Goal: Task Accomplishment & Management: Use online tool/utility

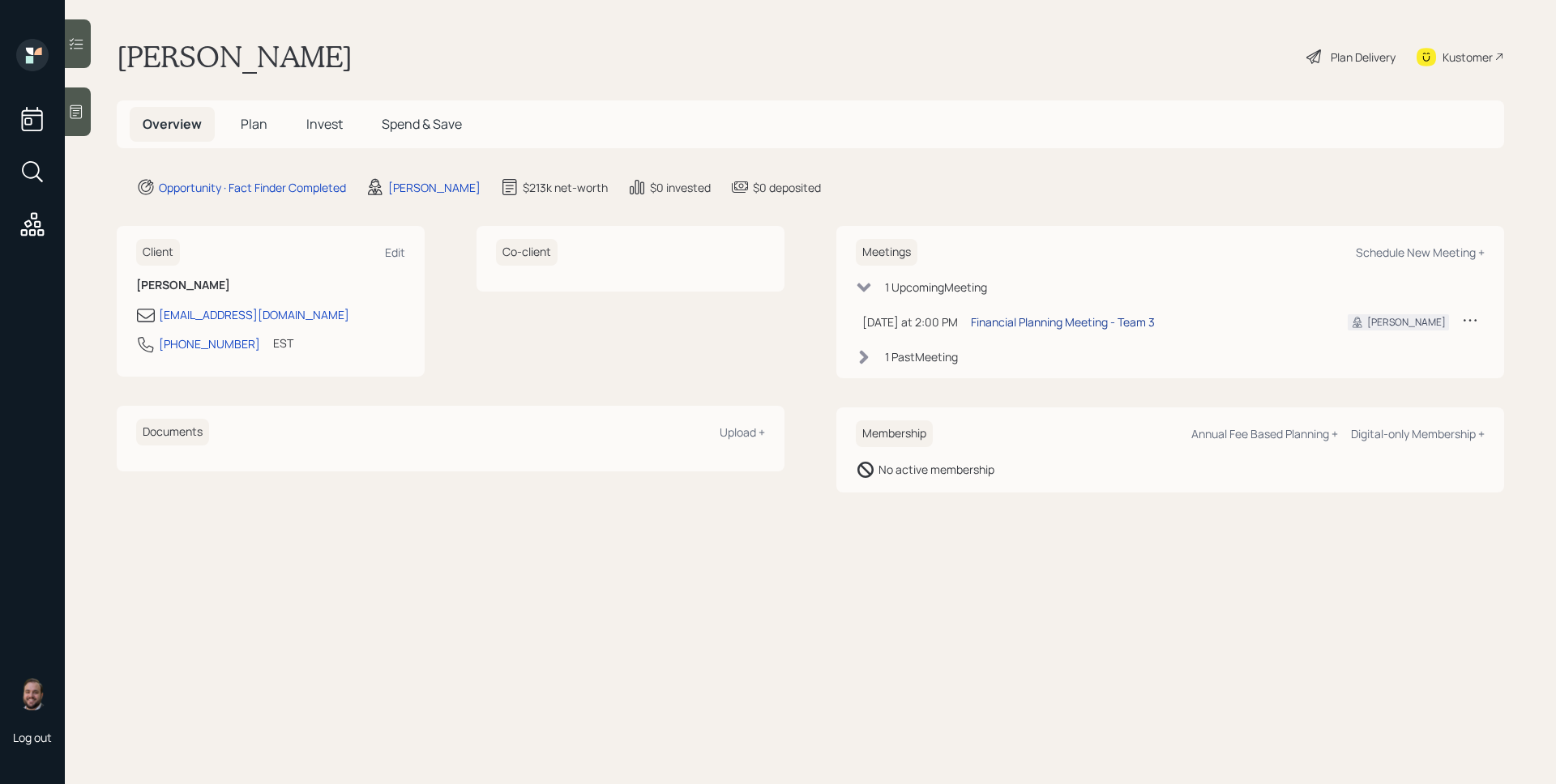
click at [1063, 326] on div "Financial Planning Meeting - Team 3" at bounding box center [1062, 322] width 184 height 17
click at [89, 106] on div at bounding box center [78, 112] width 26 height 49
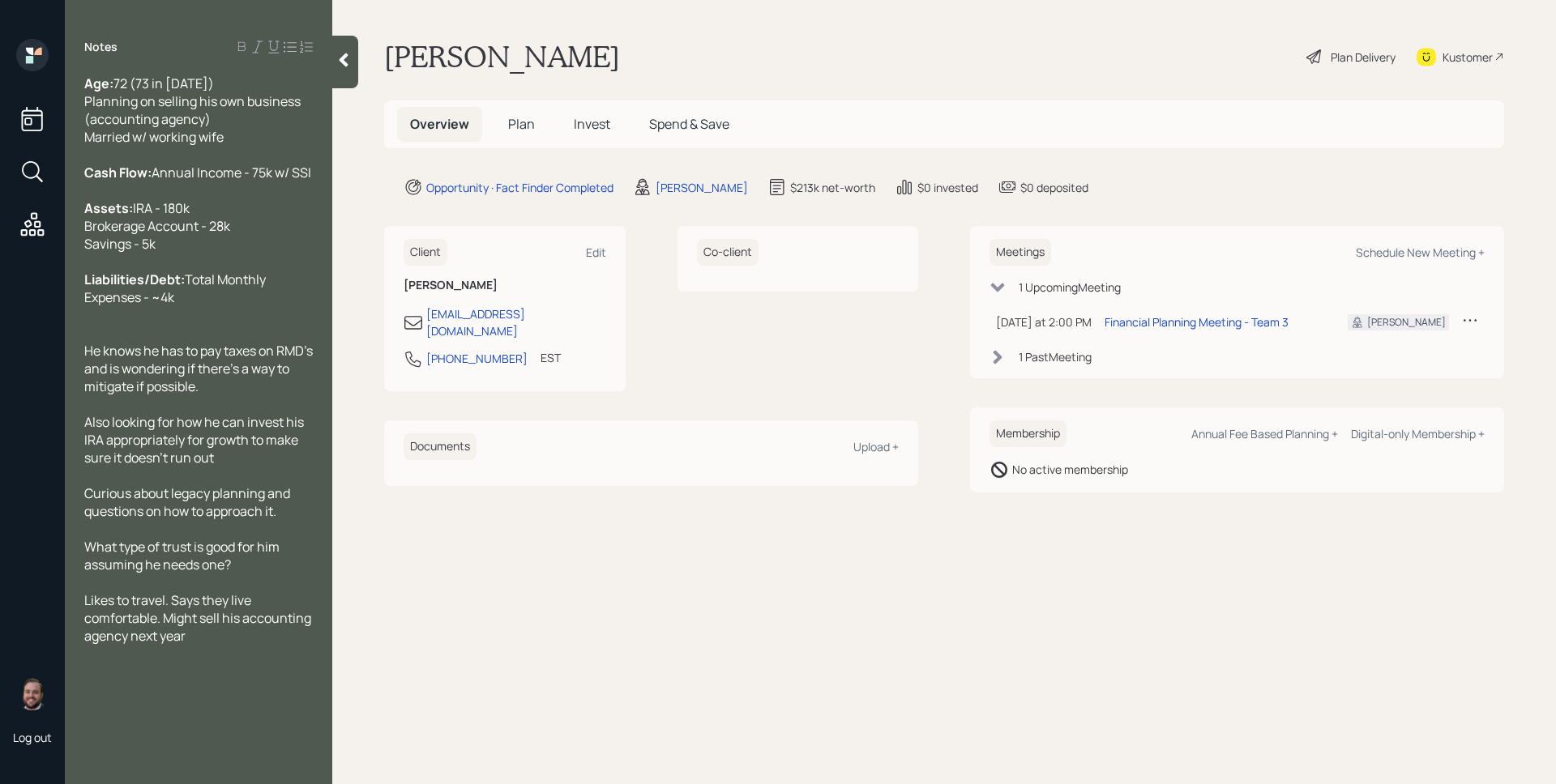
click at [921, 64] on div "[PERSON_NAME] Plan Delivery Kustomer" at bounding box center [944, 57] width 1120 height 36
click at [513, 130] on span "Plan" at bounding box center [521, 123] width 26 height 18
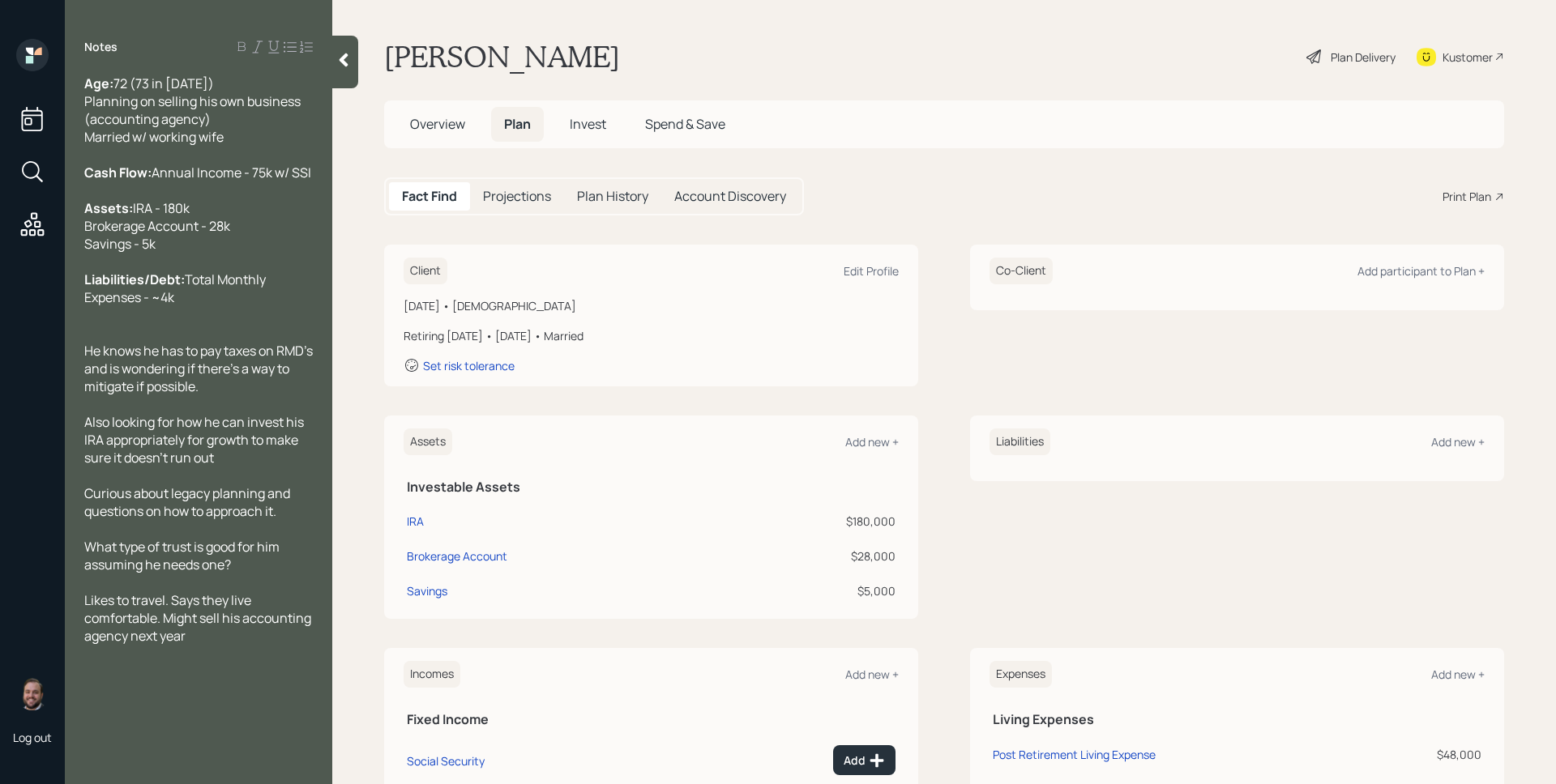
click at [947, 152] on main "[PERSON_NAME] Plan Delivery Kustomer Overview Plan Invest Spend & Save Fact Fin…" at bounding box center [944, 392] width 1223 height 784
click at [882, 265] on div "Edit Profile" at bounding box center [871, 270] width 55 height 15
select select "5"
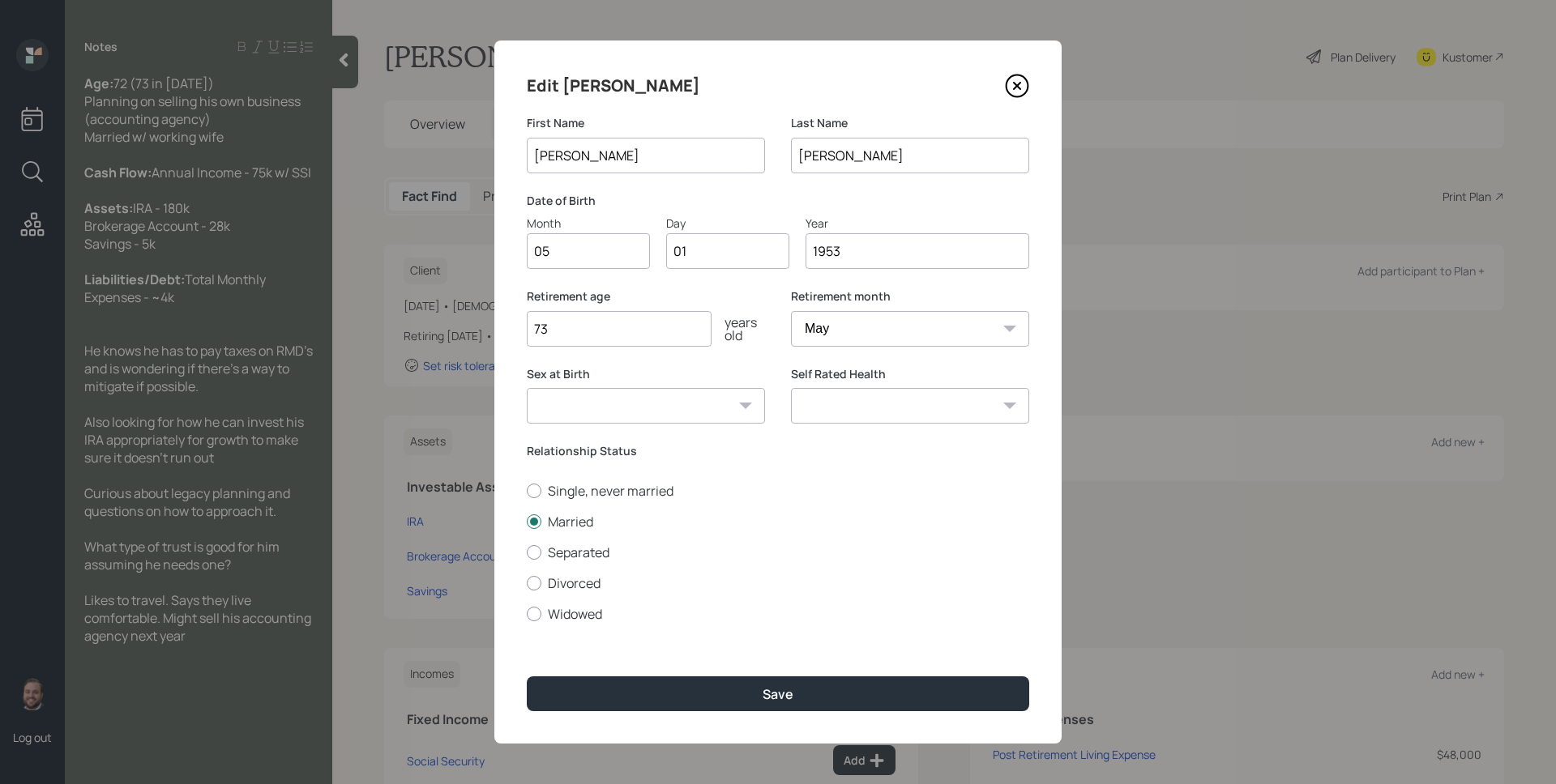
click at [596, 241] on input "05" at bounding box center [588, 252] width 123 height 36
type input "04"
click at [588, 334] on input "73" at bounding box center [619, 329] width 185 height 36
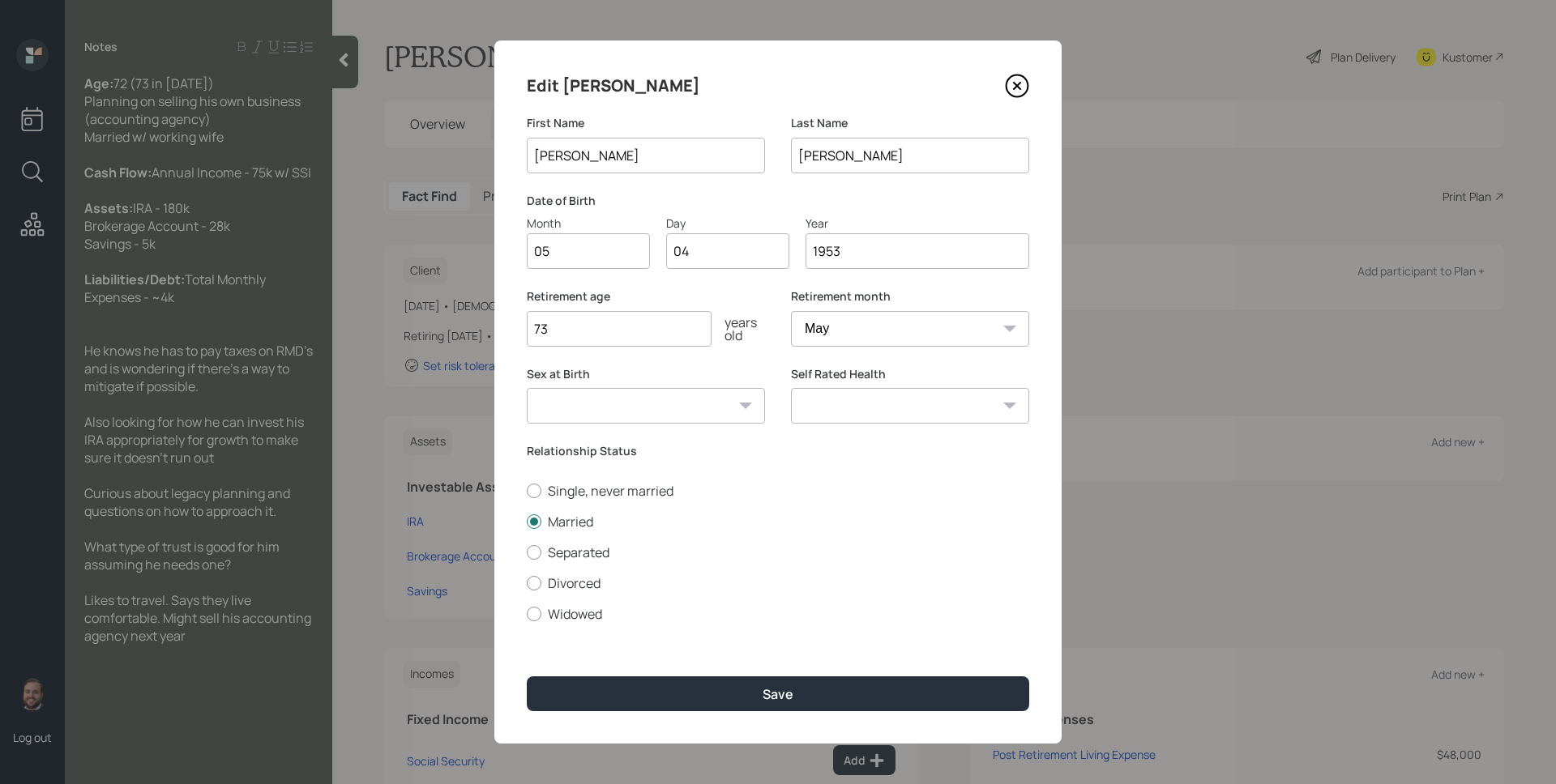
click at [588, 334] on input "73" at bounding box center [619, 329] width 185 height 36
type input "66"
click at [527, 677] on button "Save" at bounding box center [778, 694] width 502 height 35
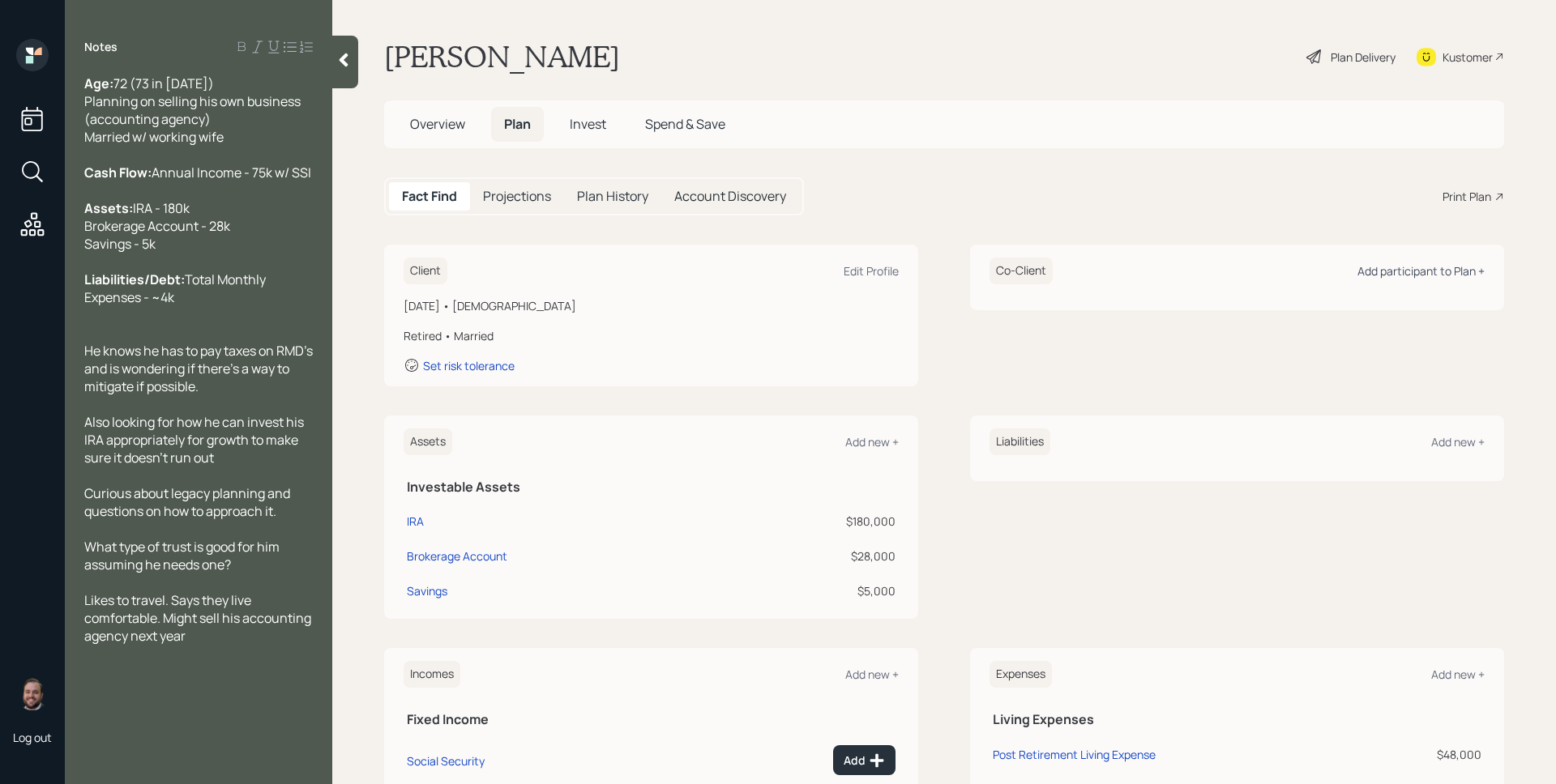
click at [1377, 278] on div "Add participant to Plan +" at bounding box center [1420, 270] width 127 height 15
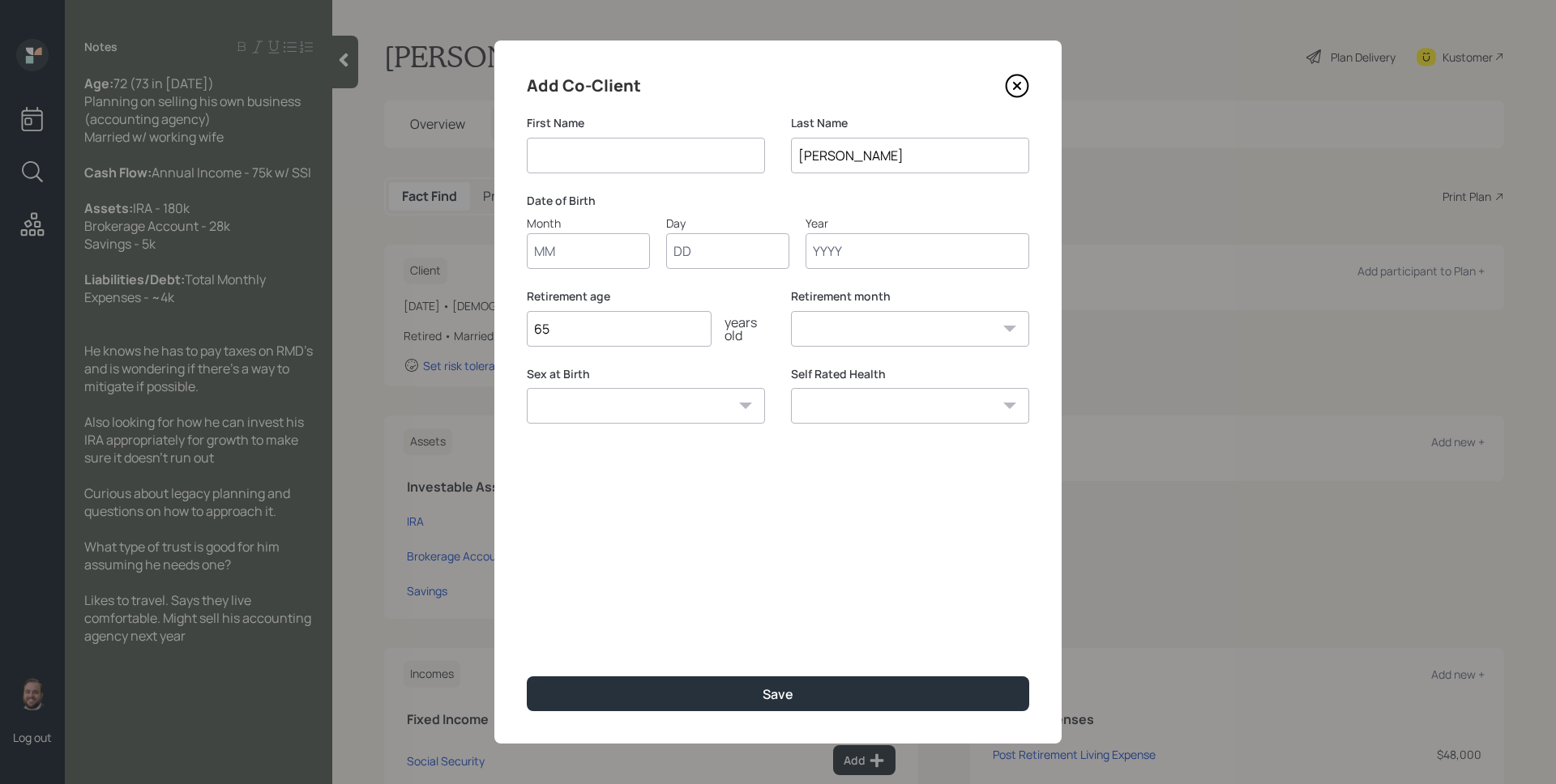
click at [607, 159] on input at bounding box center [646, 155] width 238 height 36
type input "[PERSON_NAME]"
click at [553, 253] on input "Month" at bounding box center [588, 252] width 123 height 36
type input "10"
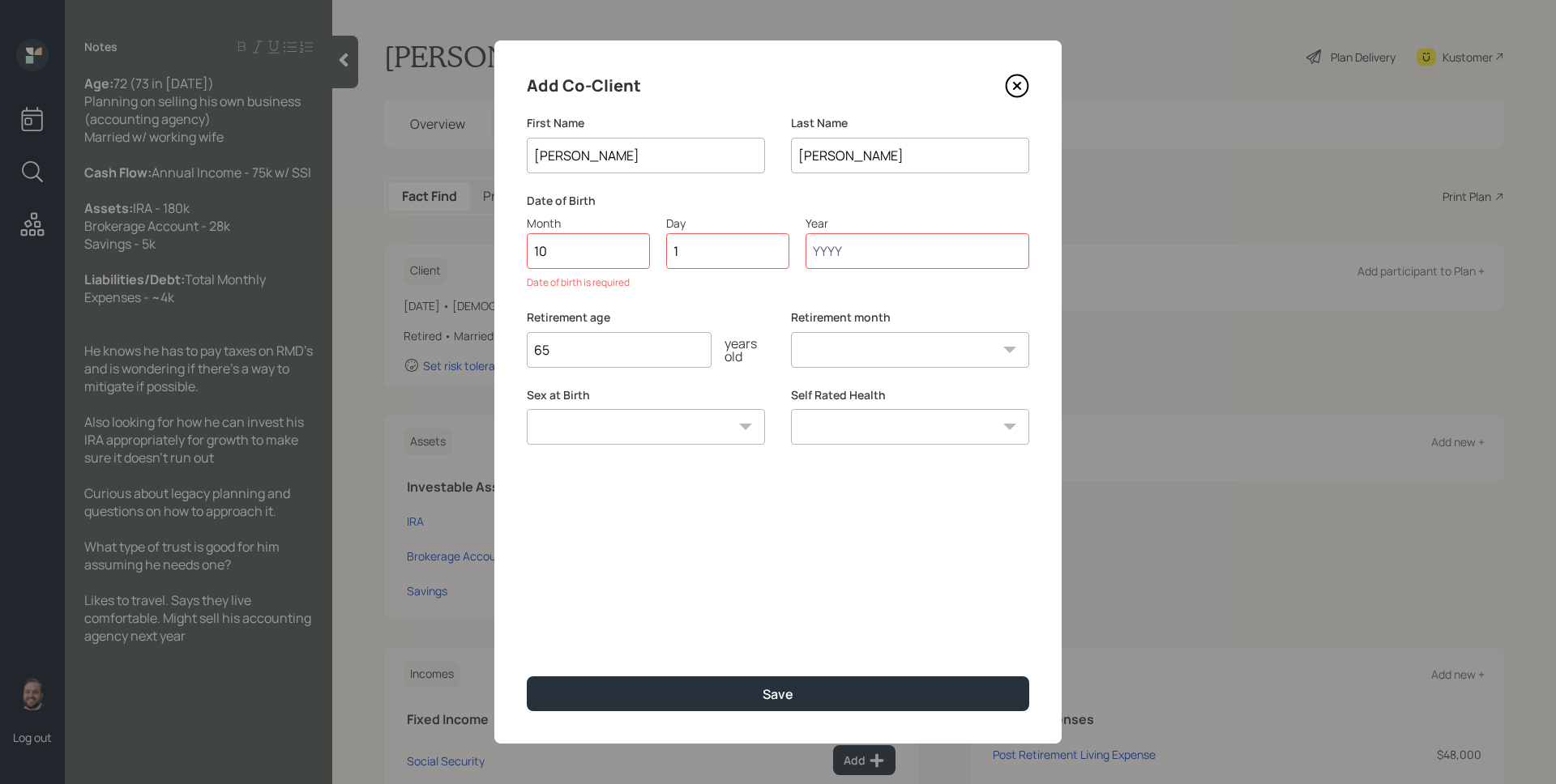
type input "19"
type input "1954"
select select "10"
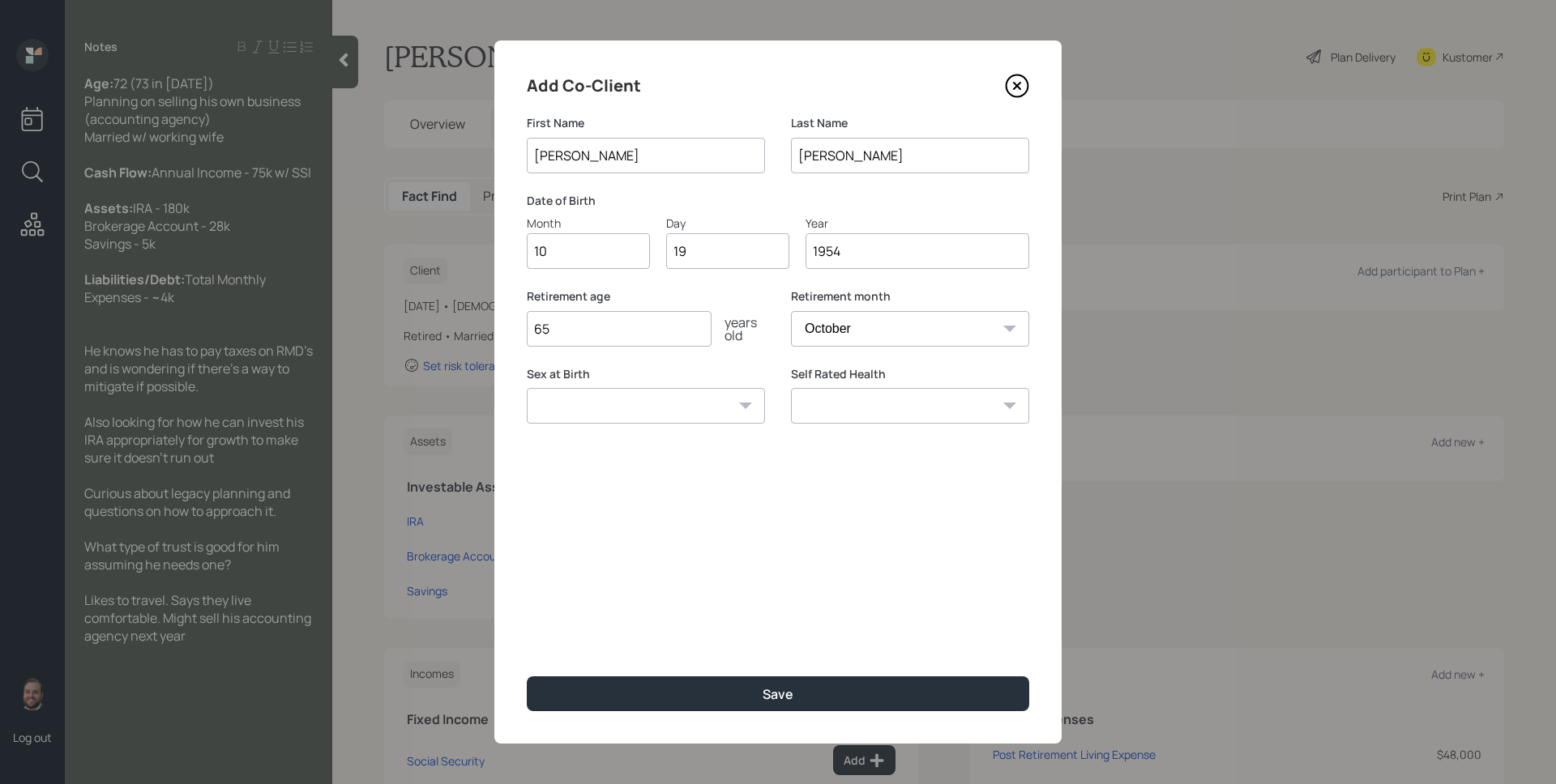
type input "1954"
click at [568, 340] on input "65" at bounding box center [619, 329] width 185 height 36
type input "71"
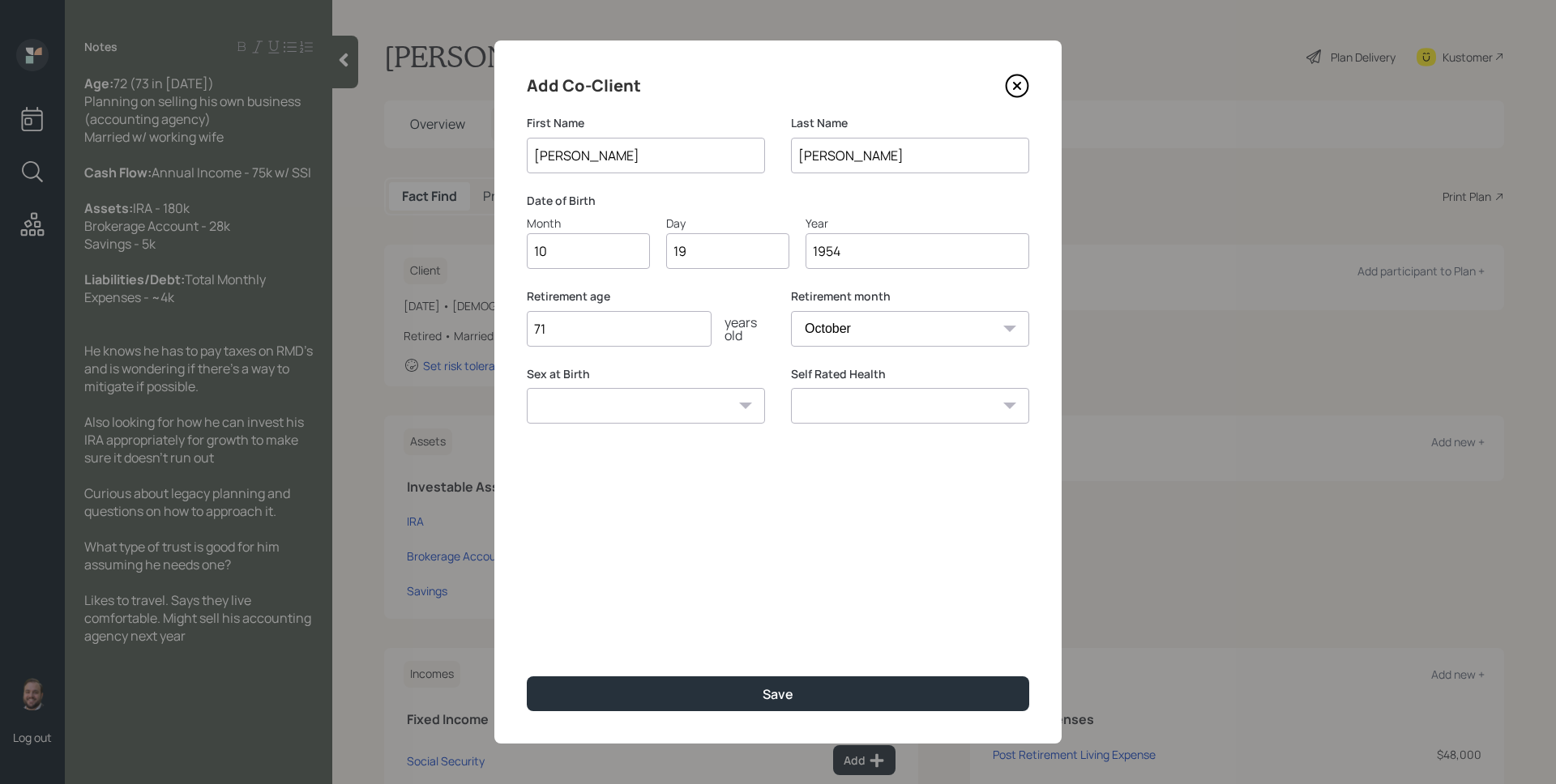
click at [981, 336] on select "January February March April May June July August September October November De…" at bounding box center [909, 329] width 238 height 36
select select "12"
click at [791, 311] on select "January February March April May June July August September October November De…" at bounding box center [909, 329] width 238 height 36
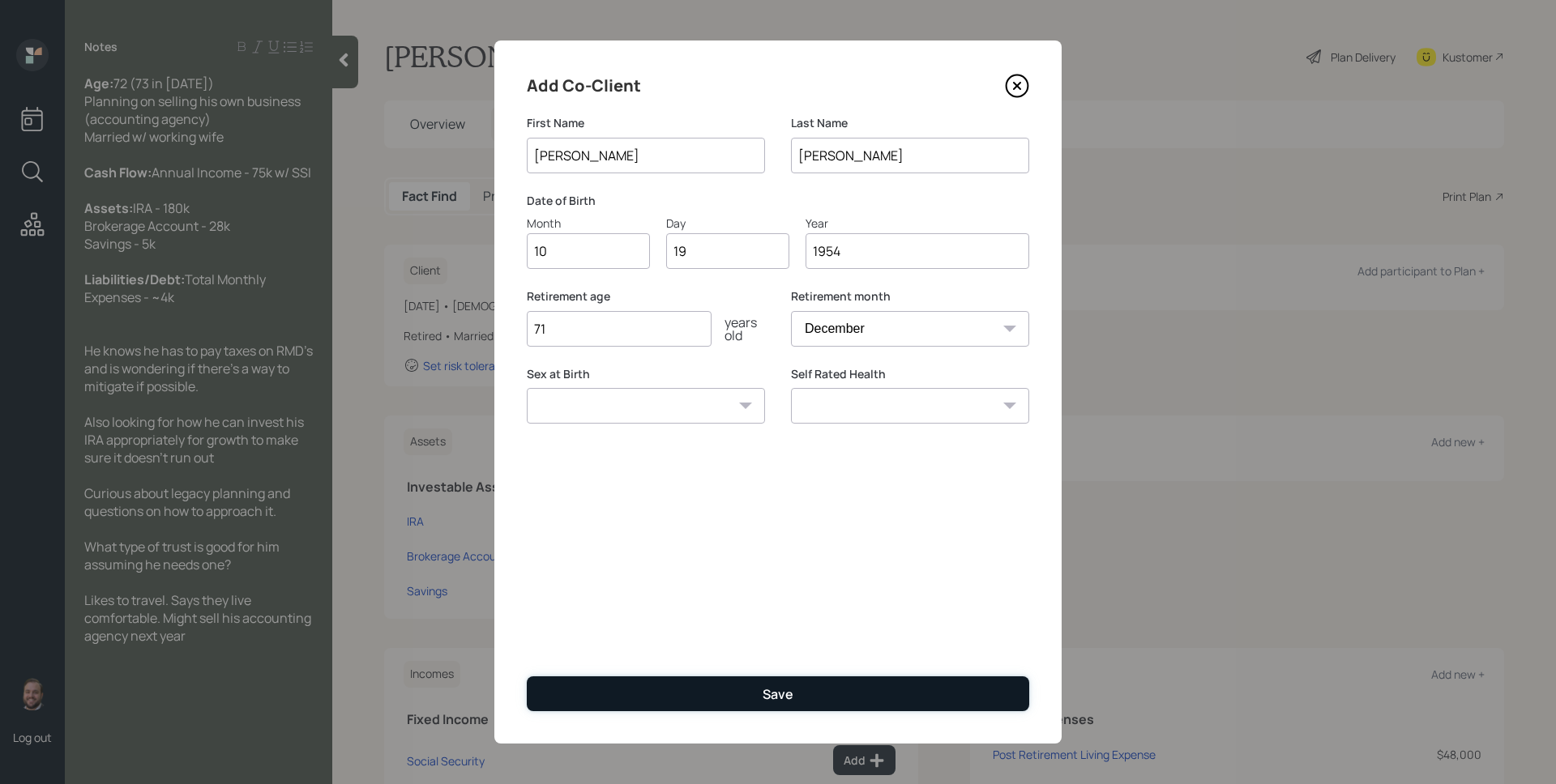
click at [860, 689] on button "Save" at bounding box center [778, 694] width 502 height 35
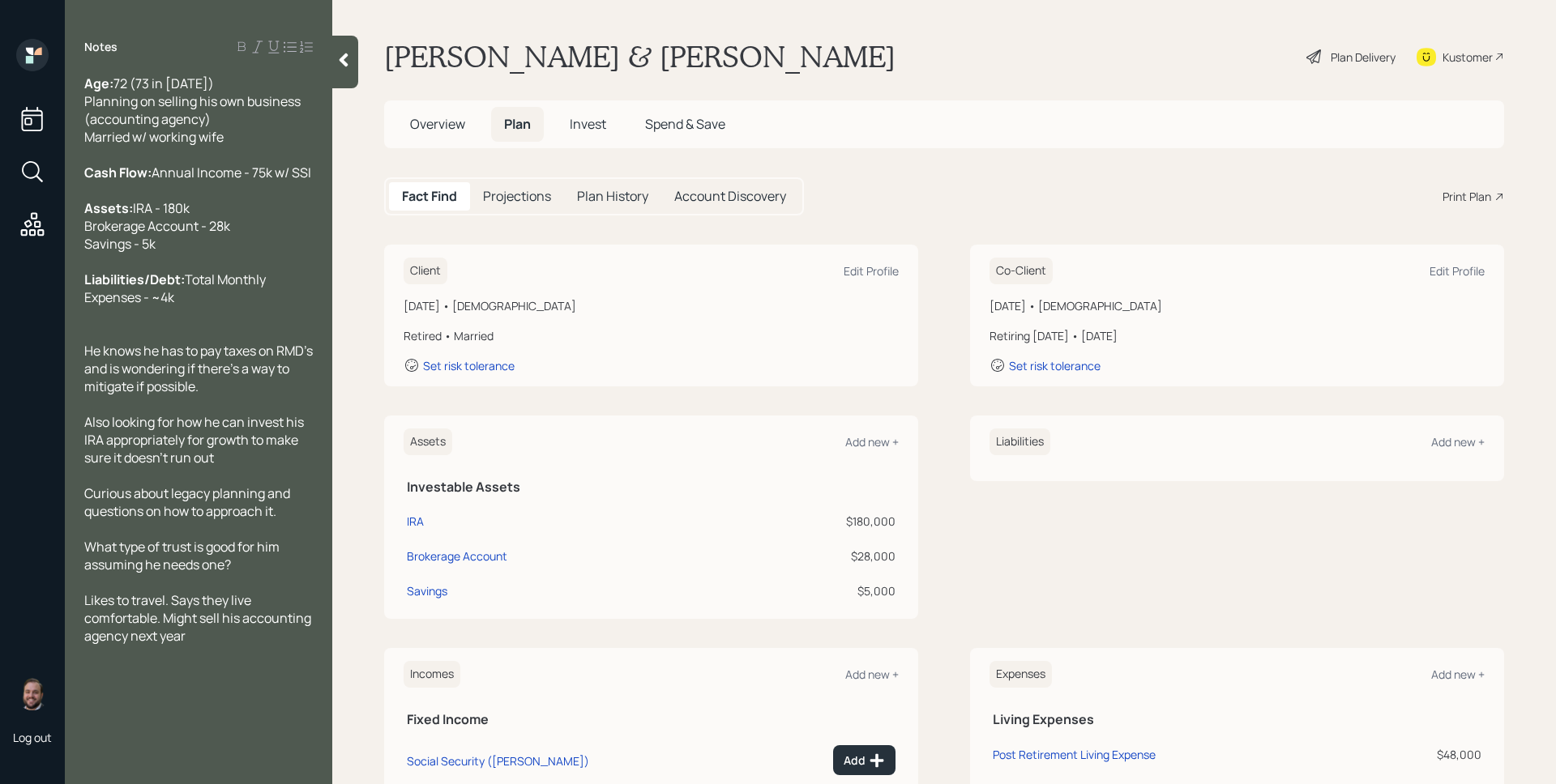
click at [1331, 58] on div "Plan Delivery" at bounding box center [1363, 57] width 65 height 17
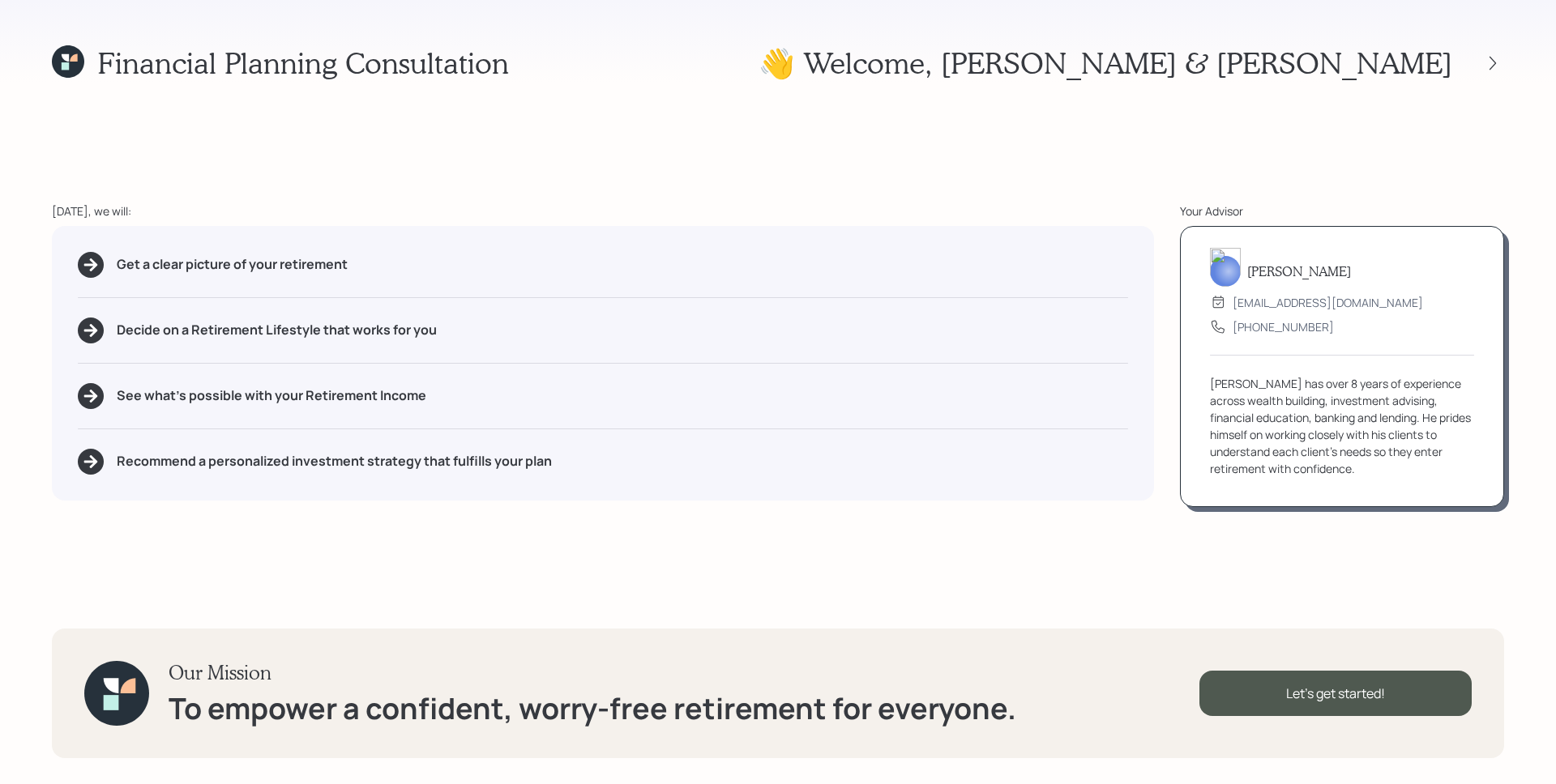
click at [958, 322] on div "Decide on a Retirement Lifestyle that works for you" at bounding box center [603, 331] width 1050 height 26
click at [1037, 200] on div "Financial Planning Consultation 👋 Welcome , Ignacio & Consuelo Today, we will: …" at bounding box center [778, 392] width 1556 height 784
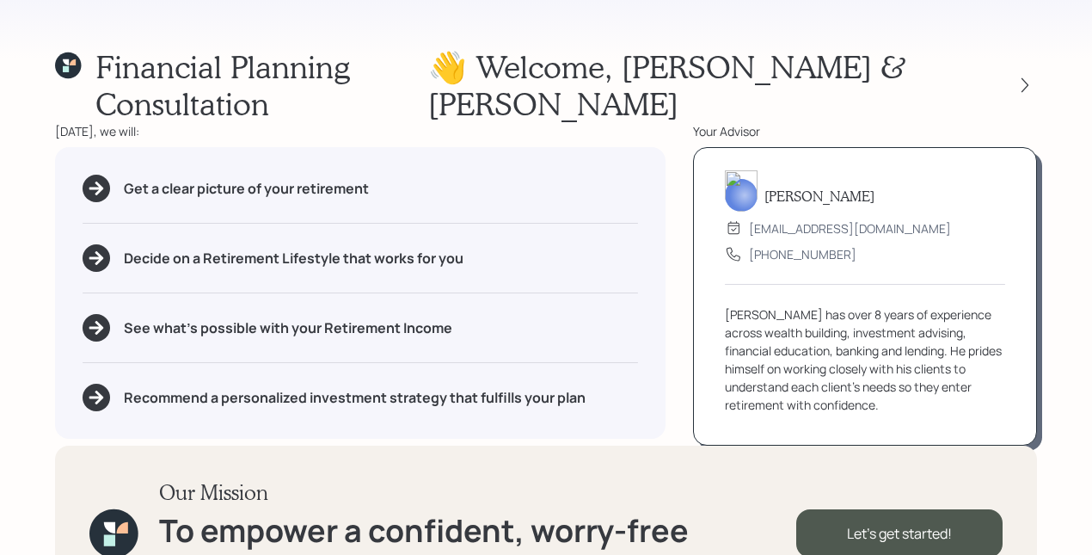
click at [610, 210] on div "Get a clear picture of your retirement Decide on a Retirement Lifestyle that wo…" at bounding box center [360, 292] width 610 height 291
drag, startPoint x: 128, startPoint y: 188, endPoint x: 318, endPoint y: 182, distance: 190.1
click at [318, 182] on h5 "Get a clear picture of your retirement" at bounding box center [246, 189] width 245 height 16
click at [345, 187] on h5 "Get a clear picture of your retirement" at bounding box center [246, 189] width 245 height 16
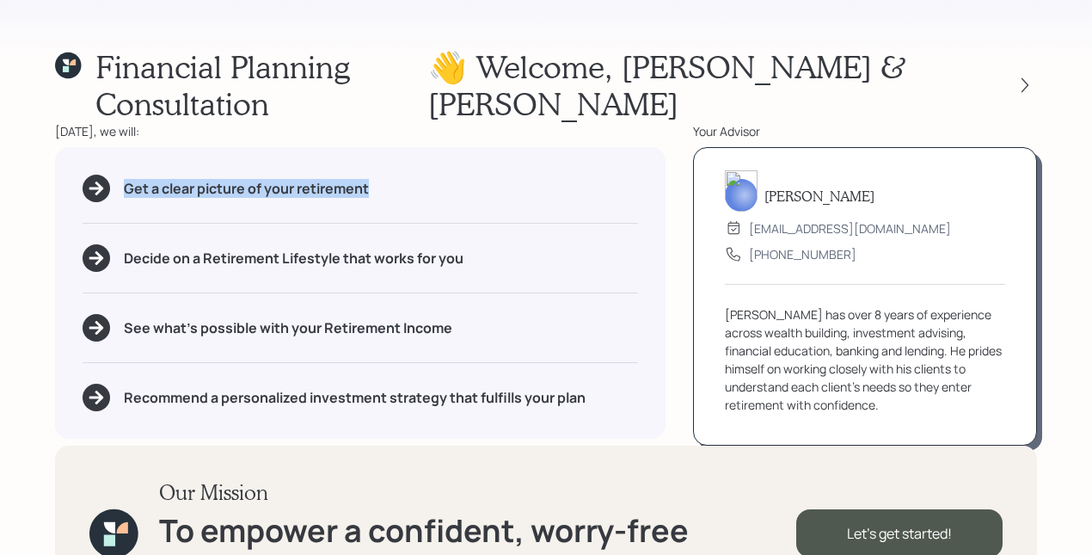
click at [345, 187] on h5 "Get a clear picture of your retirement" at bounding box center [246, 189] width 245 height 16
click at [396, 190] on div "Get a clear picture of your retirement" at bounding box center [360, 189] width 555 height 28
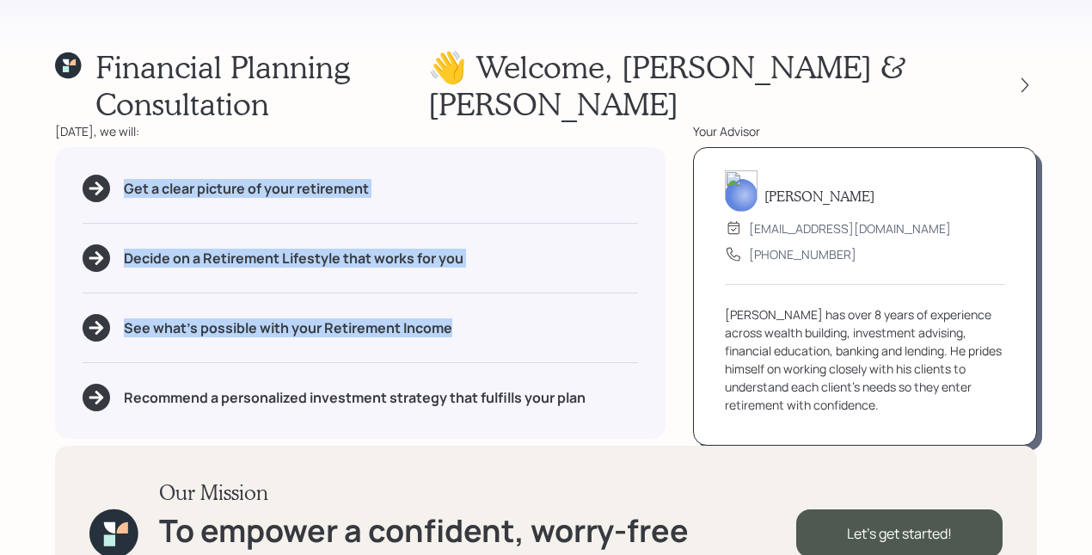
drag, startPoint x: 481, startPoint y: 327, endPoint x: 98, endPoint y: 187, distance: 407.5
click at [98, 187] on div "Get a clear picture of your retirement Decide on a Retirement Lifestyle that wo…" at bounding box center [360, 292] width 610 height 291
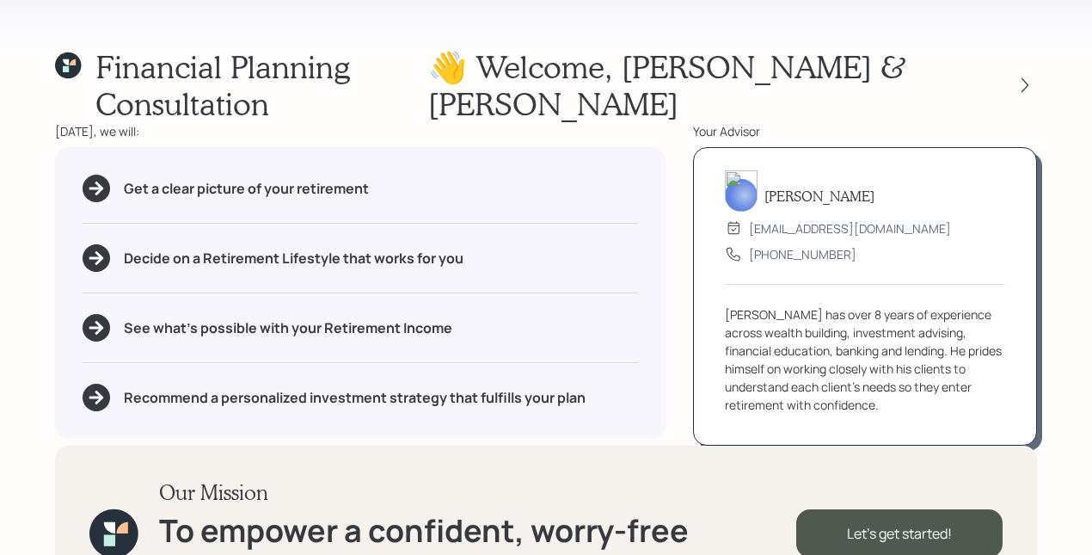
click at [236, 371] on div "Get a clear picture of your retirement Decide on a Retirement Lifestyle that wo…" at bounding box center [360, 292] width 610 height 291
click at [707, 496] on h3 "Our Mission" at bounding box center [477, 492] width 637 height 25
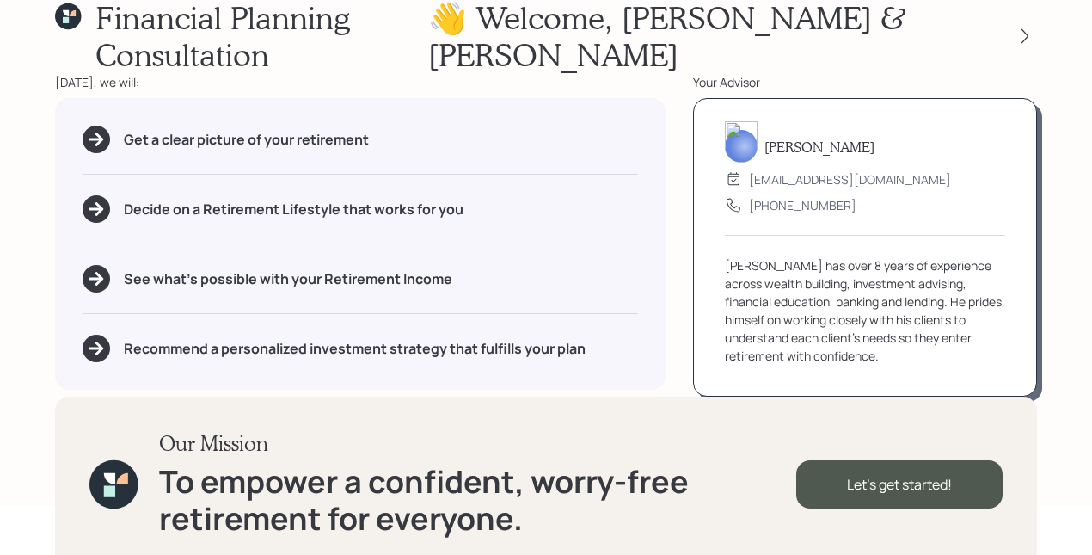
scroll to position [65, 0]
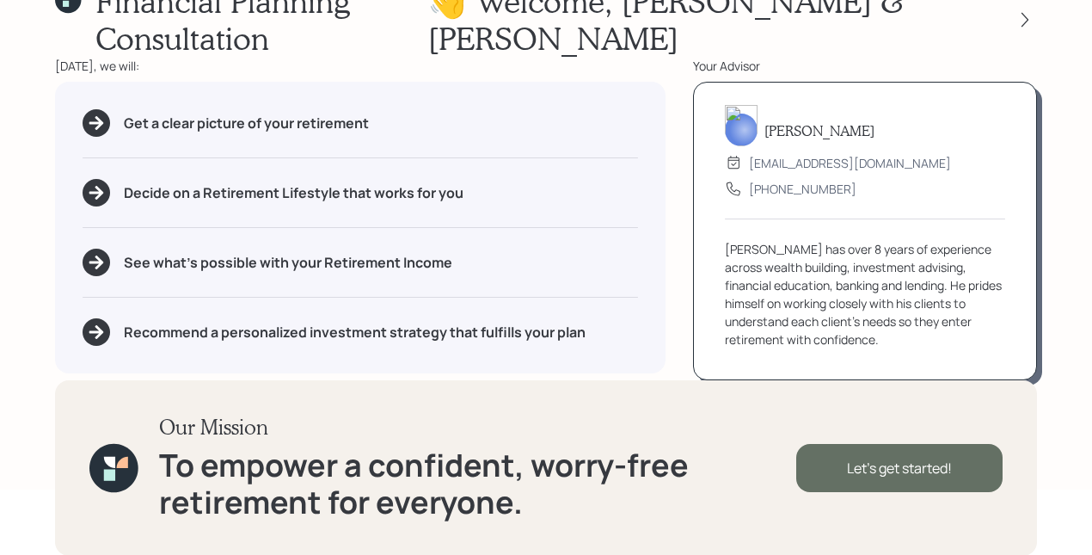
click at [933, 456] on div "Let's get started!" at bounding box center [899, 468] width 206 height 48
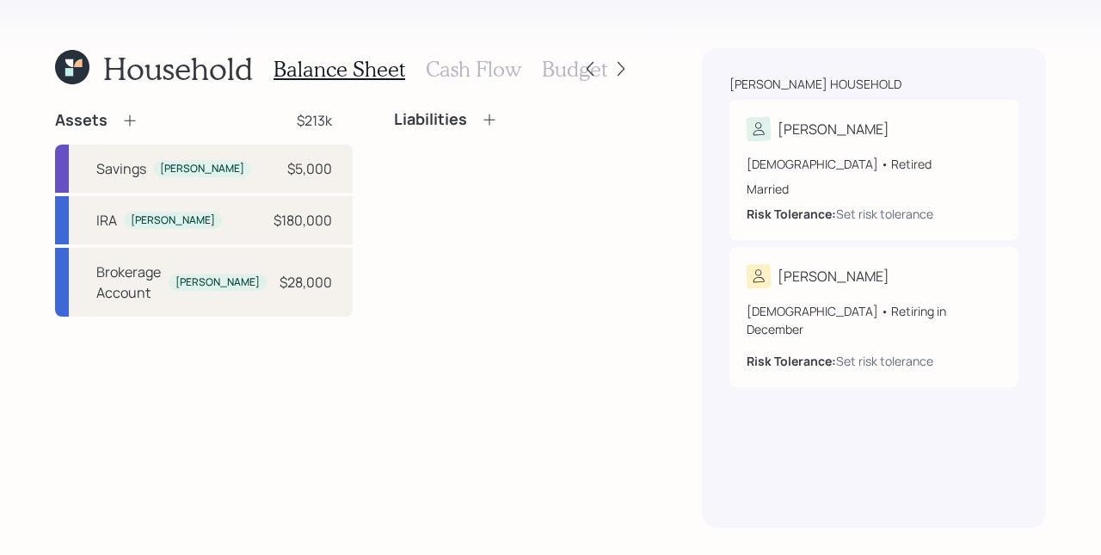
click at [585, 256] on div "Liabilities" at bounding box center [513, 213] width 239 height 206
click at [632, 310] on div "Liabilities" at bounding box center [513, 213] width 239 height 206
click at [454, 370] on div "Assets $213k Savings Ignacio $5,000 IRA Ignacio $180,000 Brokerage Account Igna…" at bounding box center [344, 318] width 578 height 417
drag, startPoint x: 250, startPoint y: 215, endPoint x: 248, endPoint y: 202, distance: 13.0
click at [273, 215] on div "$180,000" at bounding box center [302, 220] width 58 height 21
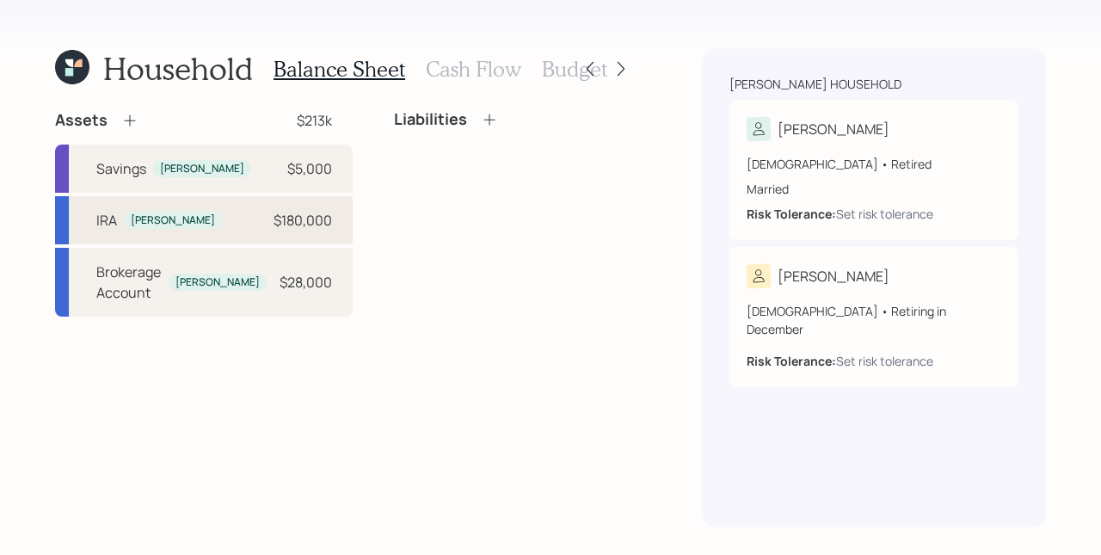
select select "ira"
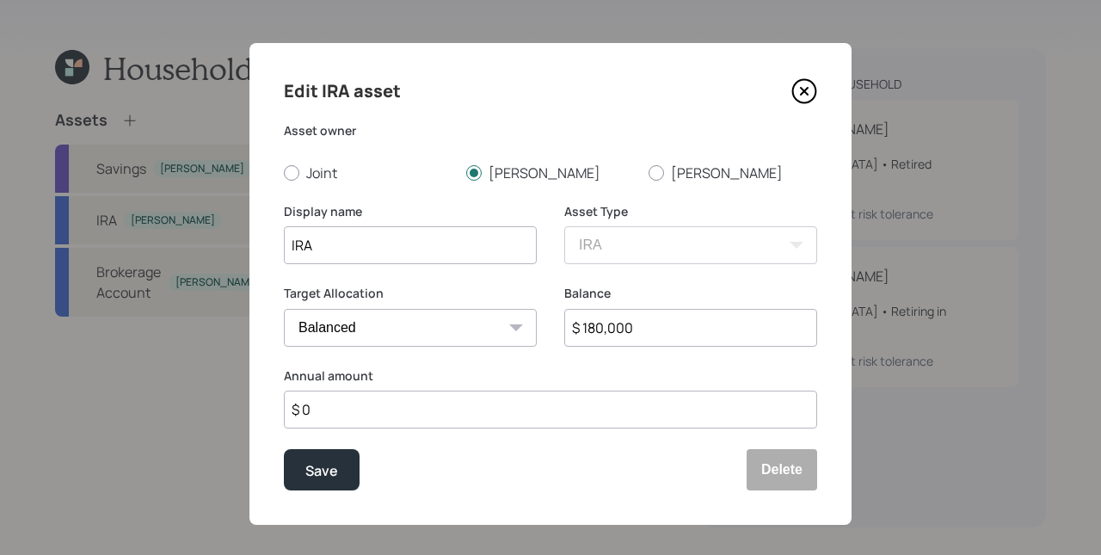
click at [357, 323] on select "Cash Conservative Balanced Aggressive" at bounding box center [410, 328] width 253 height 38
select select "uninvested"
click at [284, 309] on select "Cash Conservative Balanced Aggressive" at bounding box center [410, 328] width 253 height 38
click at [320, 473] on div "Save" at bounding box center [321, 470] width 33 height 23
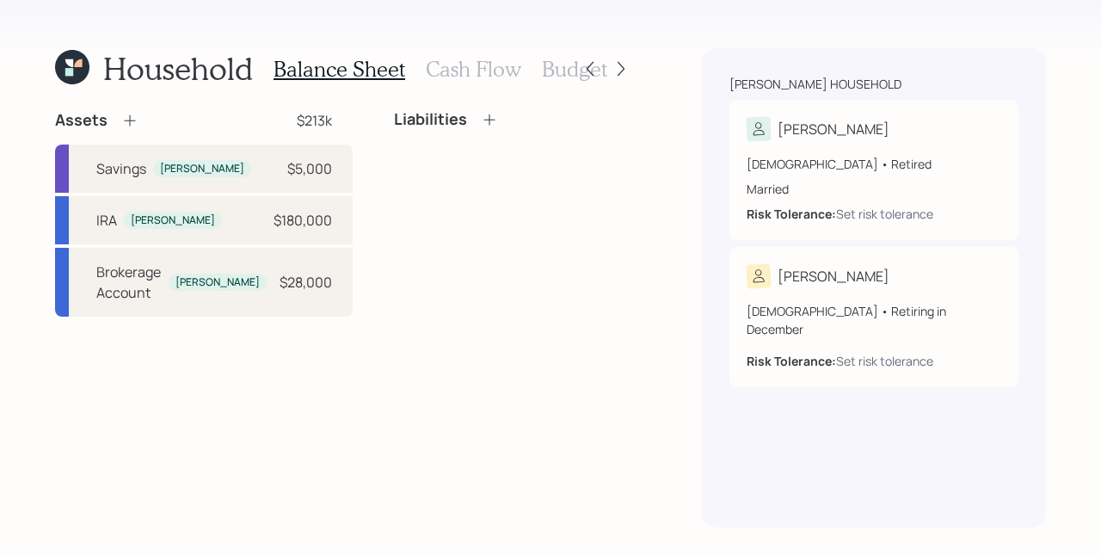
click at [126, 120] on icon at bounding box center [129, 120] width 11 height 11
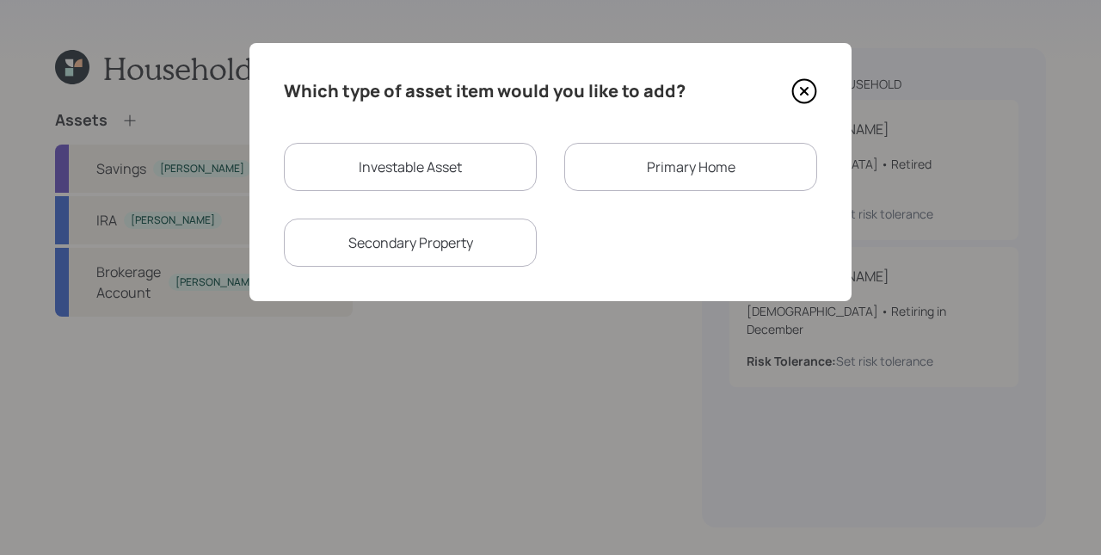
click at [629, 158] on div "Primary Home" at bounding box center [690, 167] width 253 height 48
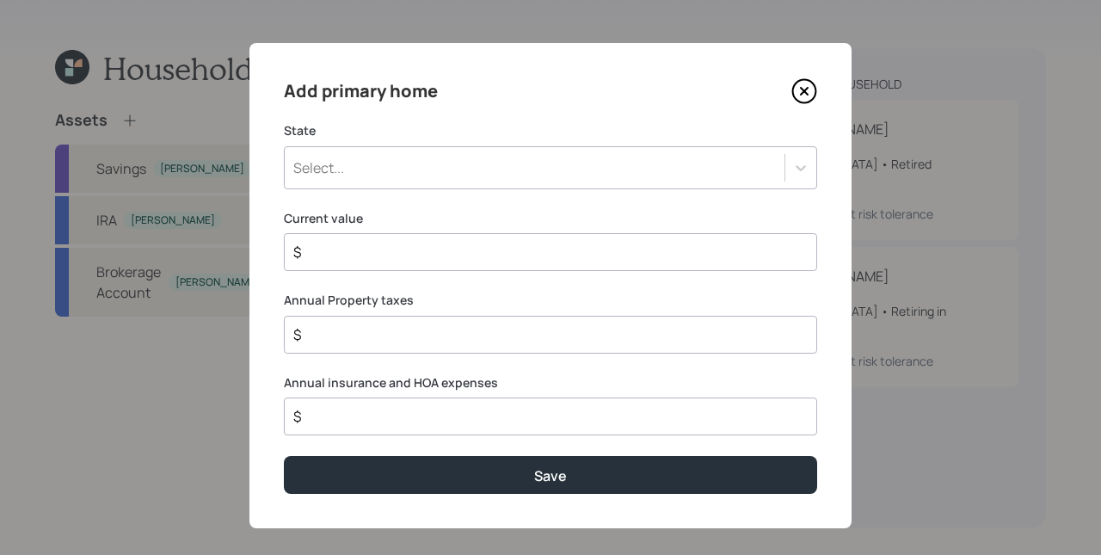
click at [520, 160] on div "Select..." at bounding box center [535, 167] width 500 height 29
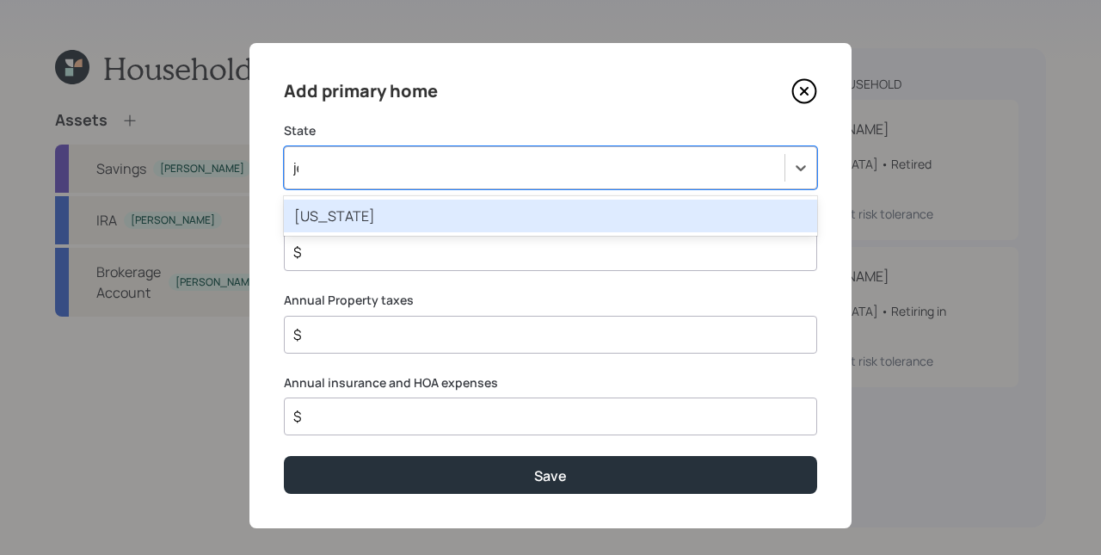
type input "jer"
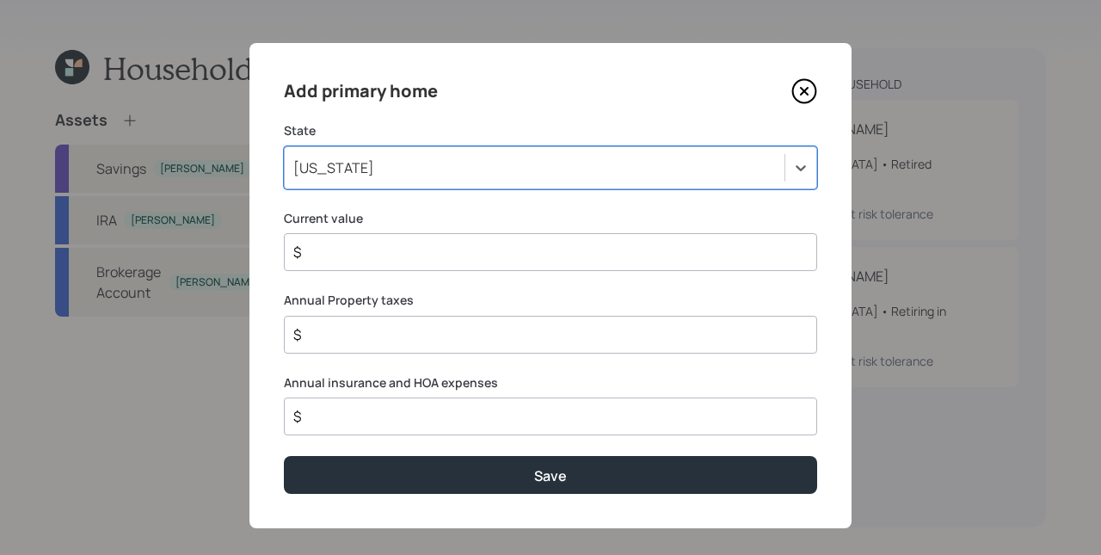
click at [390, 247] on input "$" at bounding box center [543, 252] width 504 height 21
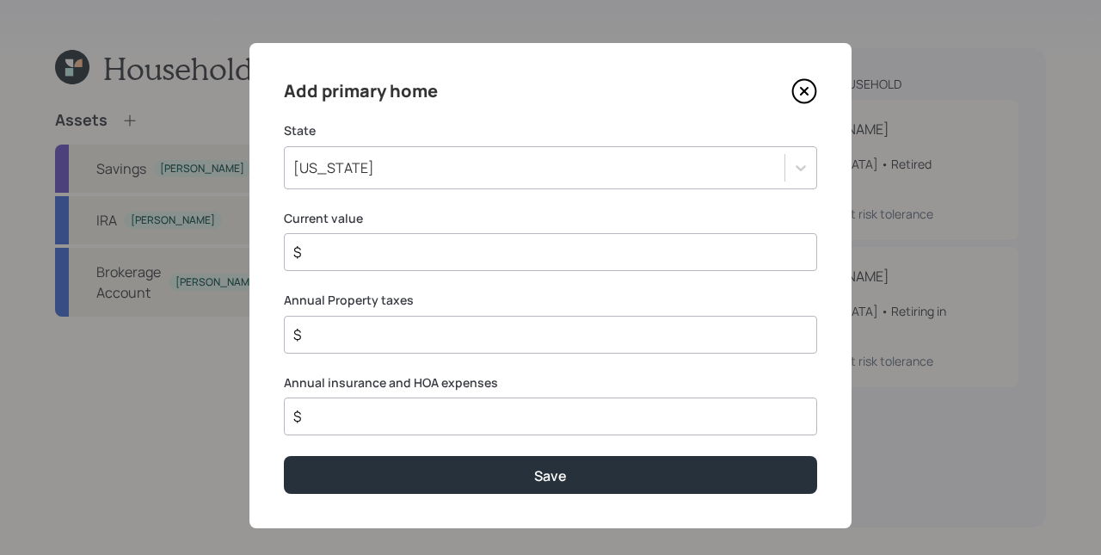
click at [390, 247] on input "$" at bounding box center [543, 252] width 504 height 21
click at [390, 257] on input "$" at bounding box center [543, 252] width 504 height 21
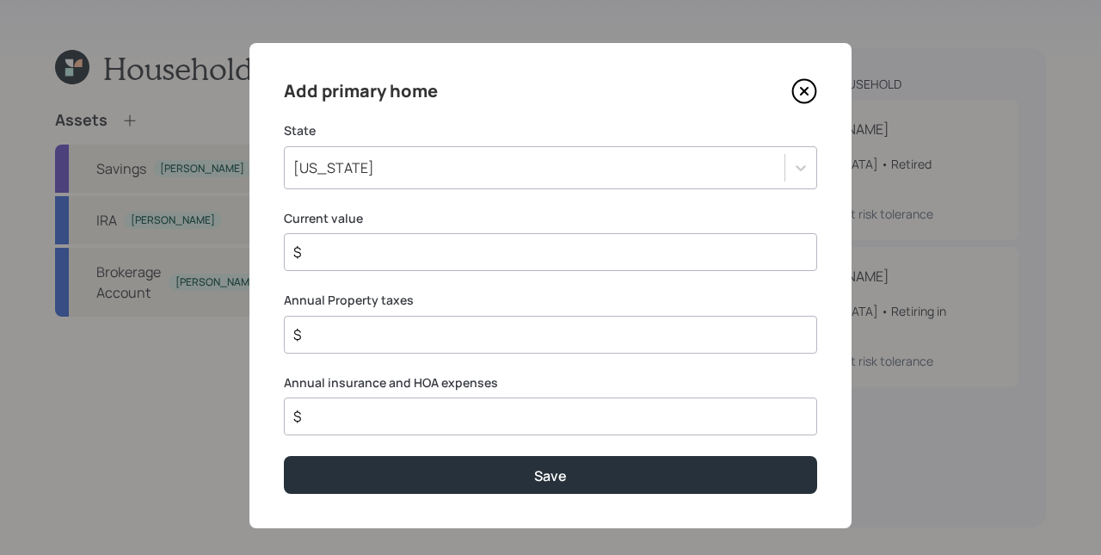
click at [390, 257] on input "$" at bounding box center [543, 252] width 504 height 21
type input "$ 800,000"
click at [379, 340] on input "$" at bounding box center [543, 334] width 504 height 21
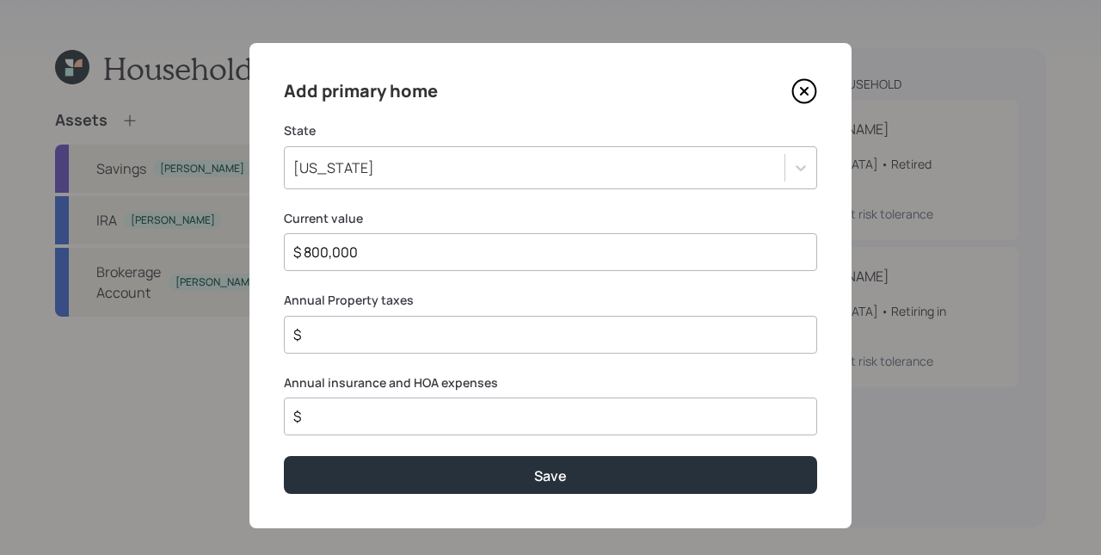
click at [379, 340] on input "$" at bounding box center [543, 334] width 504 height 21
type input "$ 13,000"
click at [378, 422] on input "$" at bounding box center [543, 416] width 504 height 21
click at [376, 420] on input "$" at bounding box center [543, 416] width 504 height 21
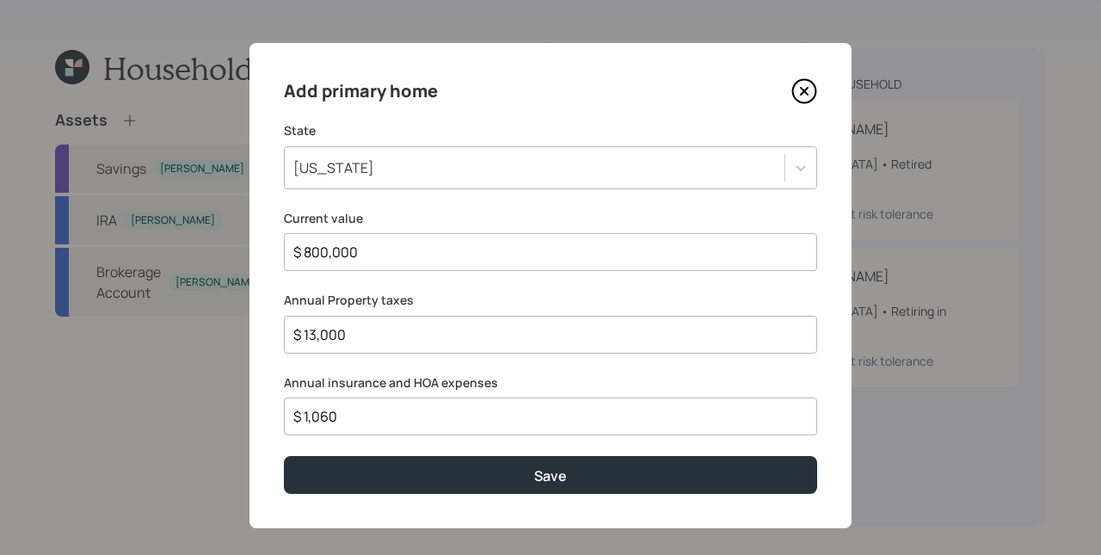
drag, startPoint x: 344, startPoint y: 426, endPoint x: 304, endPoint y: 423, distance: 39.6
click at [304, 423] on input "$ 1,060" at bounding box center [543, 416] width 504 height 21
type input "$ 1,060"
click at [287, 426] on div "$ 1,060" at bounding box center [550, 416] width 533 height 38
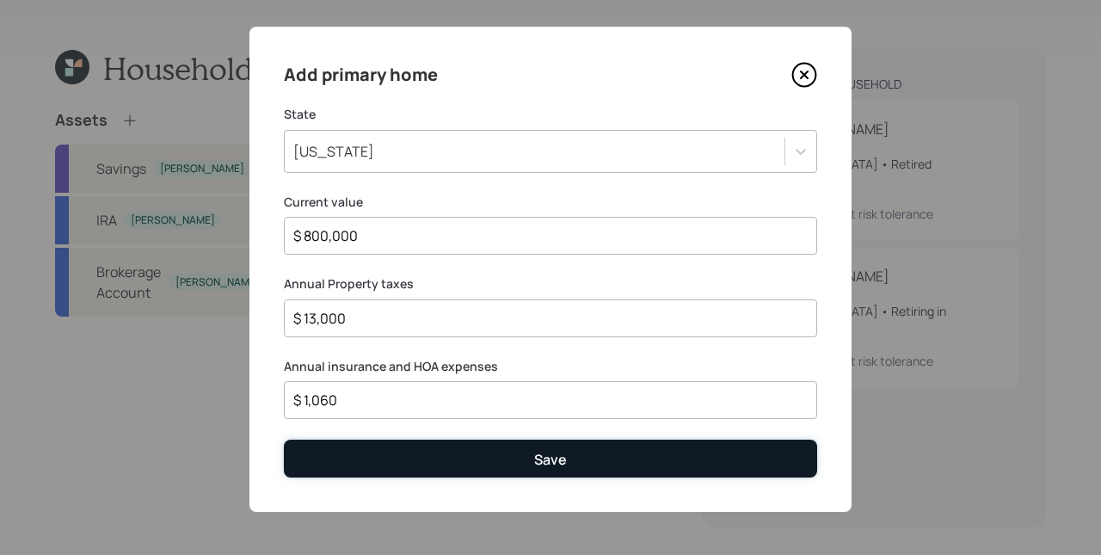
click at [472, 471] on button "Save" at bounding box center [550, 457] width 533 height 37
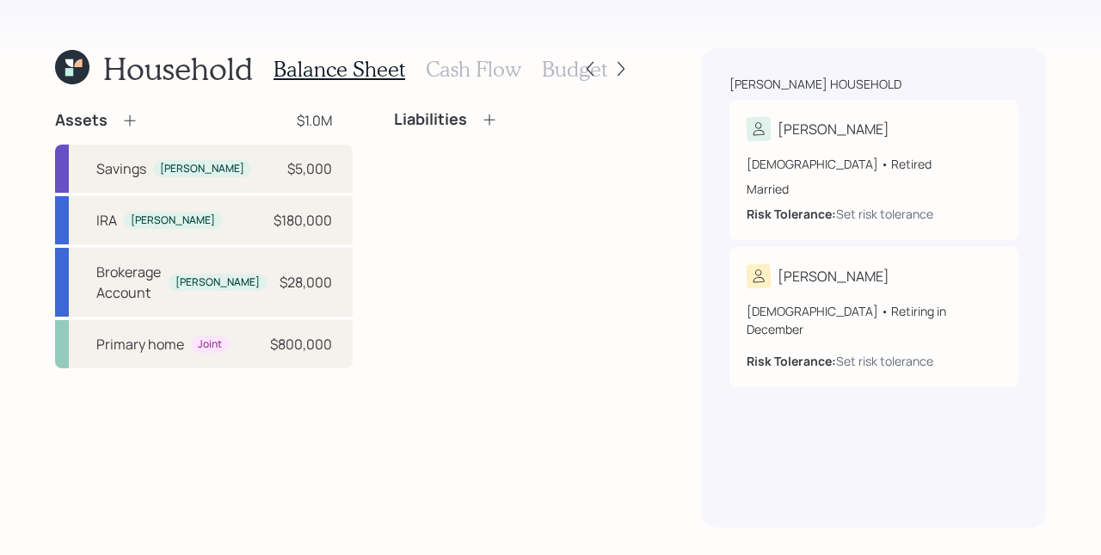
click at [402, 156] on div "Liabilities" at bounding box center [513, 239] width 239 height 258
click at [420, 256] on div "Liabilities" at bounding box center [513, 239] width 239 height 258
click at [418, 255] on div "Liabilities" at bounding box center [513, 239] width 239 height 258
click at [430, 255] on div "Liabilities" at bounding box center [513, 239] width 239 height 258
click at [337, 242] on div "Assets $1.0M Savings Ignacio $5,000 IRA Ignacio $180,000 Brokerage Account Igna…" at bounding box center [344, 239] width 578 height 258
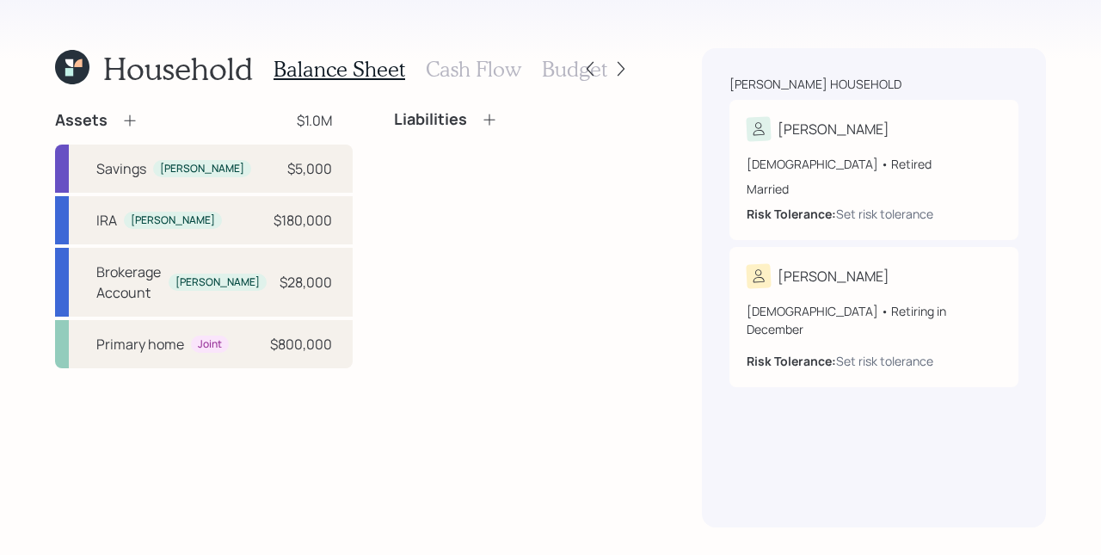
click at [347, 232] on div "Assets $1.0M Savings Ignacio $5,000 IRA Ignacio $180,000 Brokerage Account Igna…" at bounding box center [344, 239] width 578 height 258
click at [351, 207] on div "Assets $1.0M Savings Ignacio $5,000 IRA Ignacio $180,000 Brokerage Account Igna…" at bounding box center [344, 239] width 578 height 258
click at [394, 196] on div "Liabilities" at bounding box center [513, 239] width 239 height 258
click at [341, 170] on div "Assets $1.0M Savings Ignacio $5,000 IRA Ignacio $180,000 Brokerage Account Igna…" at bounding box center [344, 239] width 578 height 258
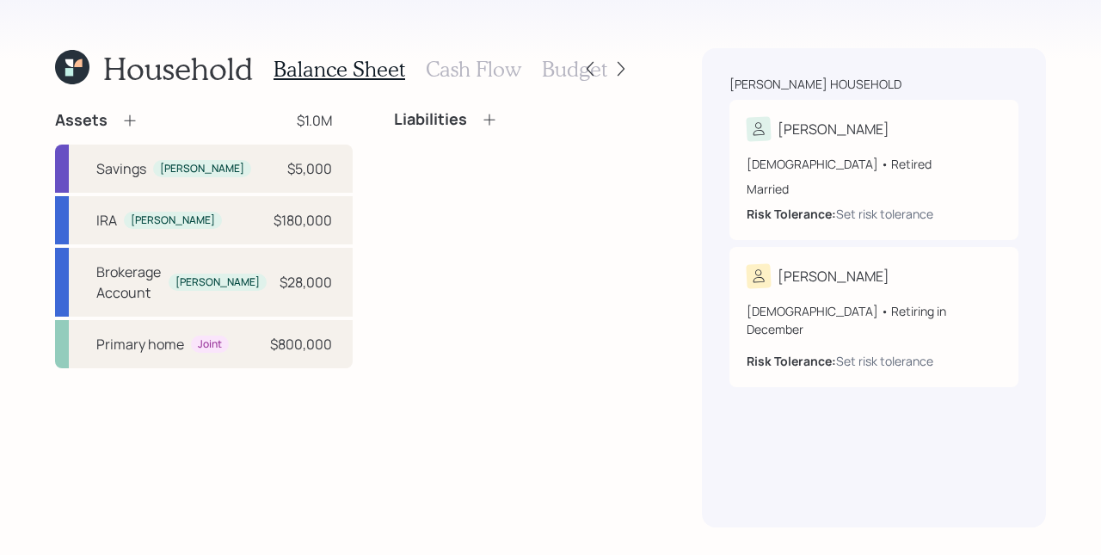
click at [473, 78] on h3 "Cash Flow" at bounding box center [473, 69] width 95 height 25
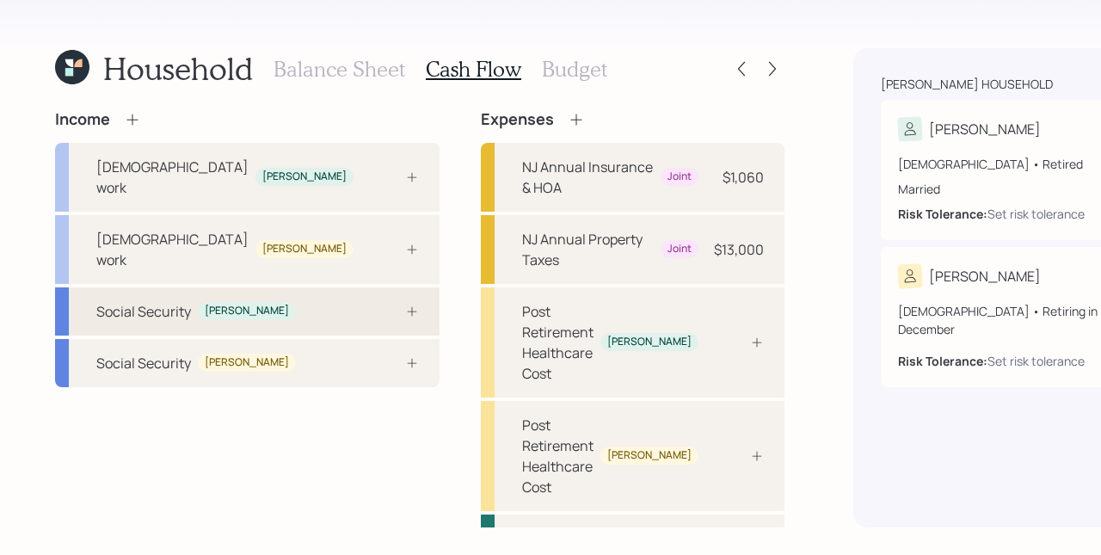
click at [405, 316] on icon at bounding box center [412, 311] width 14 height 14
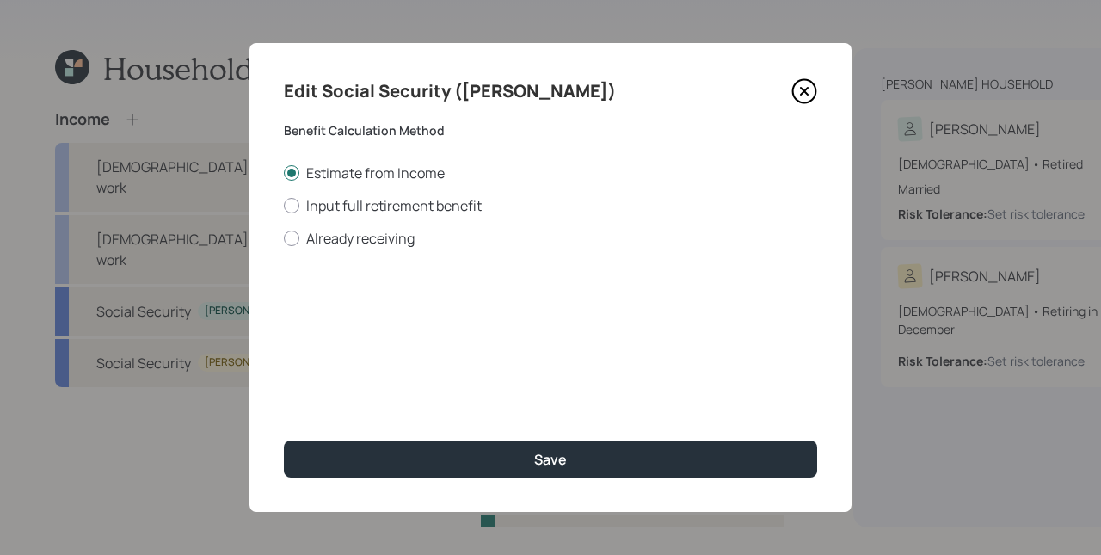
click at [338, 248] on div "Edit Social Security (Ignacio) Benefit Calculation Method Estimate from Income …" at bounding box center [550, 277] width 602 height 469
click at [336, 239] on label "Already receiving" at bounding box center [550, 238] width 533 height 19
click at [284, 238] on input "Already receiving" at bounding box center [283, 237] width 1 height 1
radio input "true"
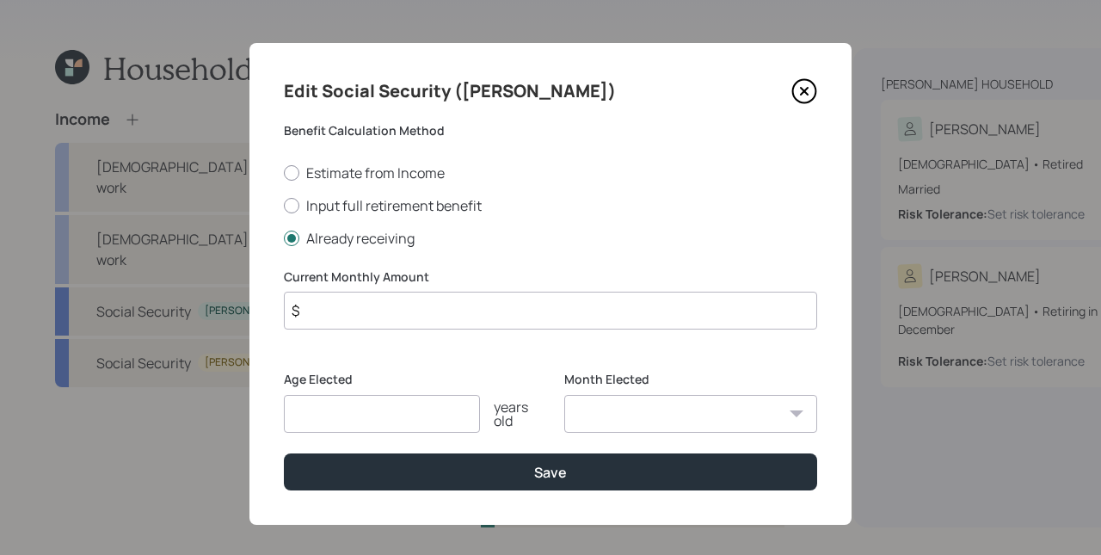
click at [372, 306] on input "$" at bounding box center [550, 310] width 533 height 38
type input "$ 3,096"
type input "66"
click at [284, 453] on button "Save" at bounding box center [550, 471] width 533 height 37
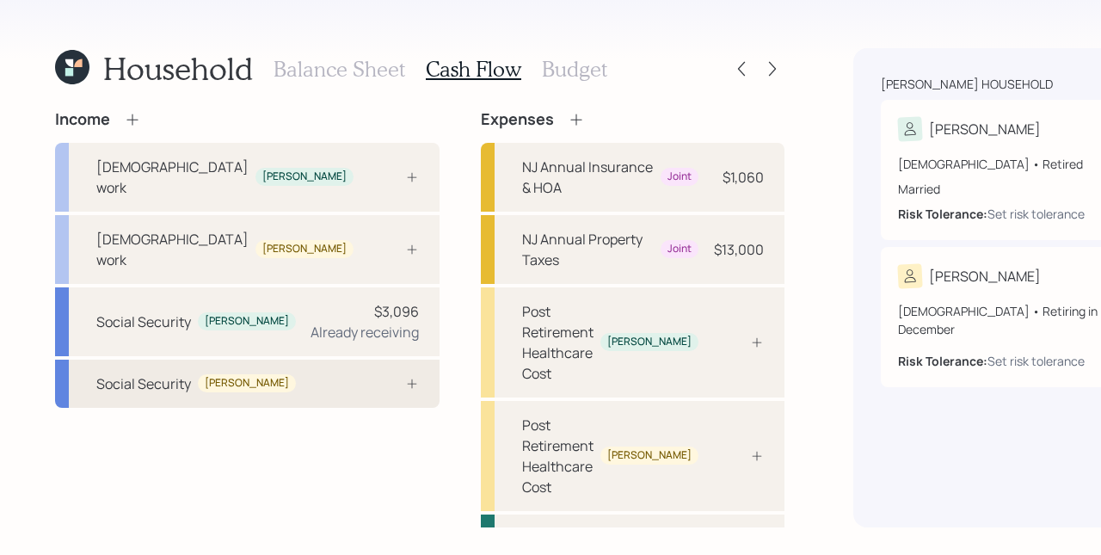
click at [298, 408] on div "Social Security Consuelo" at bounding box center [247, 383] width 384 height 48
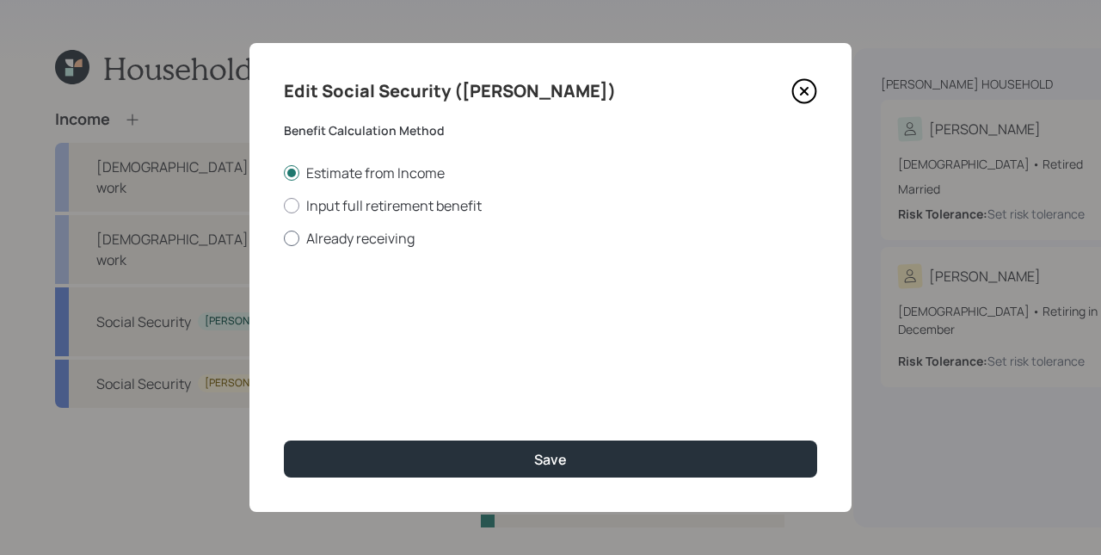
click at [395, 234] on label "Already receiving" at bounding box center [550, 238] width 533 height 19
click at [284, 237] on input "Already receiving" at bounding box center [283, 237] width 1 height 1
radio input "true"
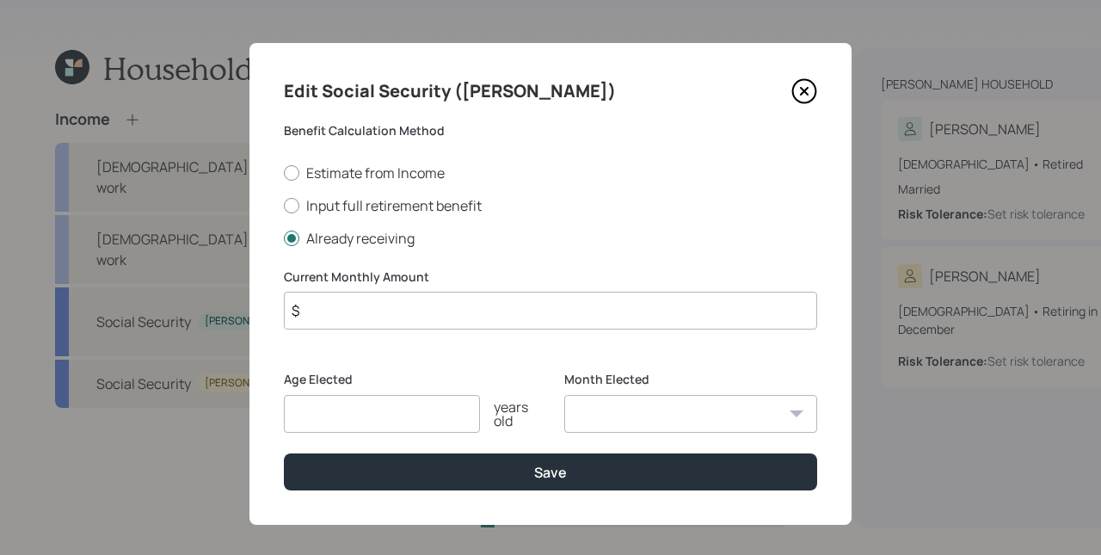
click at [370, 309] on input "$" at bounding box center [550, 310] width 533 height 38
type input "$ 2,690"
type input "66"
click at [284, 453] on button "Save" at bounding box center [550, 471] width 533 height 37
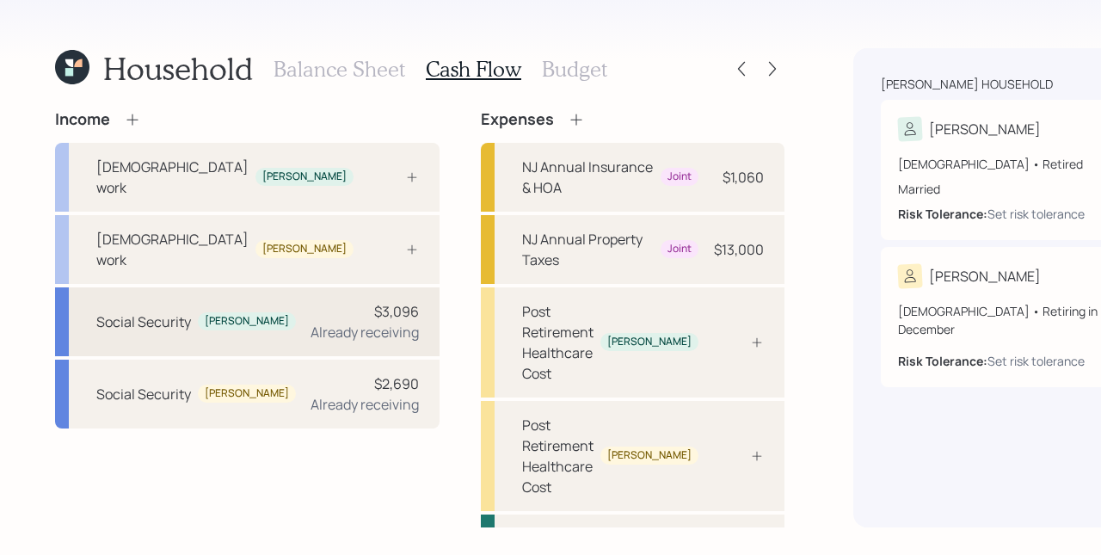
click at [310, 316] on div "$3,096 Already receiving" at bounding box center [364, 321] width 108 height 41
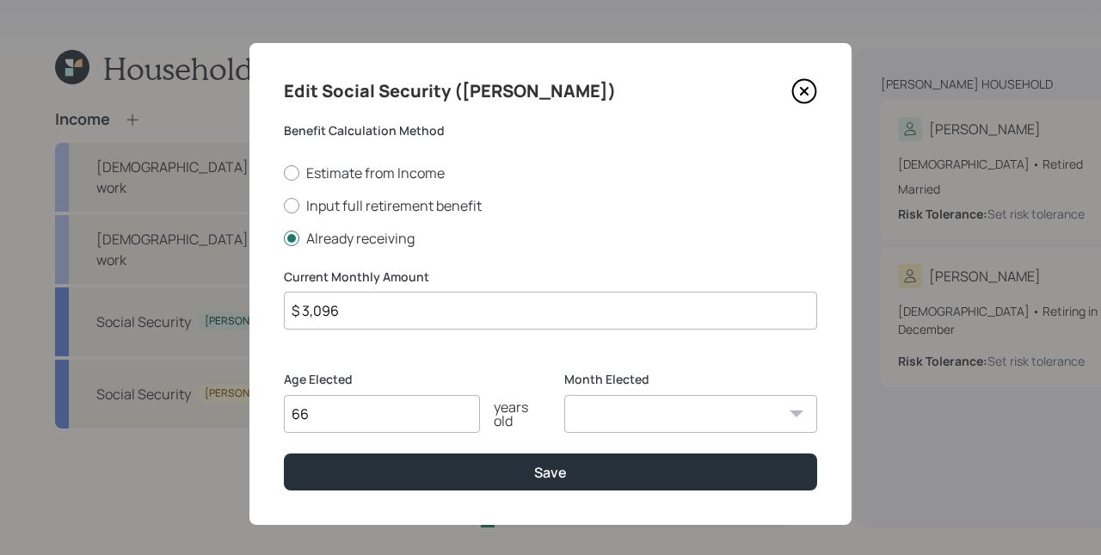
click at [368, 302] on input "$ 3,096" at bounding box center [550, 310] width 533 height 38
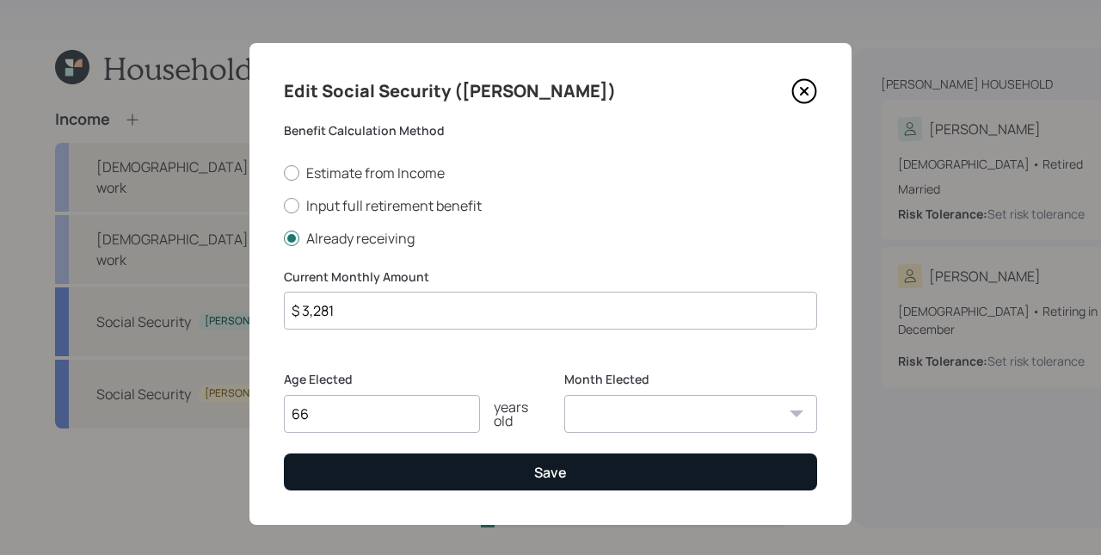
type input "$ 3,281"
click at [488, 473] on button "Save" at bounding box center [550, 471] width 533 height 37
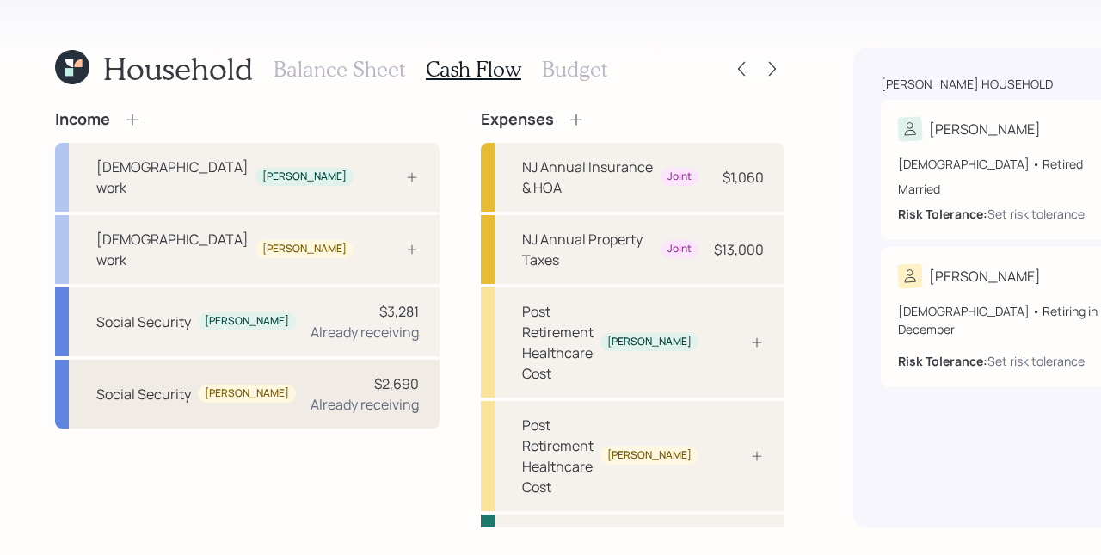
click at [310, 414] on div "Already receiving" at bounding box center [364, 404] width 108 height 21
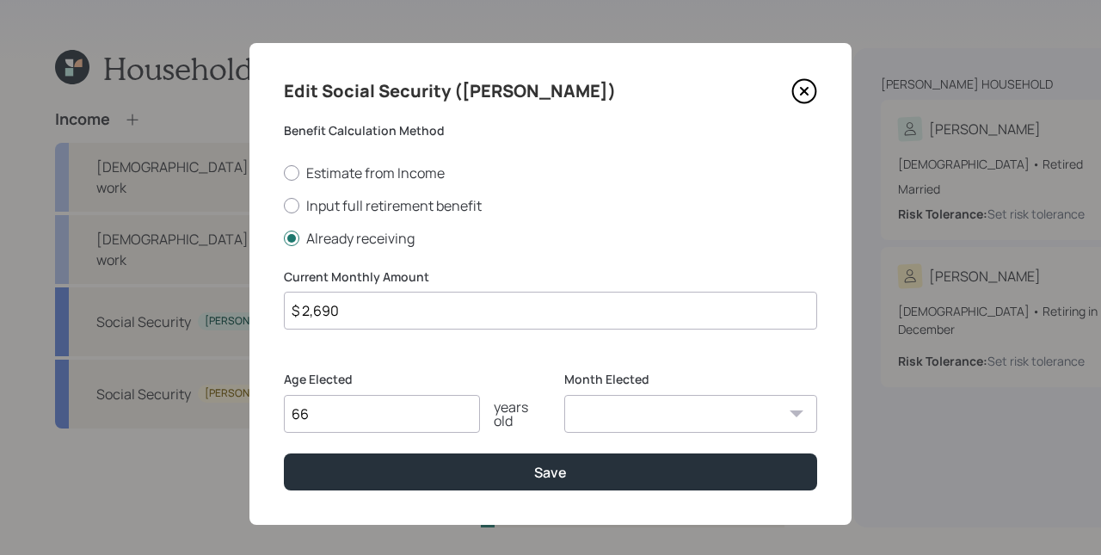
click at [475, 311] on input "$ 2,690" at bounding box center [550, 310] width 533 height 38
type input "$ 2,875"
click at [284, 453] on button "Save" at bounding box center [550, 471] width 533 height 37
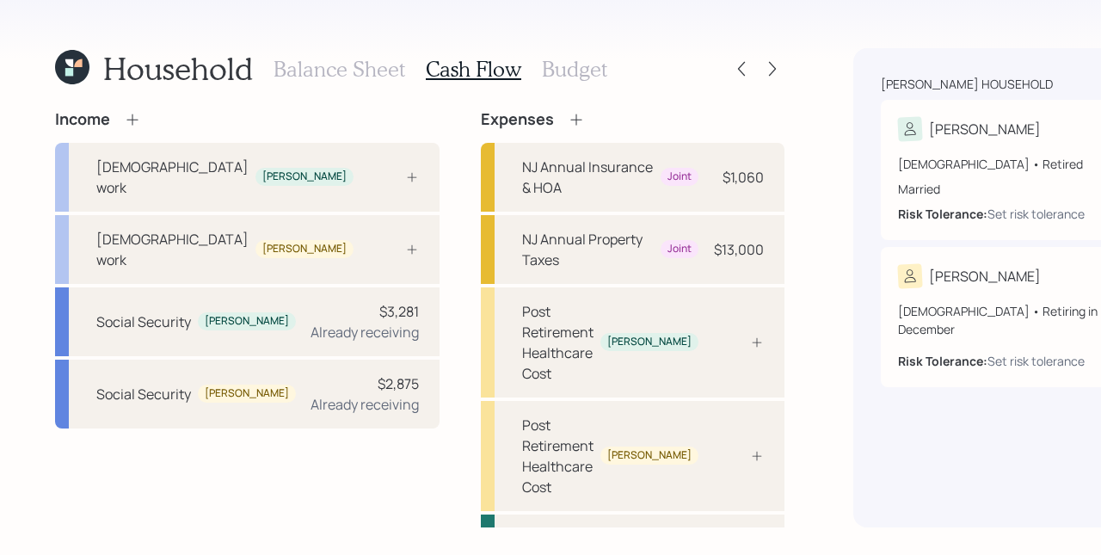
click at [134, 113] on icon at bounding box center [132, 119] width 17 height 17
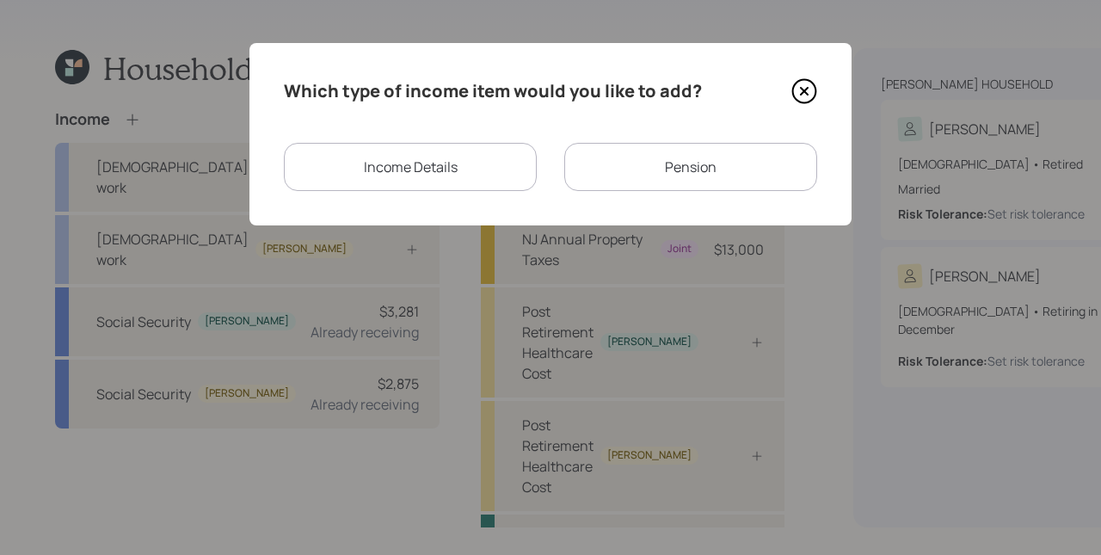
click at [387, 172] on div "Income Details" at bounding box center [410, 167] width 253 height 48
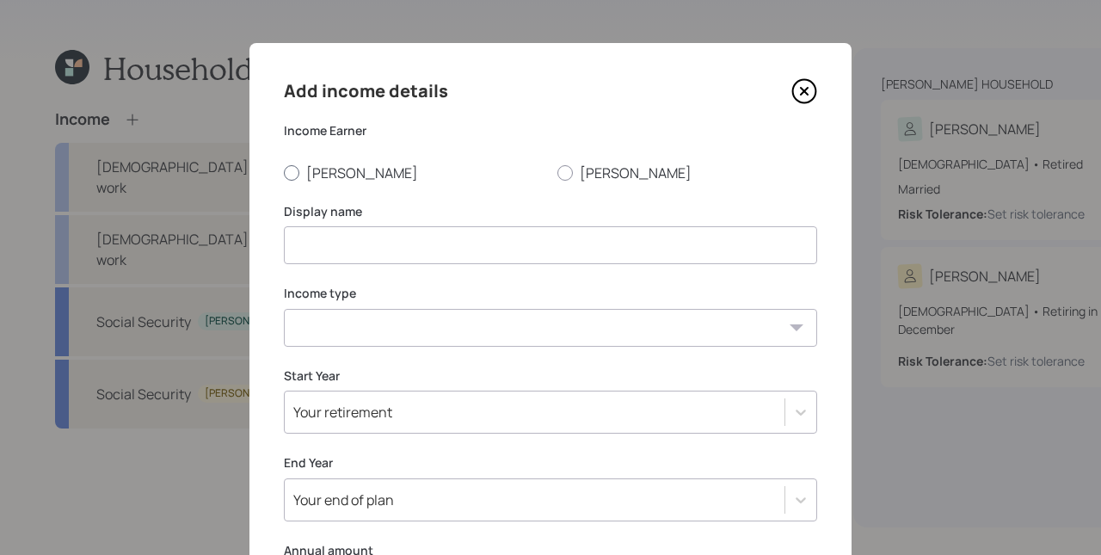
click at [320, 170] on label "[PERSON_NAME]" at bounding box center [414, 172] width 260 height 19
click at [284, 172] on input "[PERSON_NAME]" at bounding box center [283, 172] width 1 height 1
radio input "true"
click at [359, 249] on input at bounding box center [550, 245] width 533 height 38
type input "Business Income"
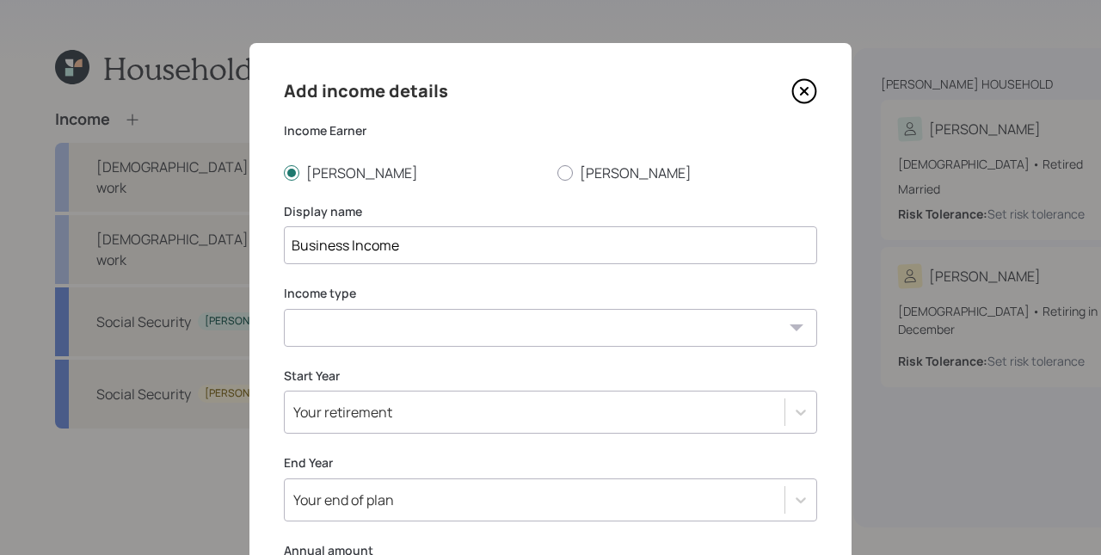
click at [371, 327] on select "Full-time work Part-time work Self employment Other" at bounding box center [550, 328] width 533 height 38
select select "other"
click at [284, 309] on select "Full-time work Part-time work Self employment Other" at bounding box center [550, 328] width 533 height 38
click at [351, 401] on select "Tax-free Earned Self Employment Alimony Royalties Pension / Annuity Interest Di…" at bounding box center [550, 409] width 533 height 38
select select "earned"
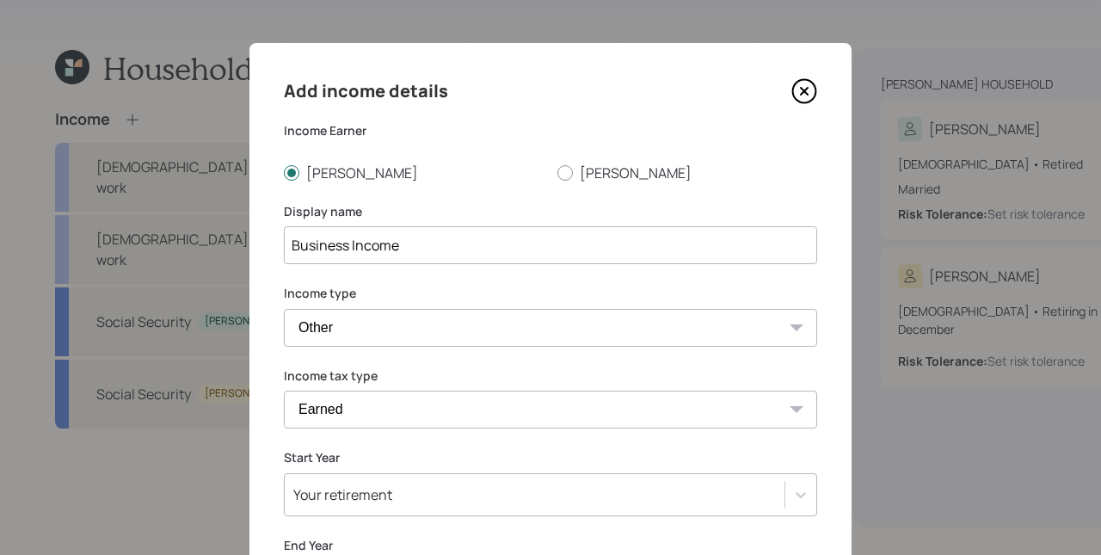
click at [284, 390] on select "Tax-free Earned Self Employment Alimony Royalties Pension / Annuity Interest Di…" at bounding box center [550, 409] width 533 height 38
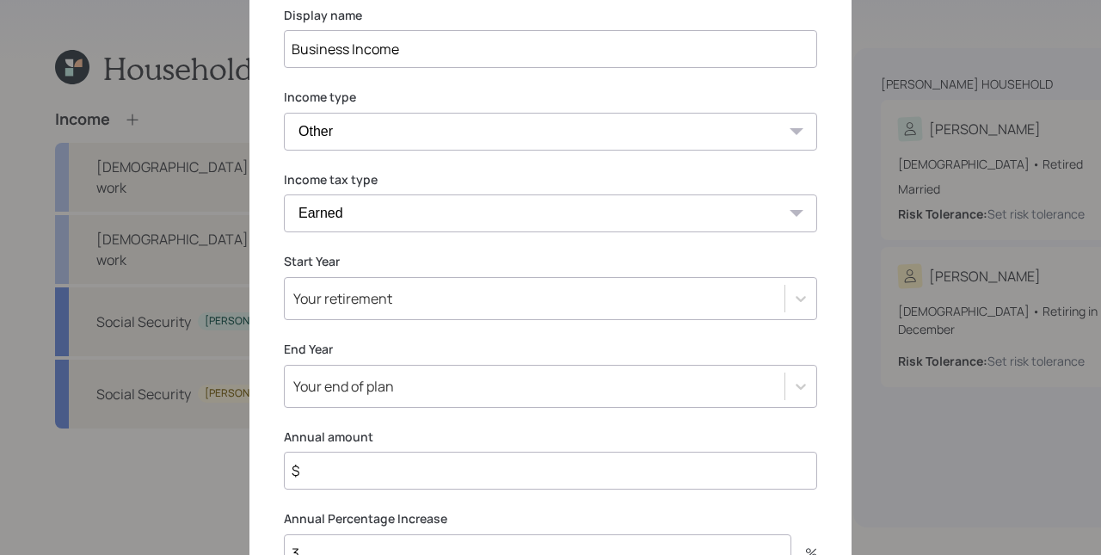
scroll to position [232, 0]
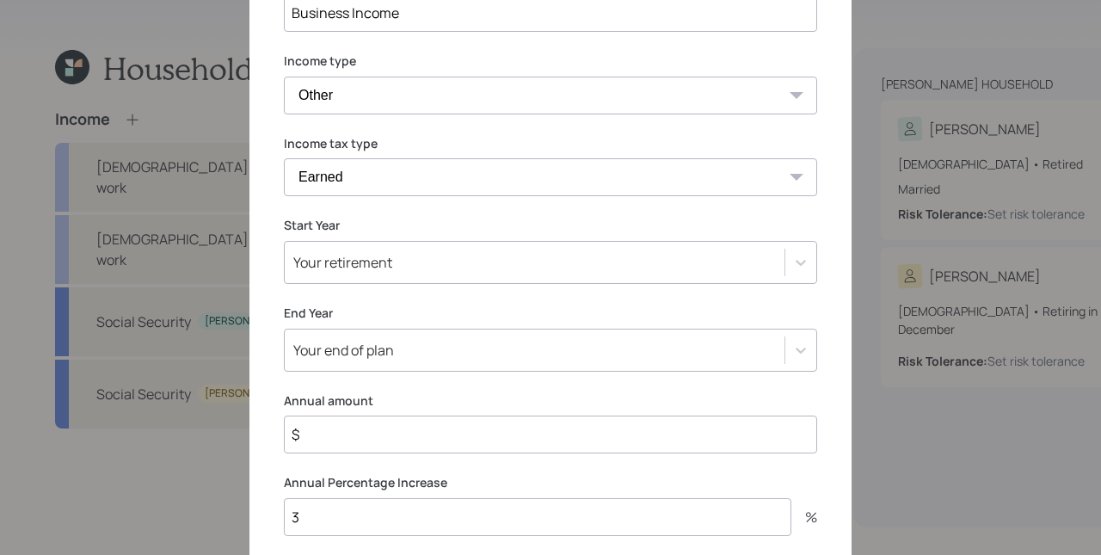
click at [350, 284] on div "Your retirement" at bounding box center [550, 262] width 533 height 43
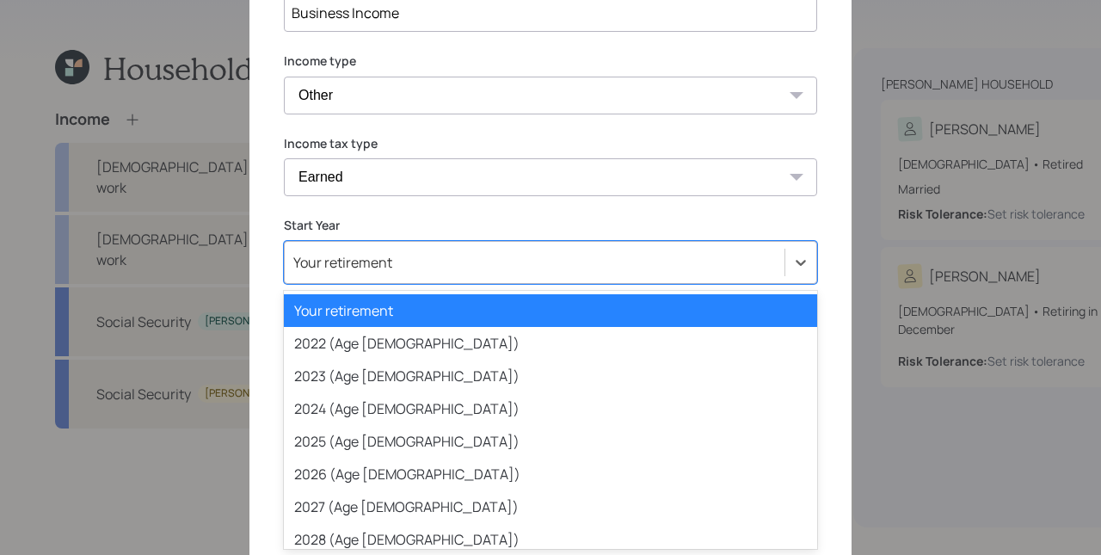
click at [350, 300] on div "Your retirement" at bounding box center [550, 310] width 533 height 33
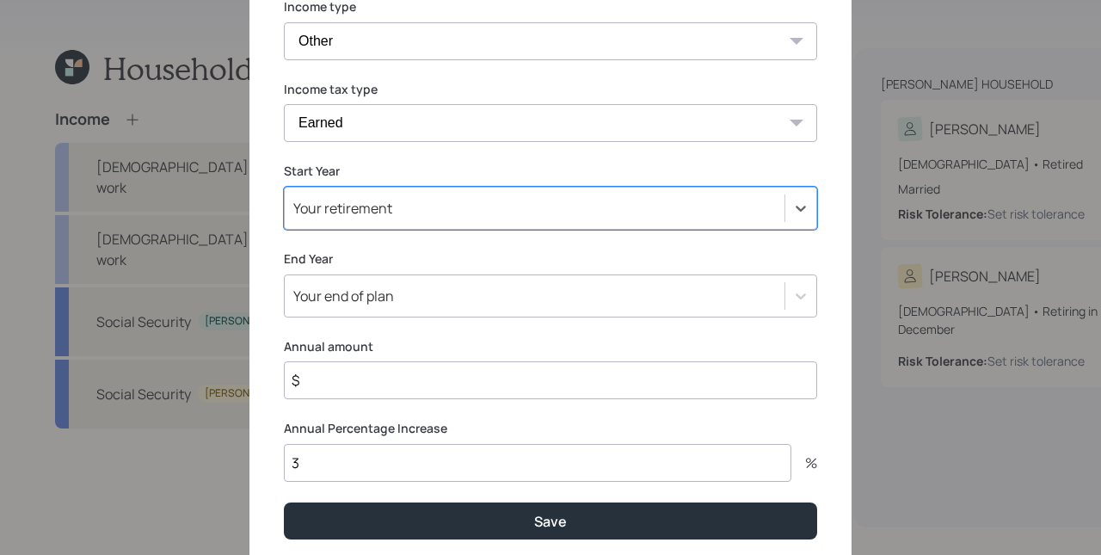
scroll to position [326, 0]
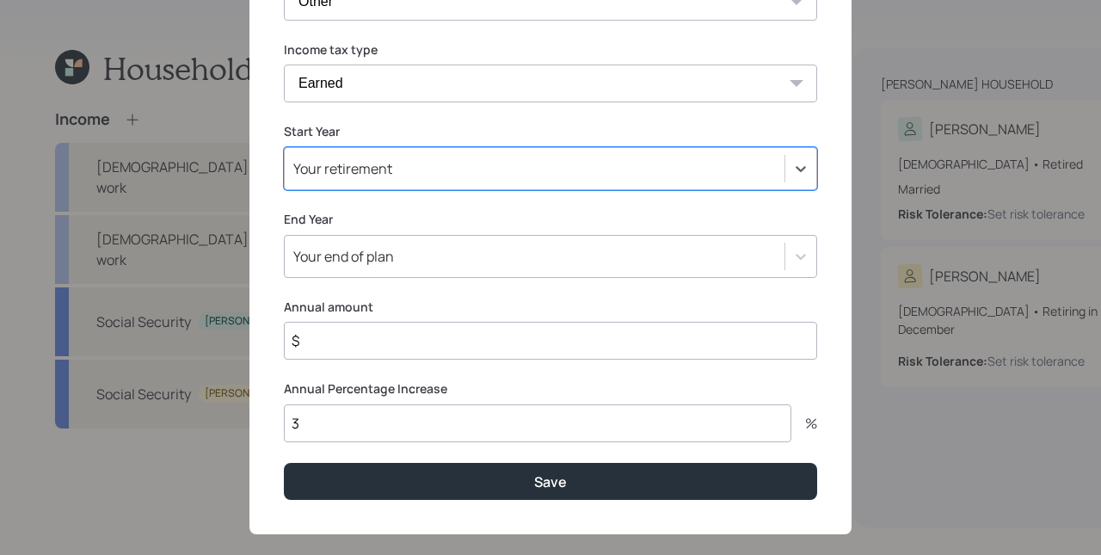
click at [365, 209] on div "Add income details Income Earner Ignacio Consuelo Display name Business Income …" at bounding box center [550, 125] width 602 height 817
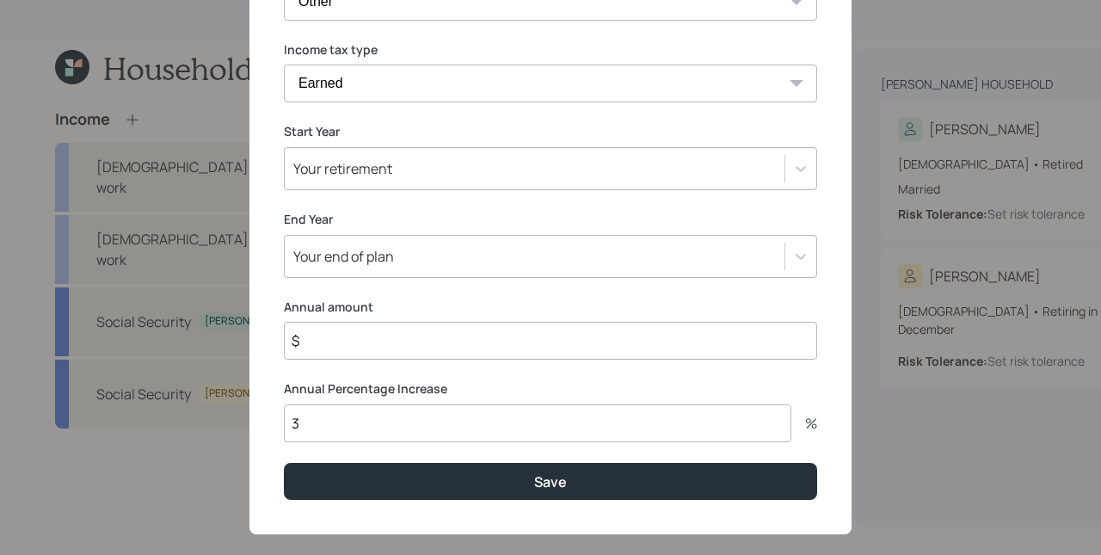
click at [359, 346] on input "$" at bounding box center [550, 341] width 533 height 38
click at [354, 347] on input "$" at bounding box center [550, 341] width 533 height 38
type input "$ 18,000"
click at [284, 463] on button "Save" at bounding box center [550, 481] width 533 height 37
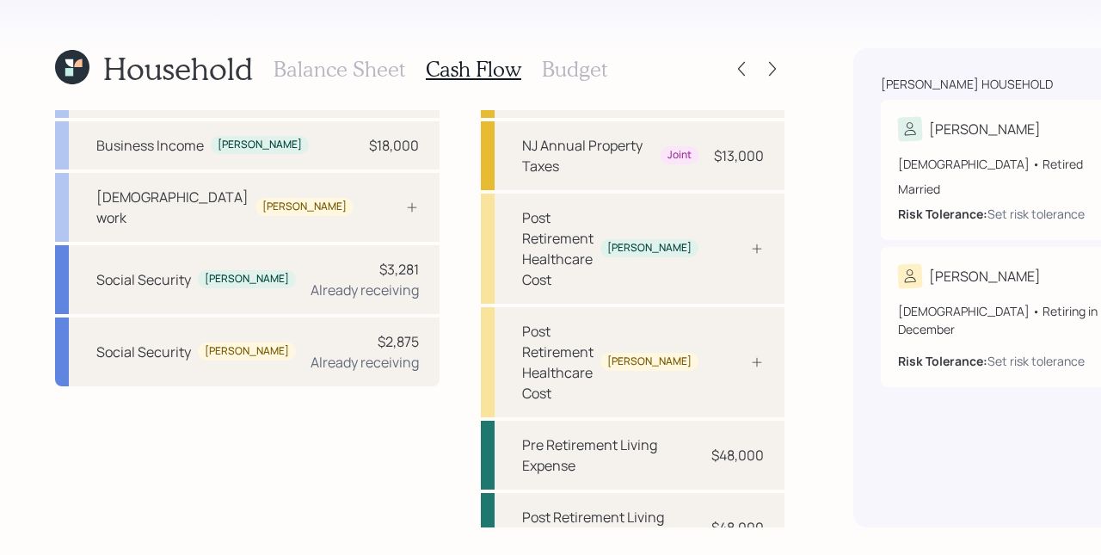
scroll to position [95, 0]
click at [238, 224] on div "Full-time work Consuelo" at bounding box center [247, 206] width 384 height 69
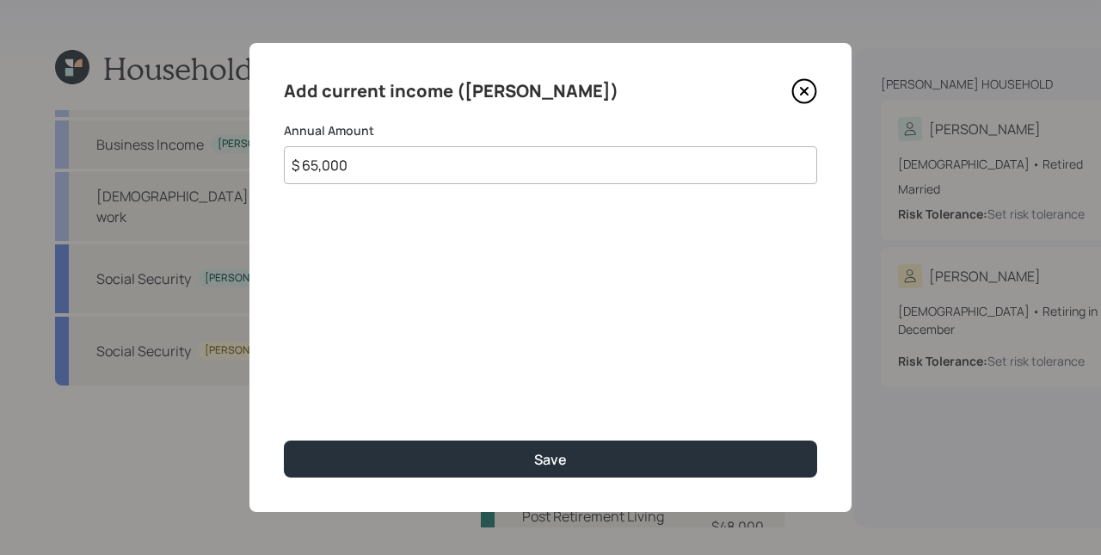
type input "$ 65,000"
click at [284, 440] on button "Save" at bounding box center [550, 458] width 533 height 37
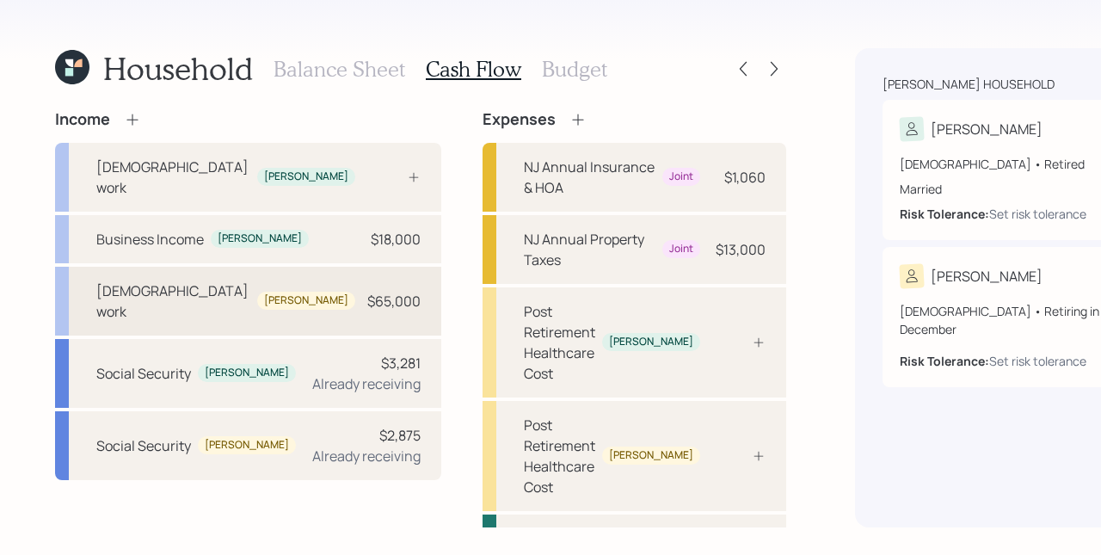
click at [260, 308] on div "Full-time work Consuelo $65,000" at bounding box center [248, 301] width 386 height 69
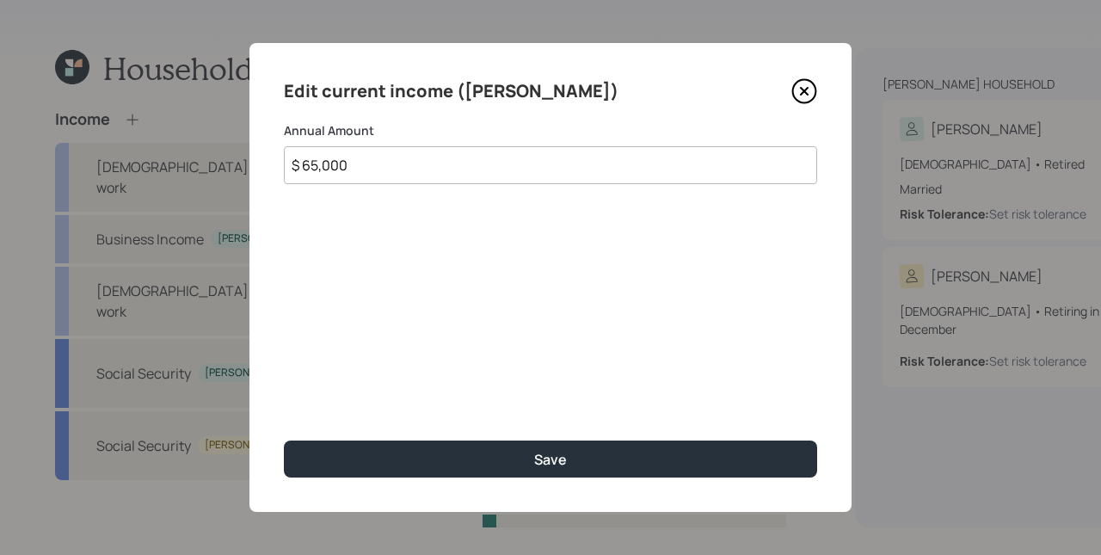
click at [381, 168] on input "$ 65,000" at bounding box center [550, 165] width 533 height 38
type input "$ 0"
click at [284, 440] on button "Save" at bounding box center [550, 458] width 533 height 37
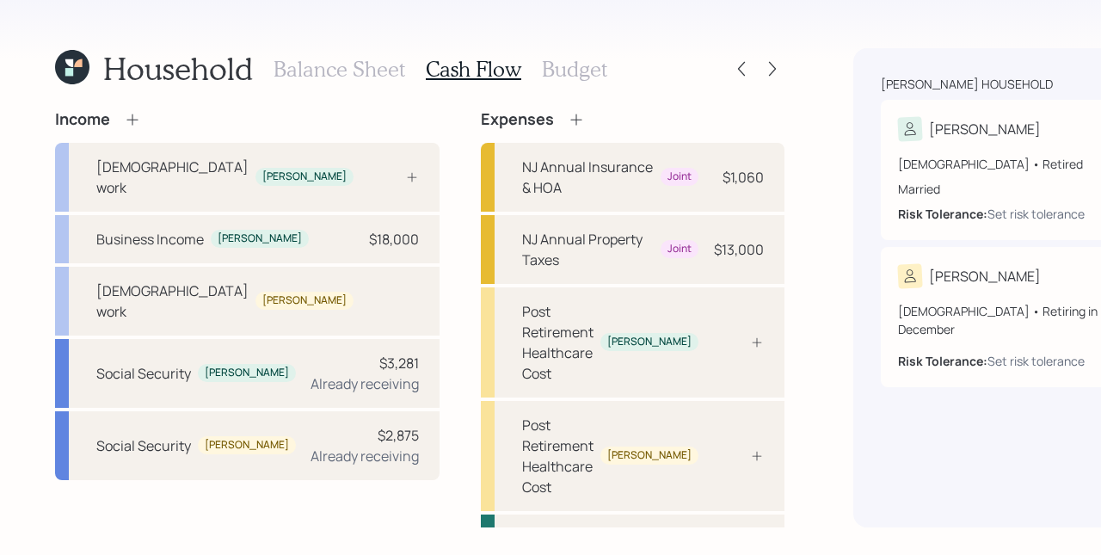
click at [132, 119] on icon at bounding box center [132, 119] width 17 height 17
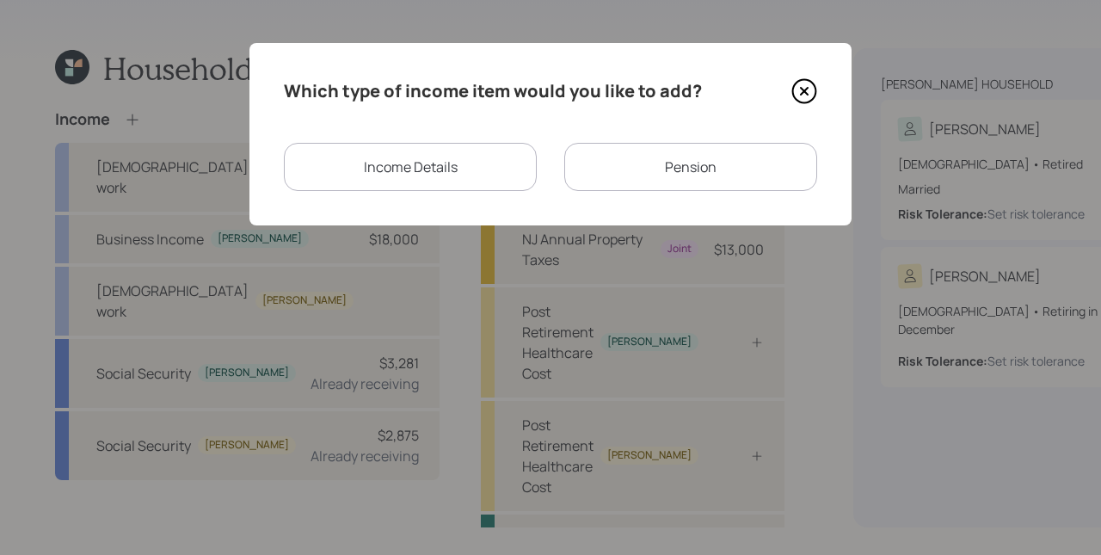
click at [461, 156] on div "Income Details" at bounding box center [410, 167] width 253 height 48
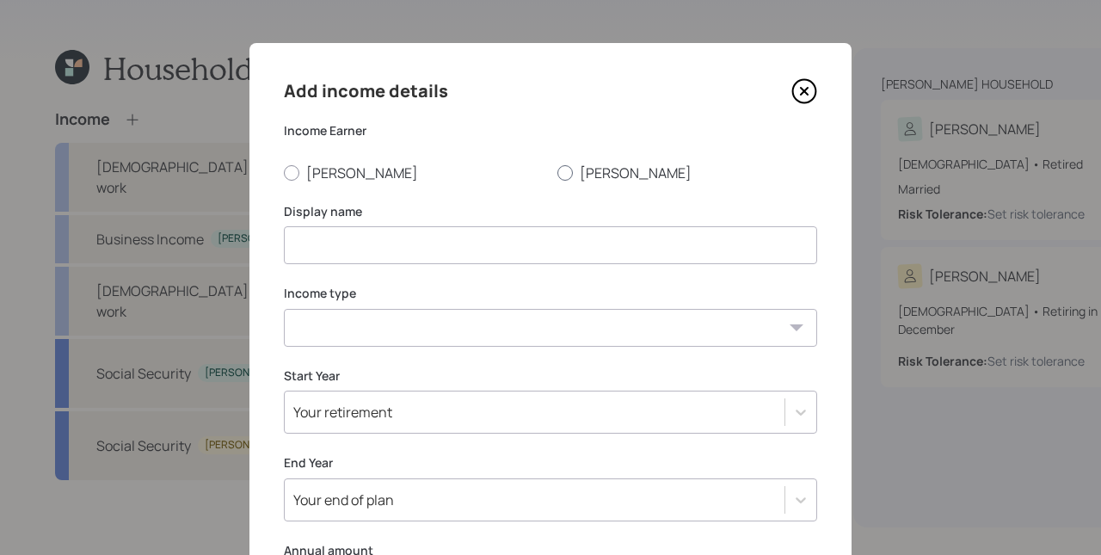
click at [586, 181] on label "[PERSON_NAME]" at bounding box center [687, 172] width 260 height 19
click at [557, 173] on input "[PERSON_NAME]" at bounding box center [556, 172] width 1 height 1
radio input "true"
click at [469, 257] on input at bounding box center [550, 245] width 533 height 38
type input "F"
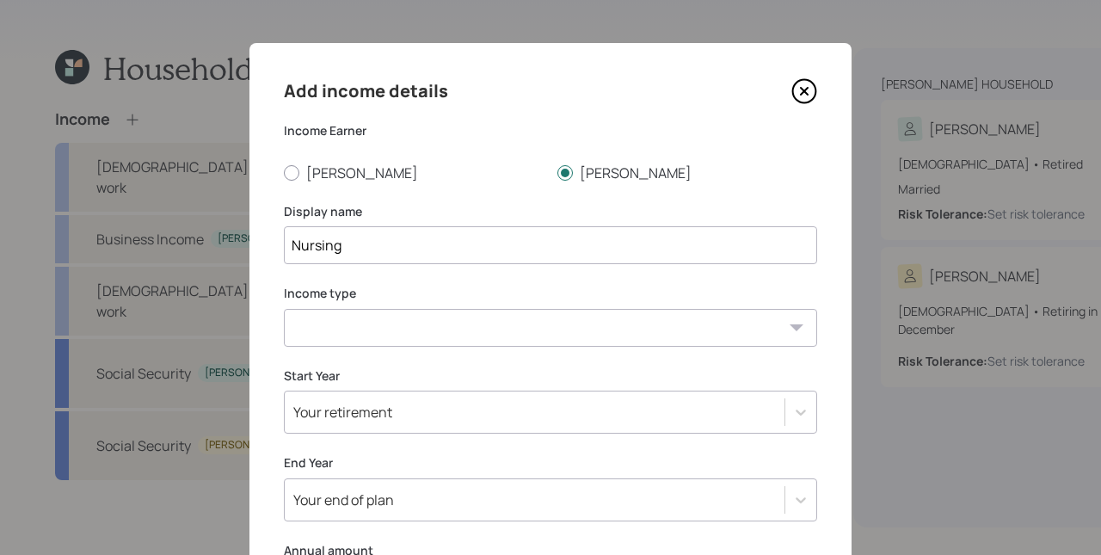
type input "Nursing"
select select "other"
click at [284, 309] on select "Full-time work Part-time work Self employment Other" at bounding box center [550, 328] width 533 height 38
select select "earned"
click at [284, 390] on select "Tax-free Earned Self Employment Alimony Royalties Pension / Annuity Interest Di…" at bounding box center [550, 409] width 533 height 38
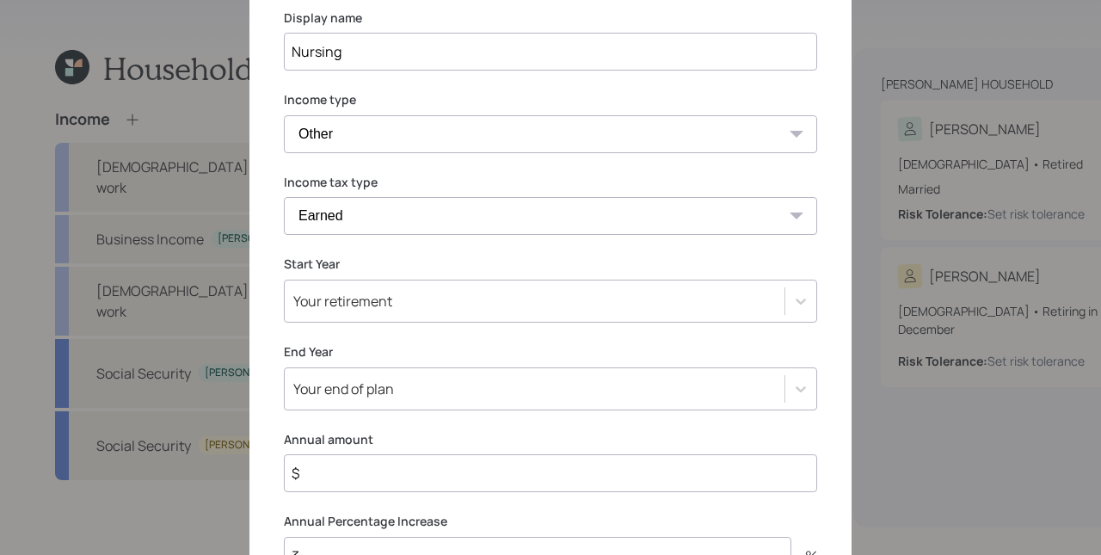
click at [365, 317] on div "Your retirement" at bounding box center [550, 300] width 533 height 43
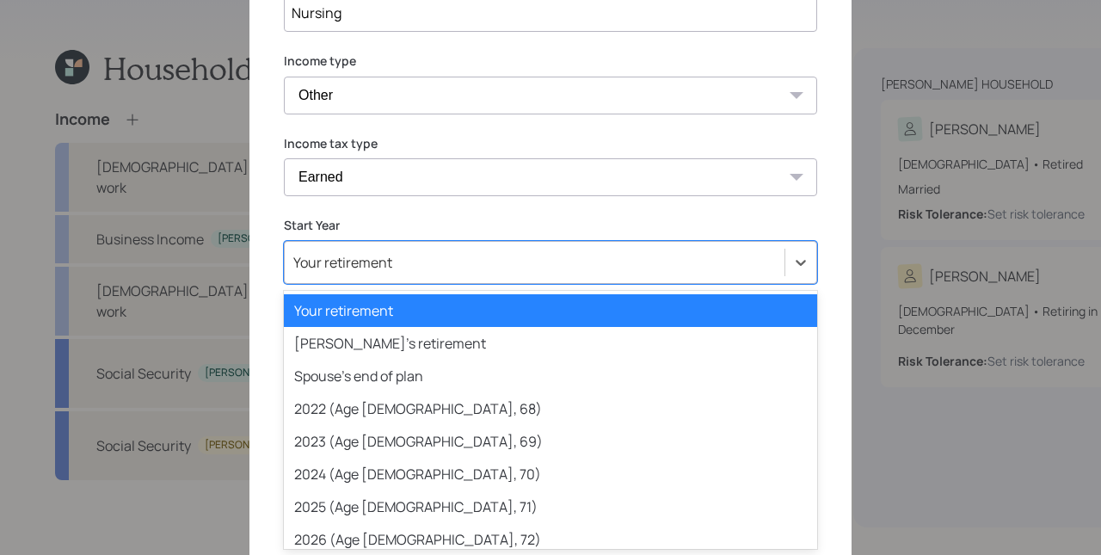
click at [368, 503] on div "2025 (Age 72, 71)" at bounding box center [550, 506] width 533 height 33
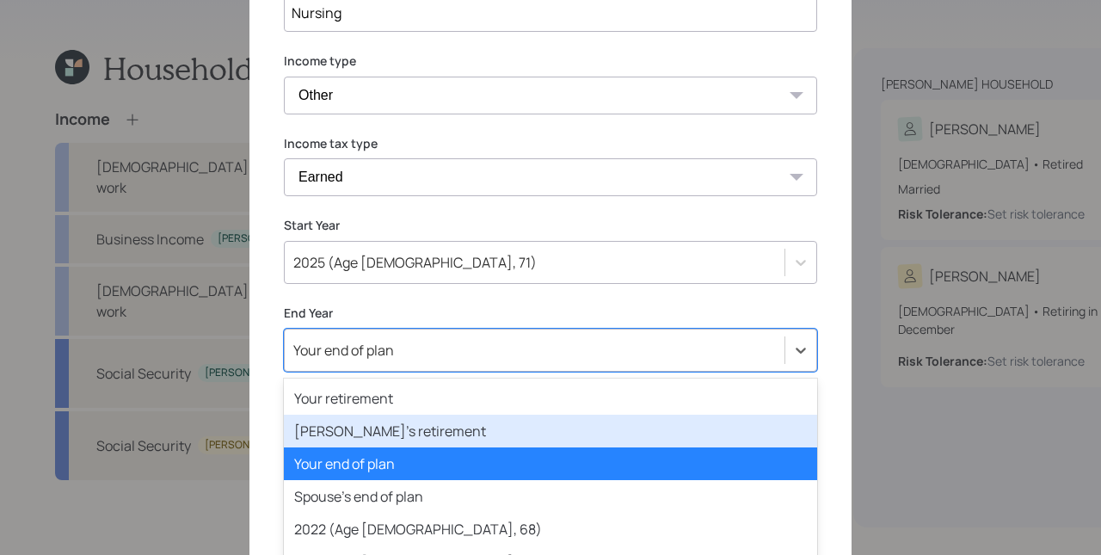
scroll to position [320, 0]
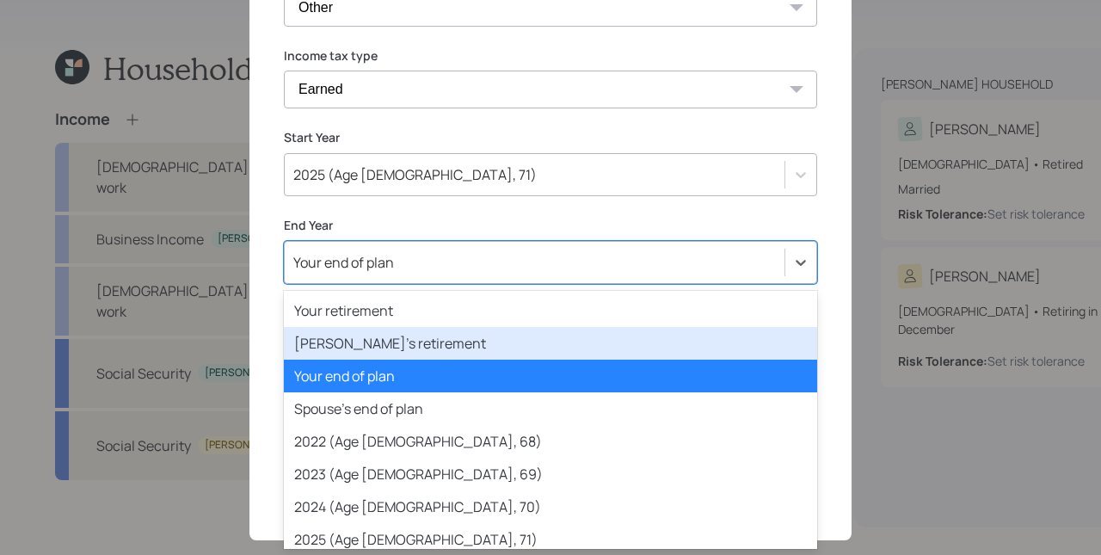
click at [364, 284] on div "option Spouse's retirement focused, 2 of 82. 82 results available. Use Up and D…" at bounding box center [550, 262] width 533 height 43
click at [346, 538] on div "2025 (Age 72, 71)" at bounding box center [550, 539] width 533 height 33
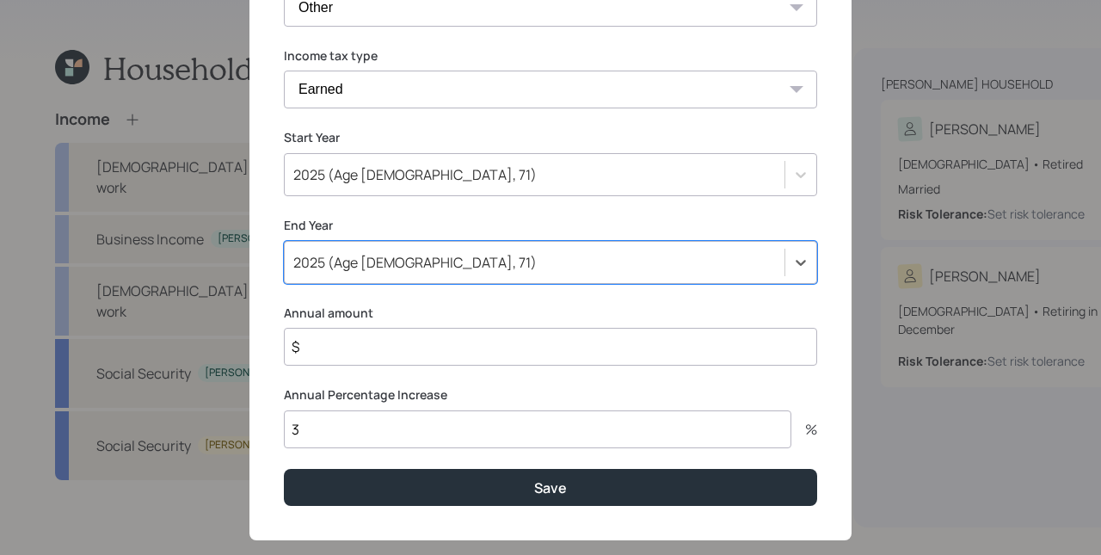
click at [376, 354] on input "$" at bounding box center [550, 347] width 533 height 38
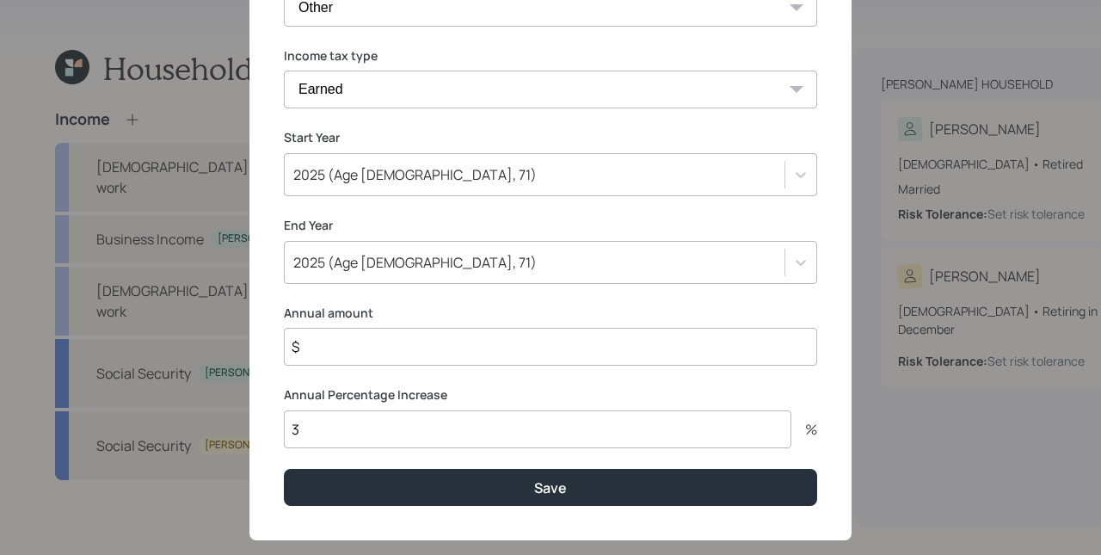
click at [376, 354] on input "$" at bounding box center [550, 347] width 533 height 38
type input "$ 65,000"
click at [284, 469] on button "Save" at bounding box center [550, 487] width 533 height 37
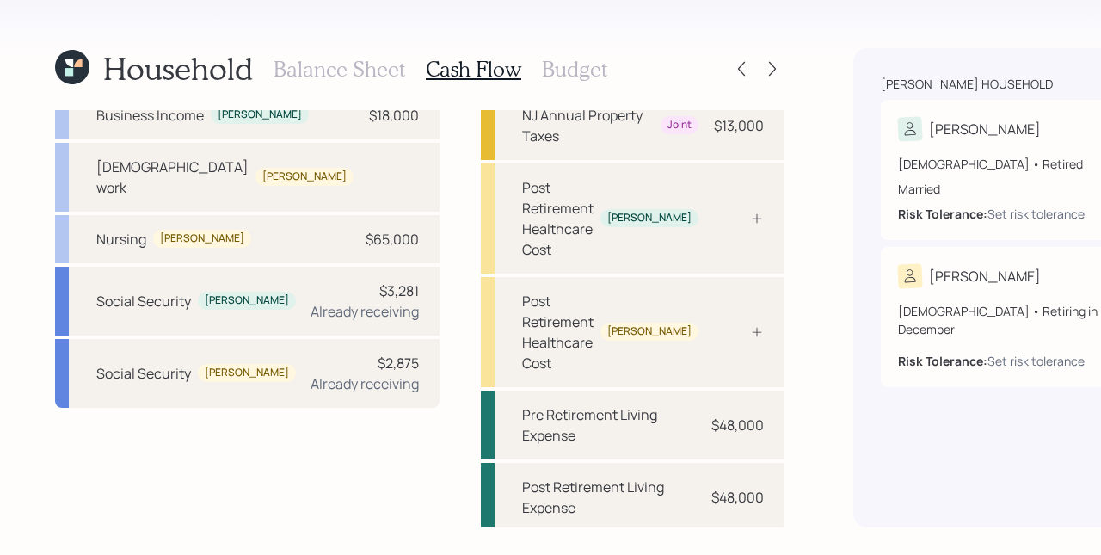
scroll to position [149, 0]
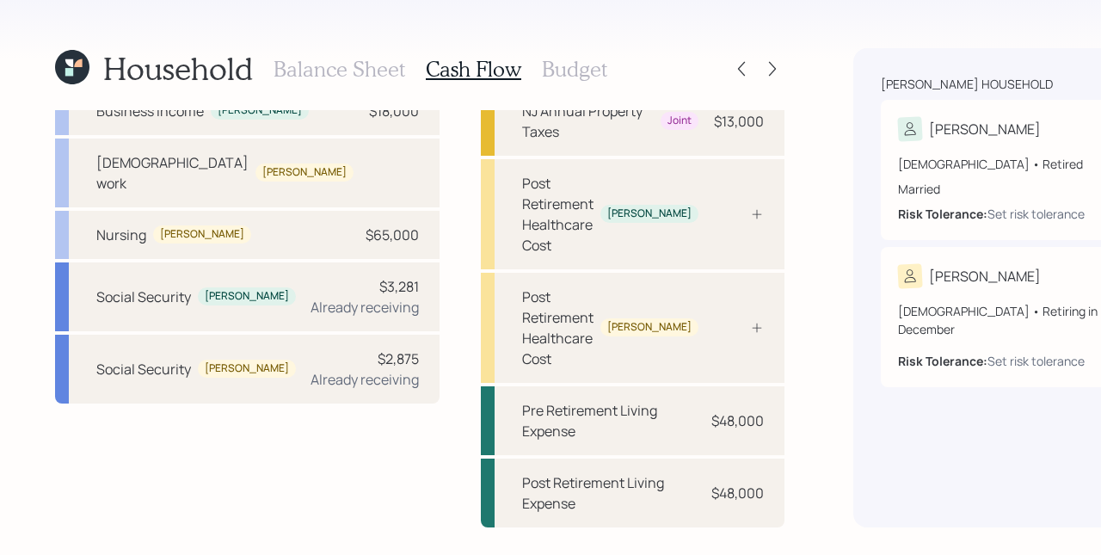
click at [567, 267] on div "Post Retirement Healthcare Cost Ignacio" at bounding box center [633, 214] width 304 height 110
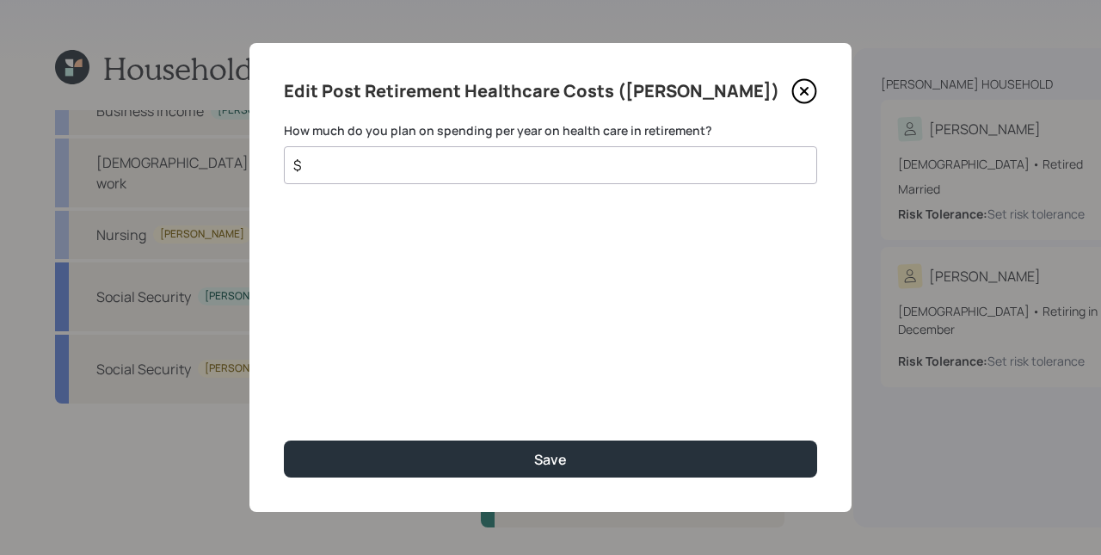
click at [509, 169] on input "$" at bounding box center [543, 165] width 504 height 21
type input "$ 4,848"
click at [284, 440] on button "Save" at bounding box center [550, 458] width 533 height 37
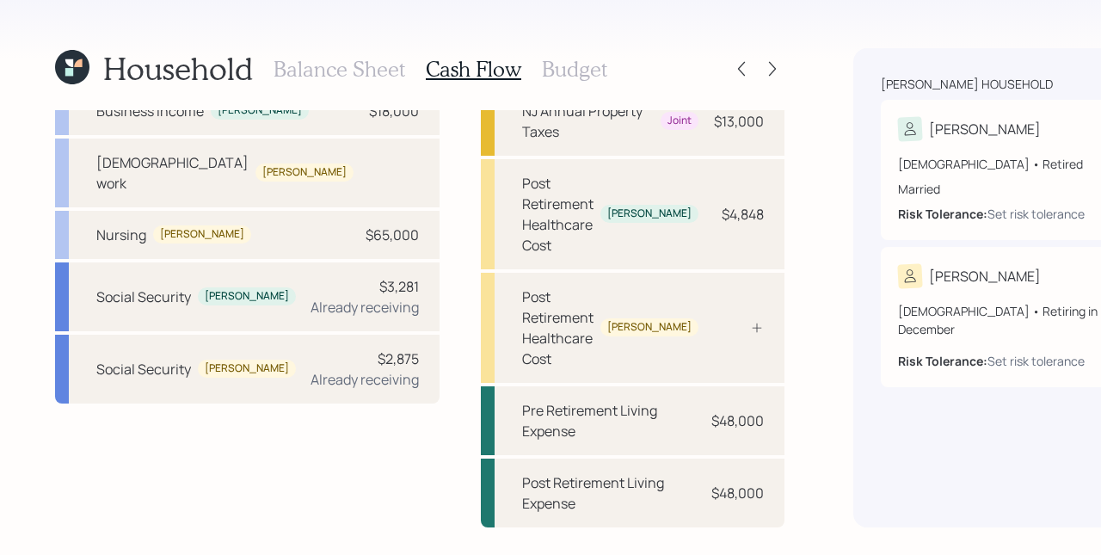
click at [712, 334] on div at bounding box center [738, 328] width 52 height 14
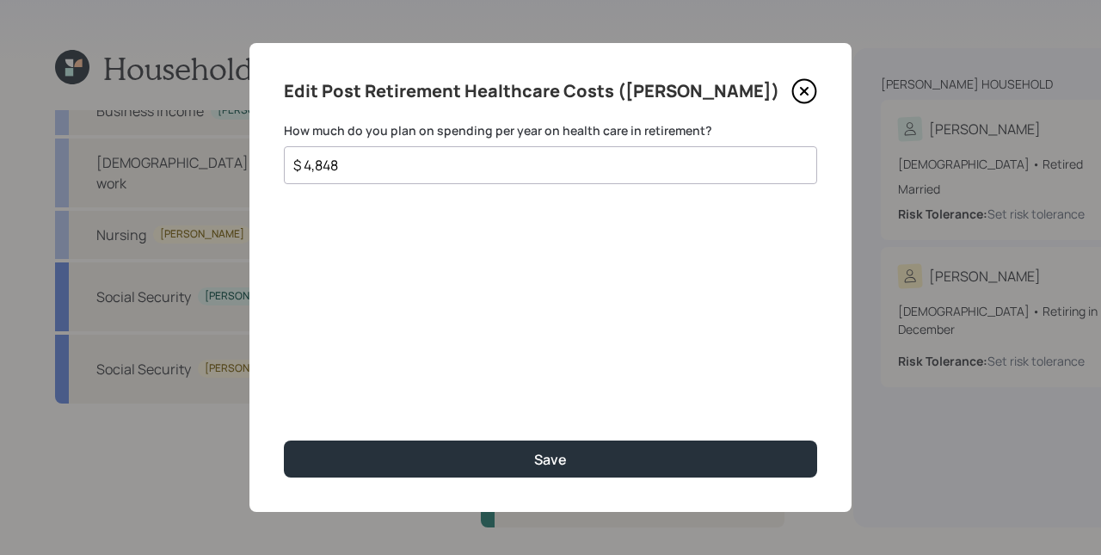
type input "$ 4,848"
click at [284, 440] on button "Save" at bounding box center [550, 458] width 533 height 37
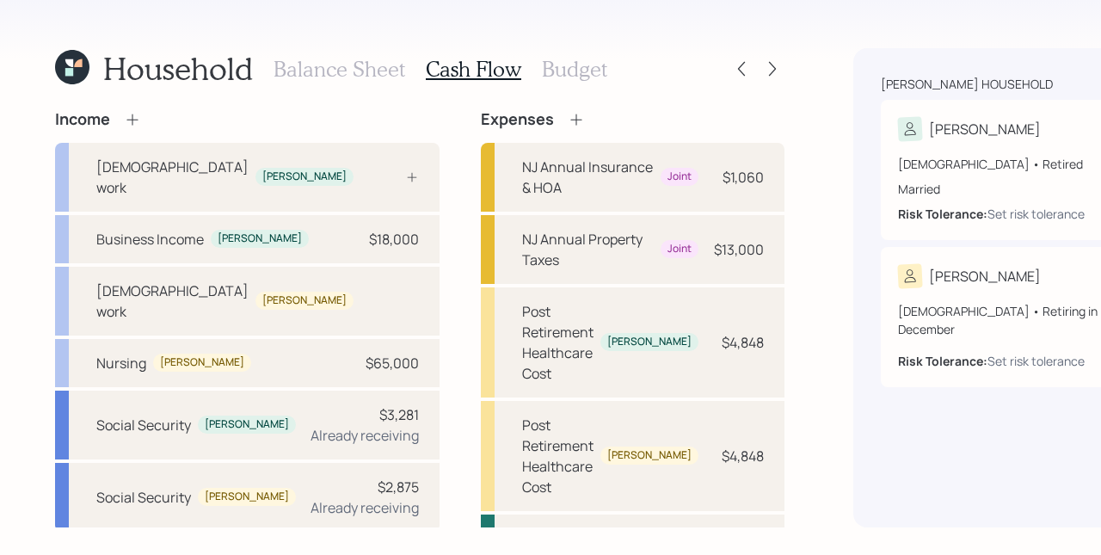
click at [567, 116] on icon at bounding box center [575, 119] width 17 height 17
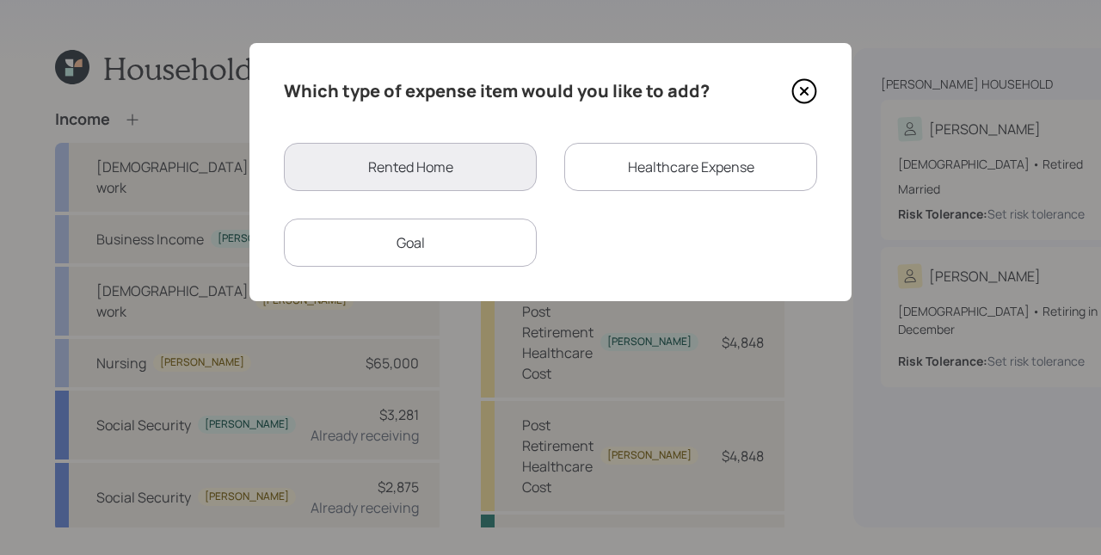
click at [494, 240] on div "Goal" at bounding box center [410, 242] width 253 height 48
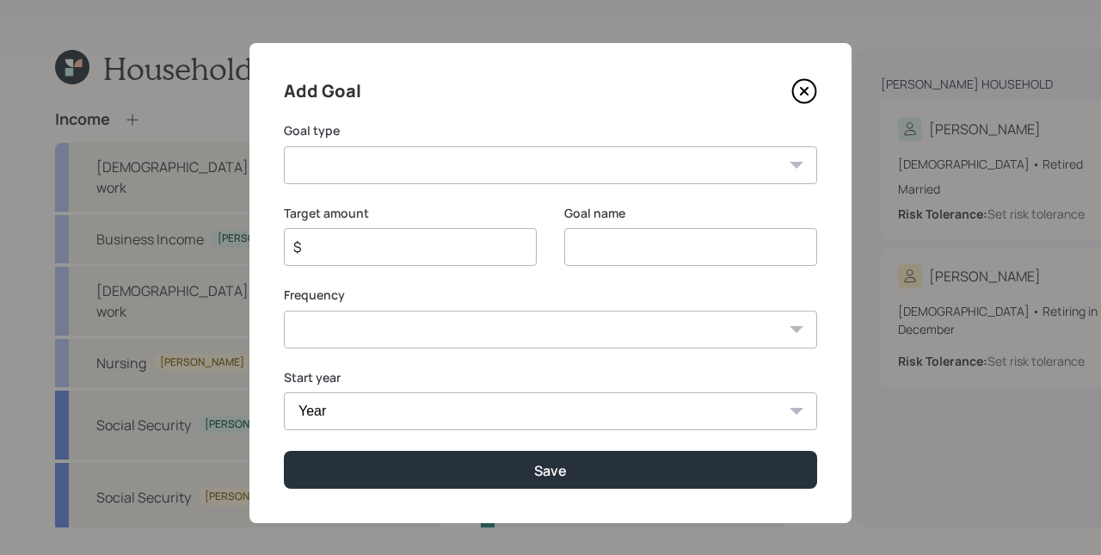
click at [395, 153] on select "Create an emergency fund Donate to charity Purchase a home Make a purchase Supp…" at bounding box center [550, 165] width 533 height 38
select select "vacation"
click at [284, 146] on select "Create an emergency fund Donate to charity Purchase a home Make a purchase Supp…" at bounding box center [550, 165] width 533 height 38
type input "Plan for travel"
click at [456, 255] on input "$" at bounding box center [403, 246] width 224 height 21
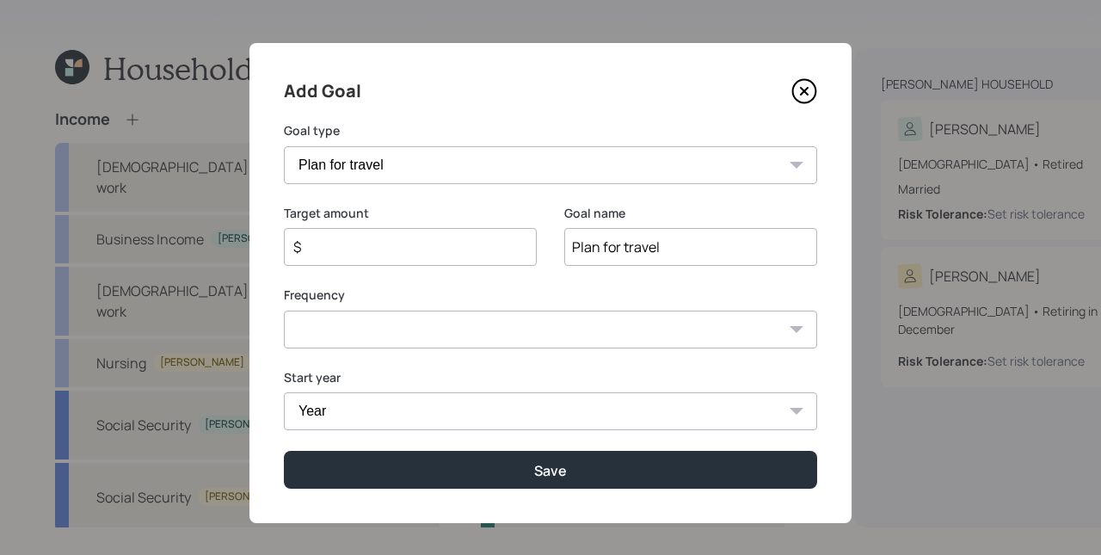
click at [456, 255] on input "$" at bounding box center [403, 246] width 224 height 21
click at [452, 252] on input "$" at bounding box center [403, 246] width 224 height 21
type input "$ 15,000"
select select "1"
click at [284, 310] on select "One time Every 1 year Every 2 years Every 3 years Every 4 years Every 5 years E…" at bounding box center [550, 329] width 533 height 38
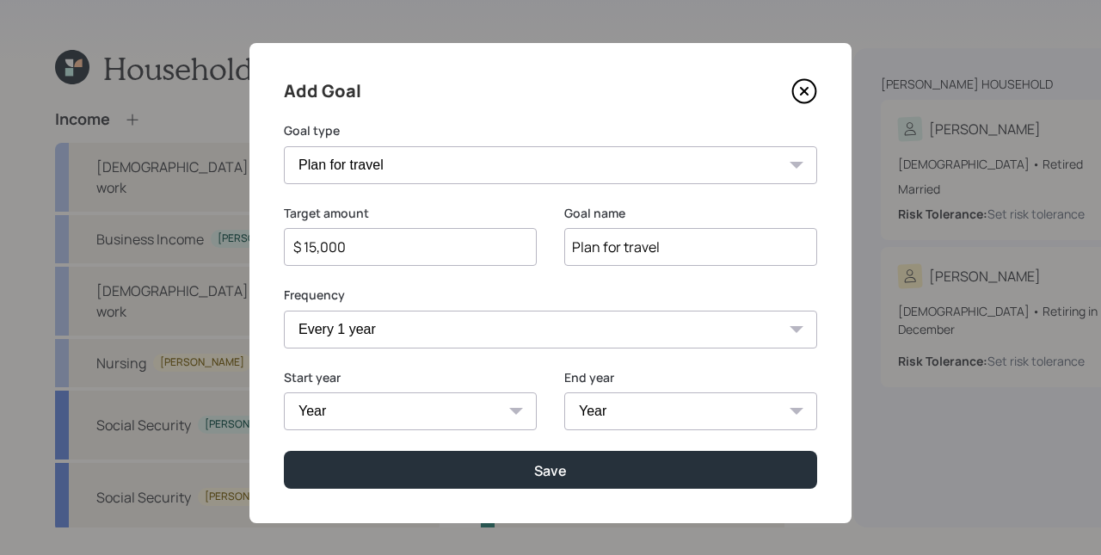
select select "2025"
click at [284, 392] on select "Year 2025 2026 2027 2028 2029 2030 2031 2032 2033 2034 2035 2036 2037 2038 2039…" at bounding box center [410, 411] width 253 height 38
select select "2047"
click at [564, 392] on select "Year 2025 2026 2027 2028 2029 2030 2031 2032 2033 2034 2035 2036 2037 2038 2039…" at bounding box center [690, 411] width 253 height 38
click at [545, 429] on div "Start year 2025 2026 2027 2028 2029 2030 2031 2032 2033 2034 2035 2036 2037 203…" at bounding box center [550, 410] width 533 height 83
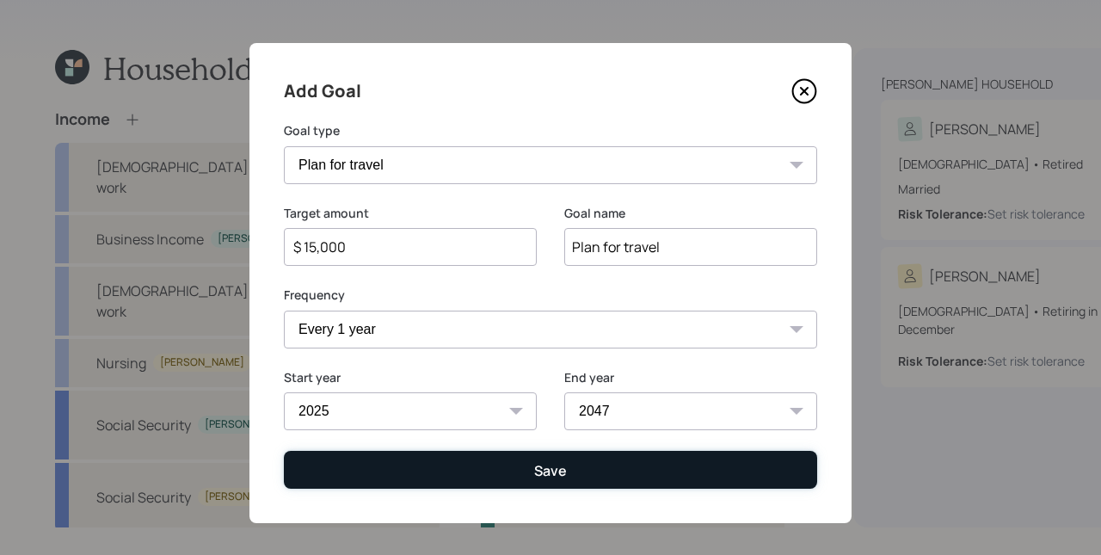
click at [558, 466] on div "Save" at bounding box center [550, 470] width 33 height 19
type input "$"
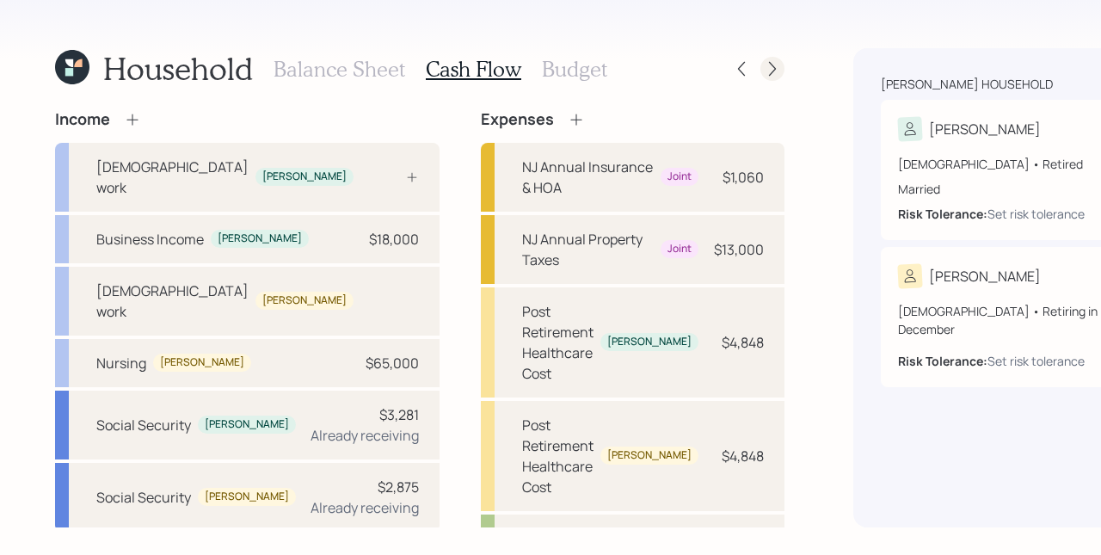
click at [764, 74] on icon at bounding box center [772, 68] width 17 height 17
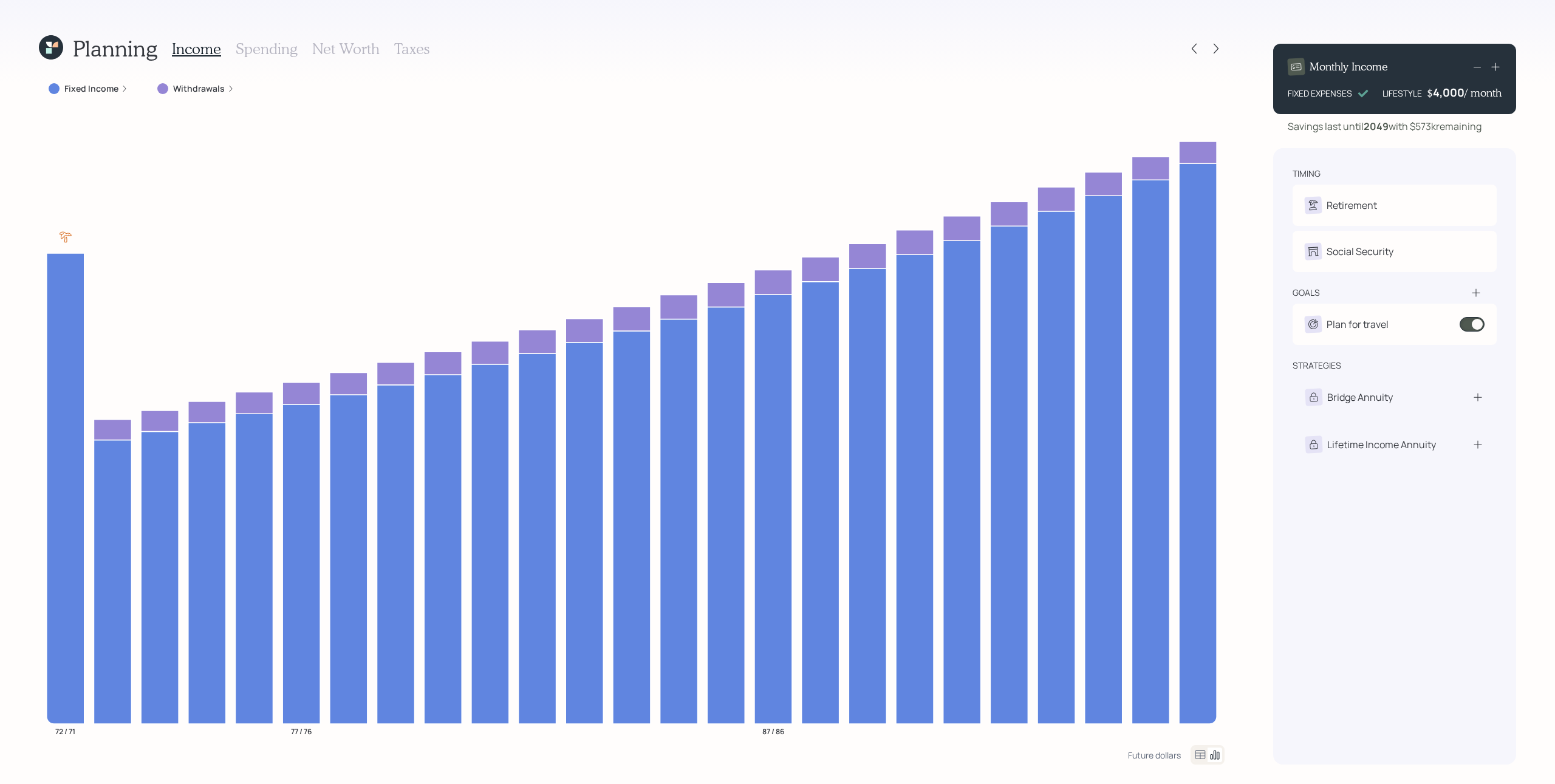
click at [115, 90] on label "Fixed Income" at bounding box center [91, 88] width 54 height 12
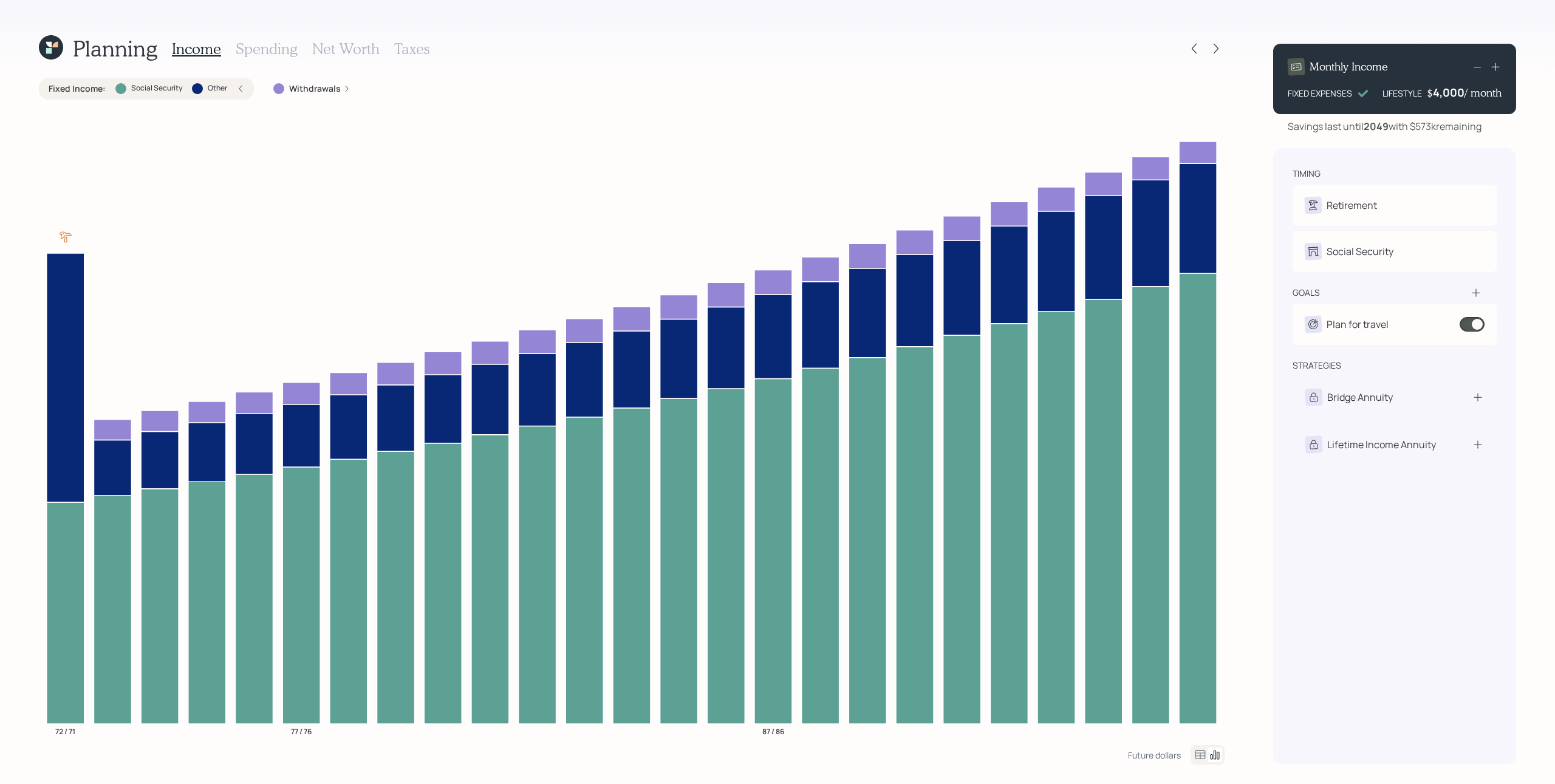
click at [1166, 304] on div "goals Plan for travel $15,000 • Once • In 2025" at bounding box center [1395, 316] width 204 height 59
click at [1166, 295] on icon at bounding box center [1476, 292] width 12 height 12
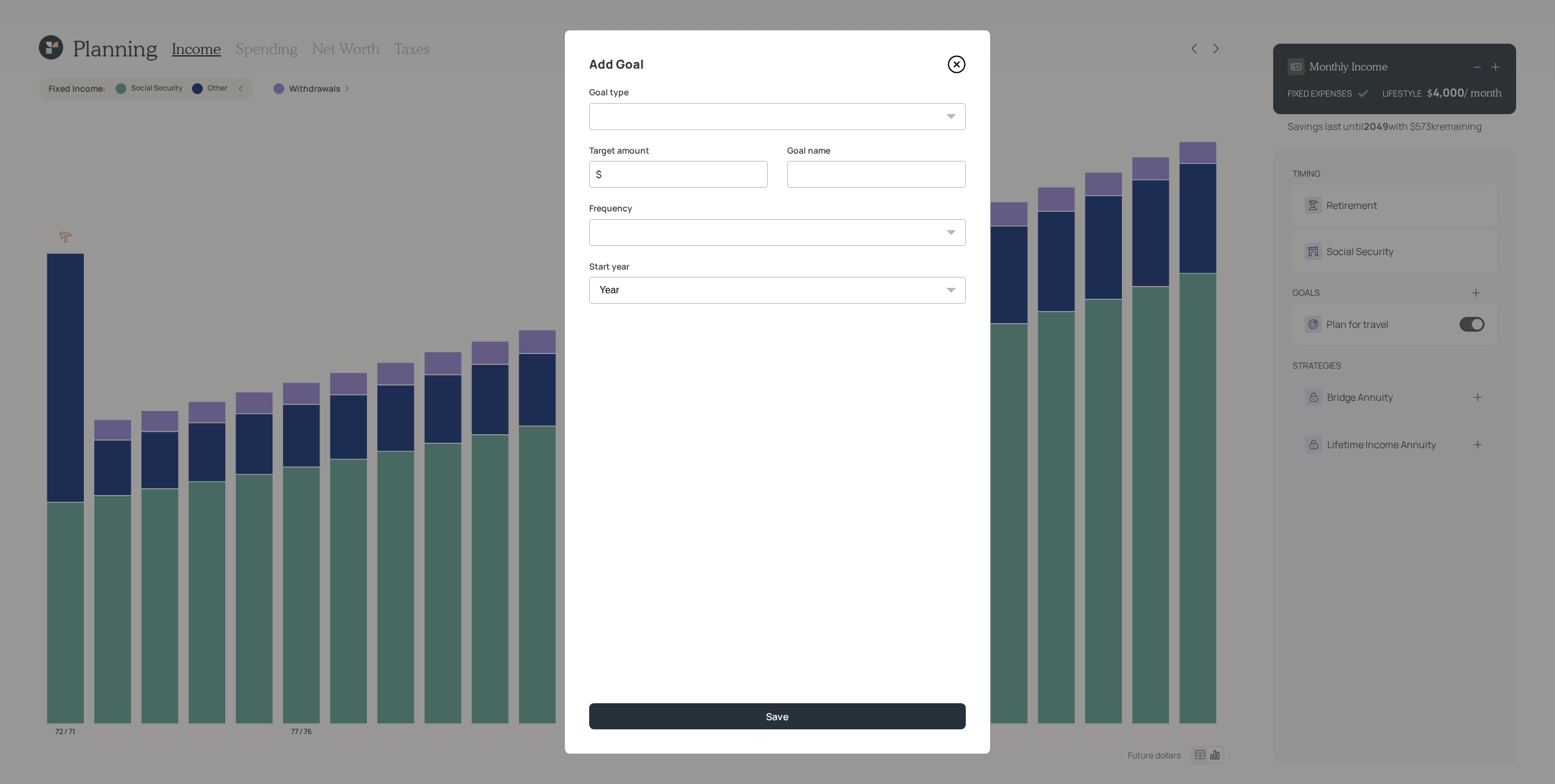
click at [781, 112] on select "Create an emergency fund Donate to charity Purchase a home Make a purchase Supp…" at bounding box center [777, 117] width 377 height 27
select select "other"
click at [589, 103] on select "Create an emergency fund Donate to charity Purchase a home Make a purchase Supp…" at bounding box center [777, 117] width 377 height 27
click at [817, 174] on input "Other" at bounding box center [876, 174] width 179 height 27
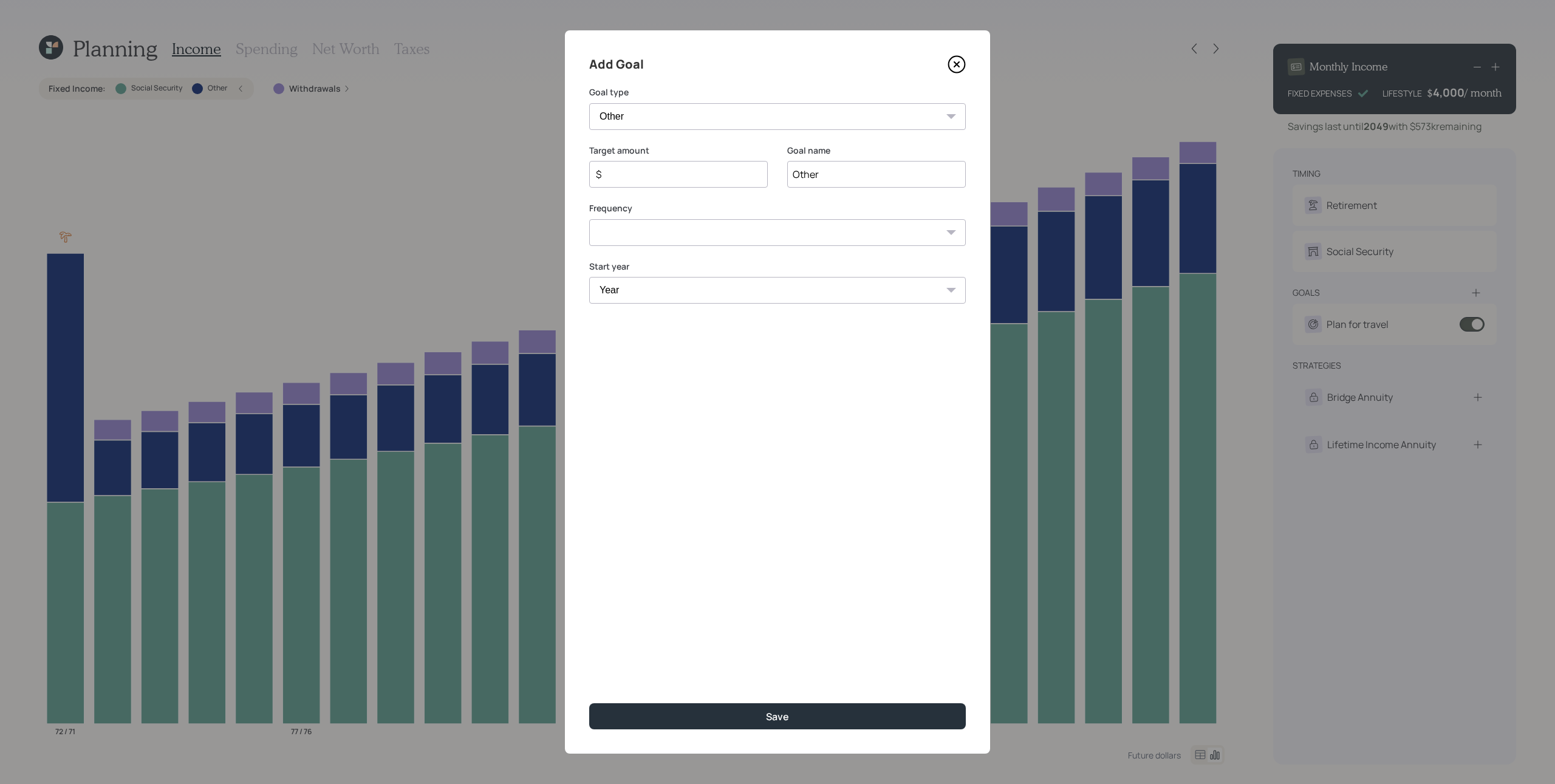
click at [817, 174] on input "Other" at bounding box center [876, 174] width 179 height 27
type input "Deck"
click at [683, 179] on input "$" at bounding box center [674, 174] width 158 height 15
type input "$ 9,000"
select select "0"
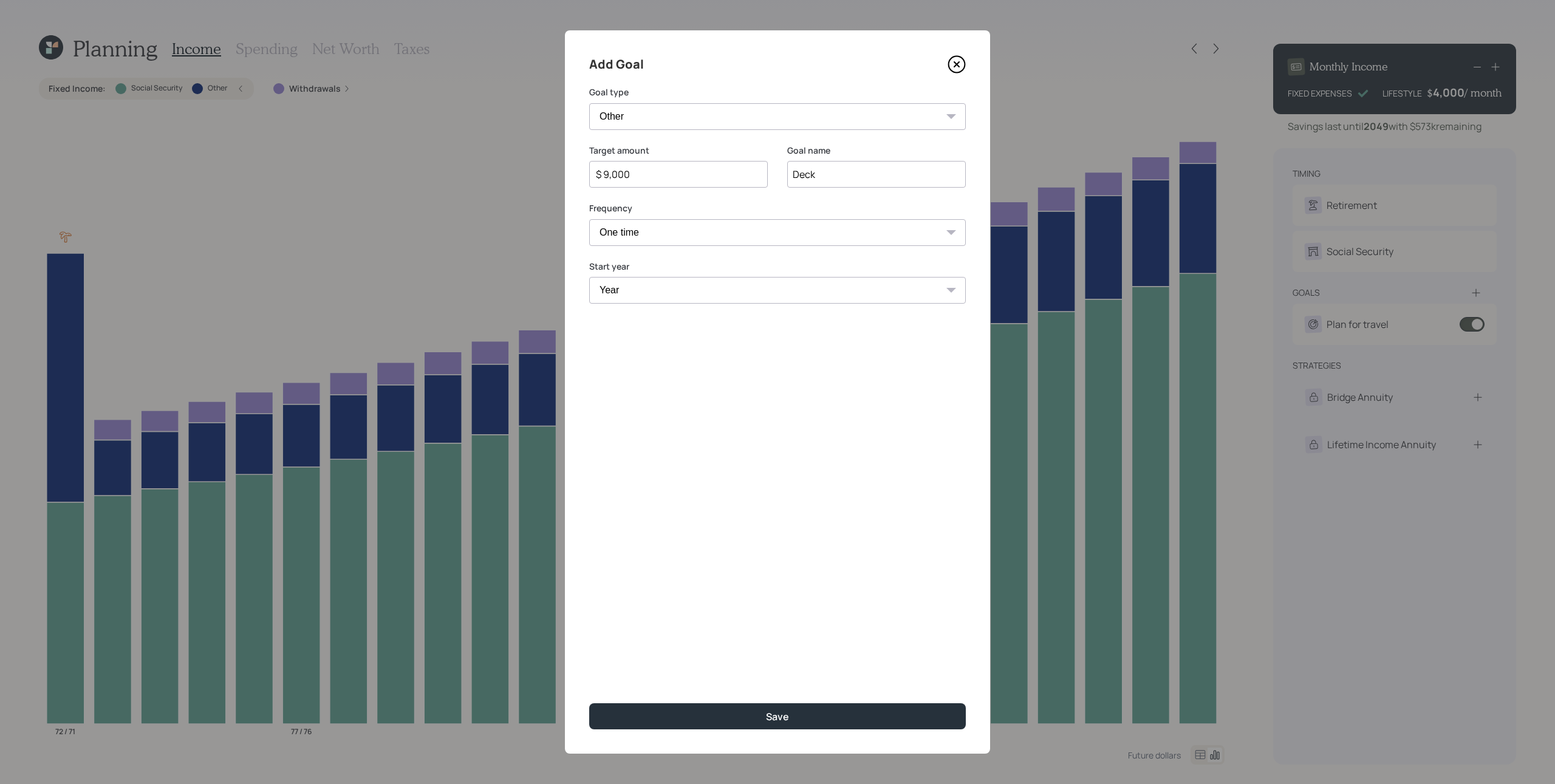
click at [589, 219] on select "One time Every 1 year Every 2 years Every 3 years Every 4 years Every 5 years E…" at bounding box center [777, 232] width 377 height 27
select select "2026"
click at [589, 277] on select "Year 2025 2026 2027 2028 2029 2030 2031 2032 2033 2034 2035 2036 2037 2038 2039…" at bounding box center [777, 290] width 377 height 27
click at [589, 587] on button "Save" at bounding box center [777, 716] width 377 height 26
type input "$"
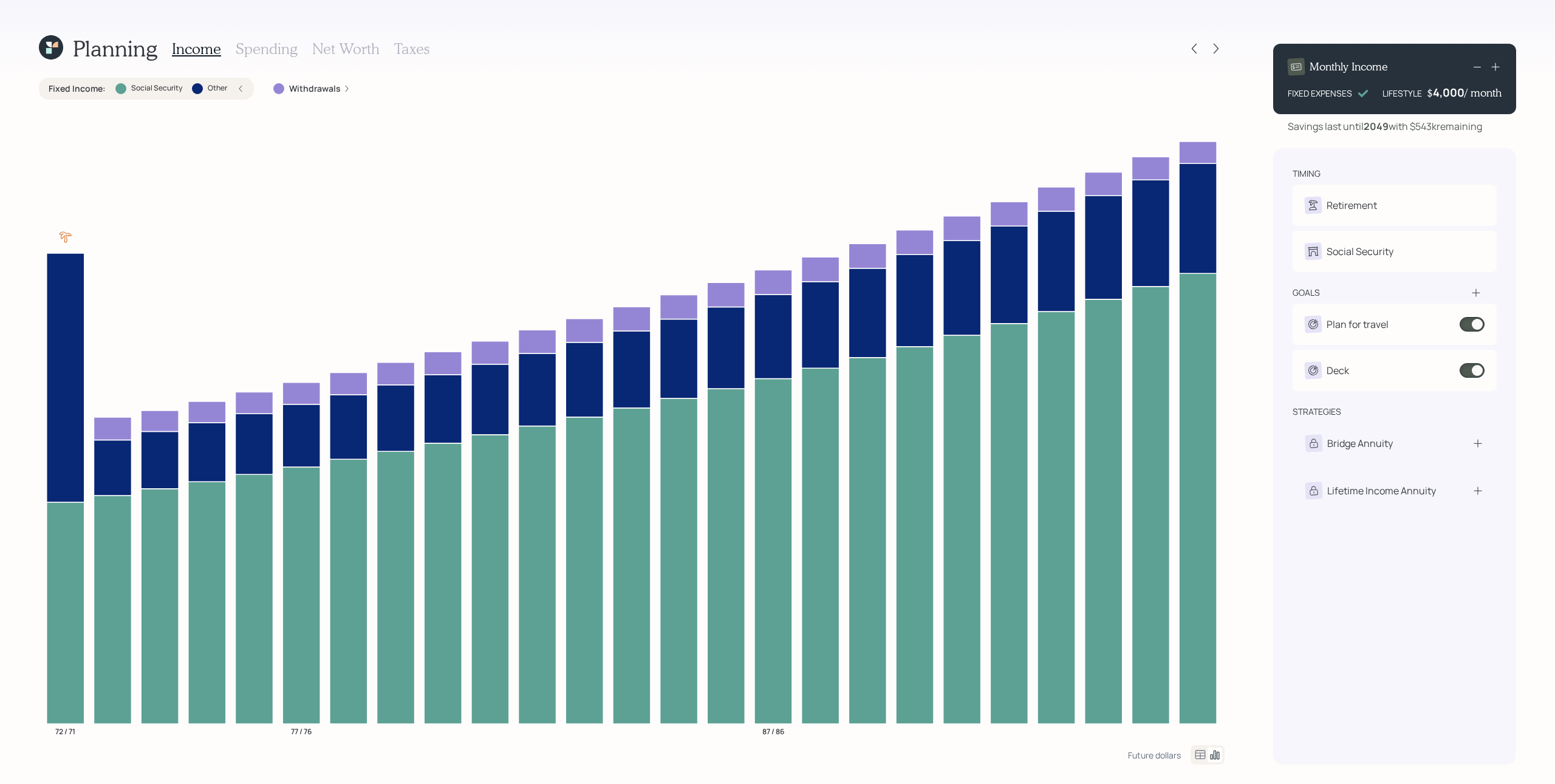
click at [278, 45] on h3 "Spending" at bounding box center [267, 49] width 62 height 18
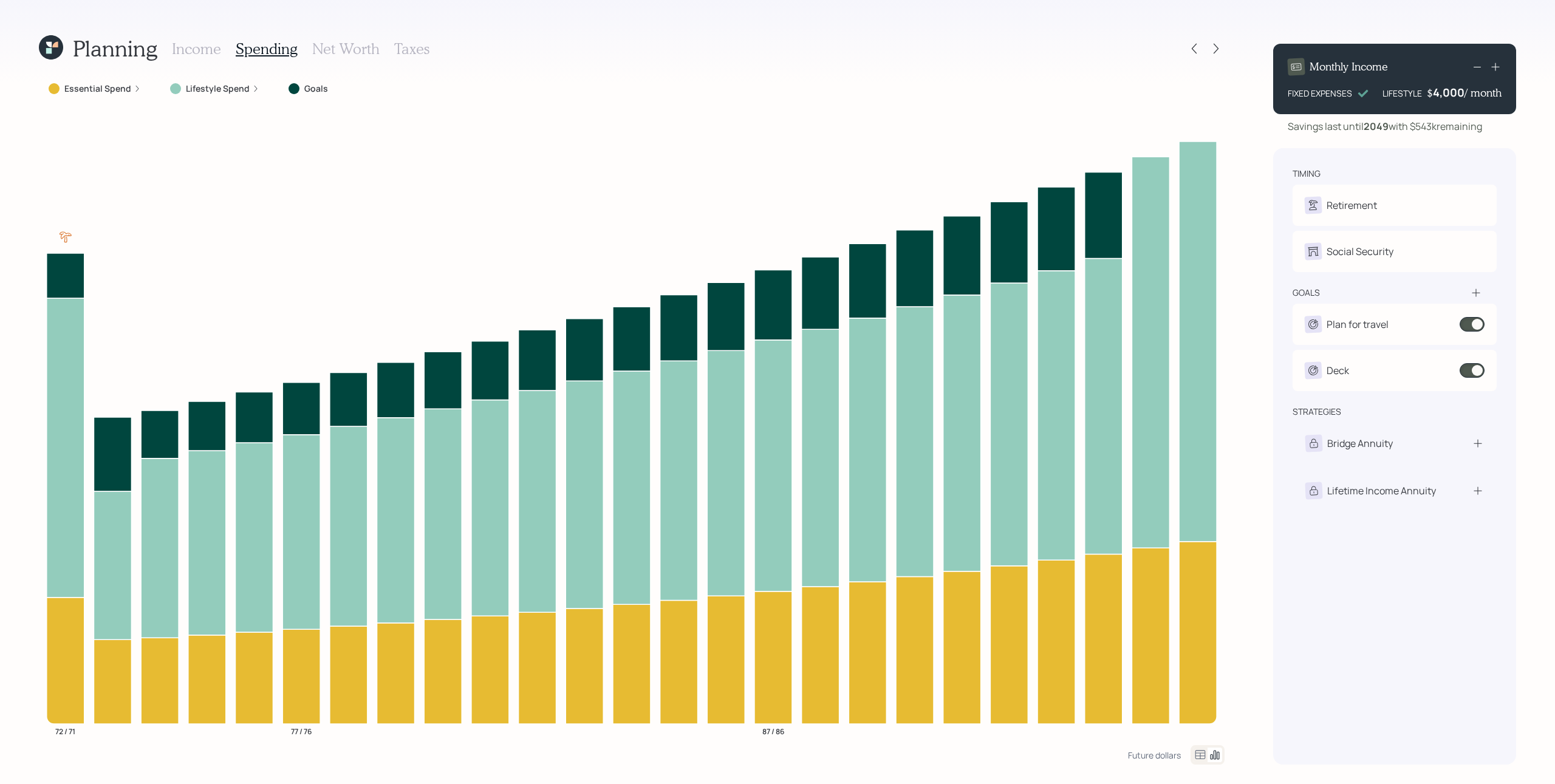
click at [187, 41] on h3 "Income" at bounding box center [196, 49] width 49 height 18
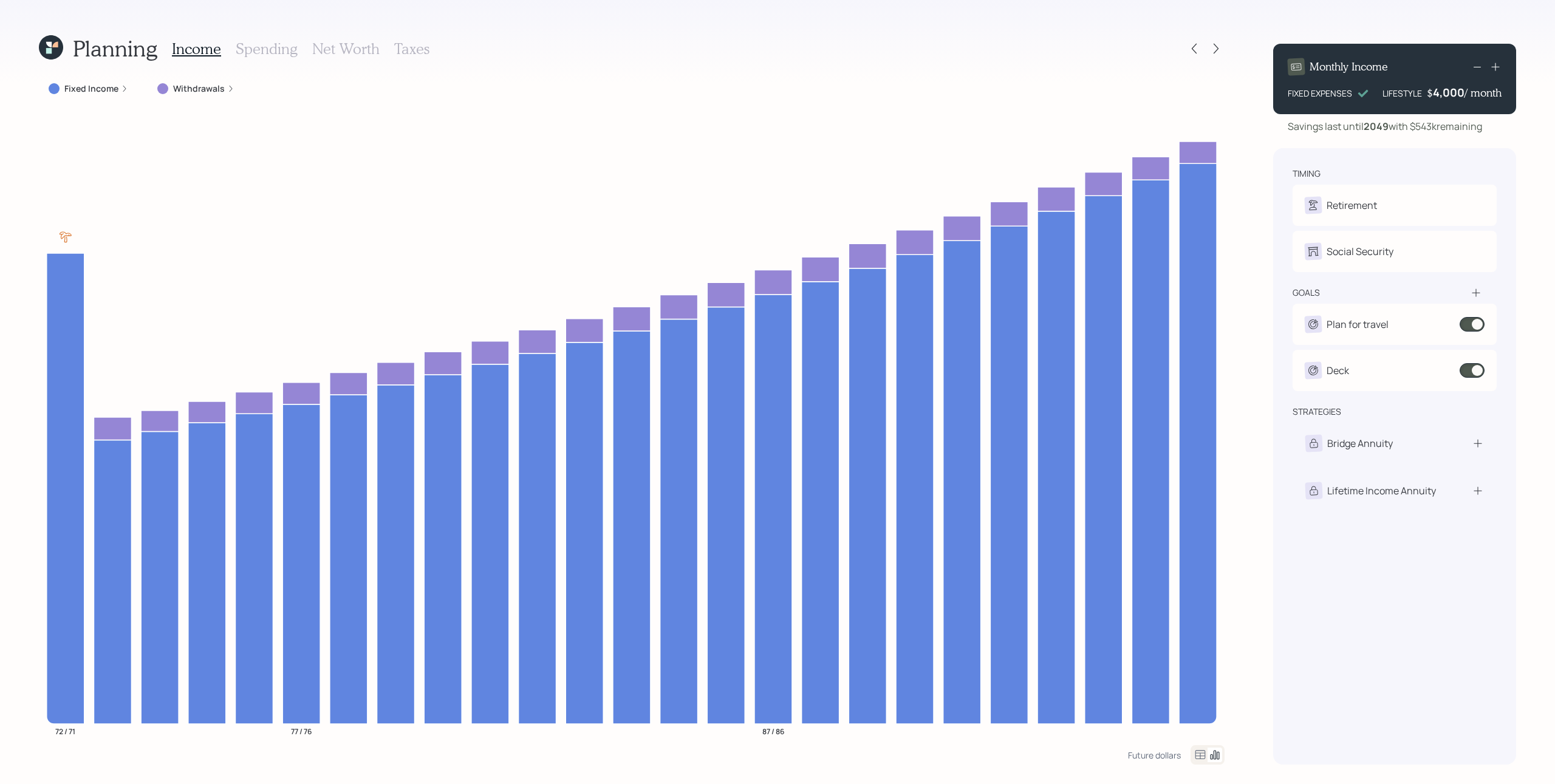
click at [205, 81] on div "Withdrawals" at bounding box center [196, 88] width 97 height 22
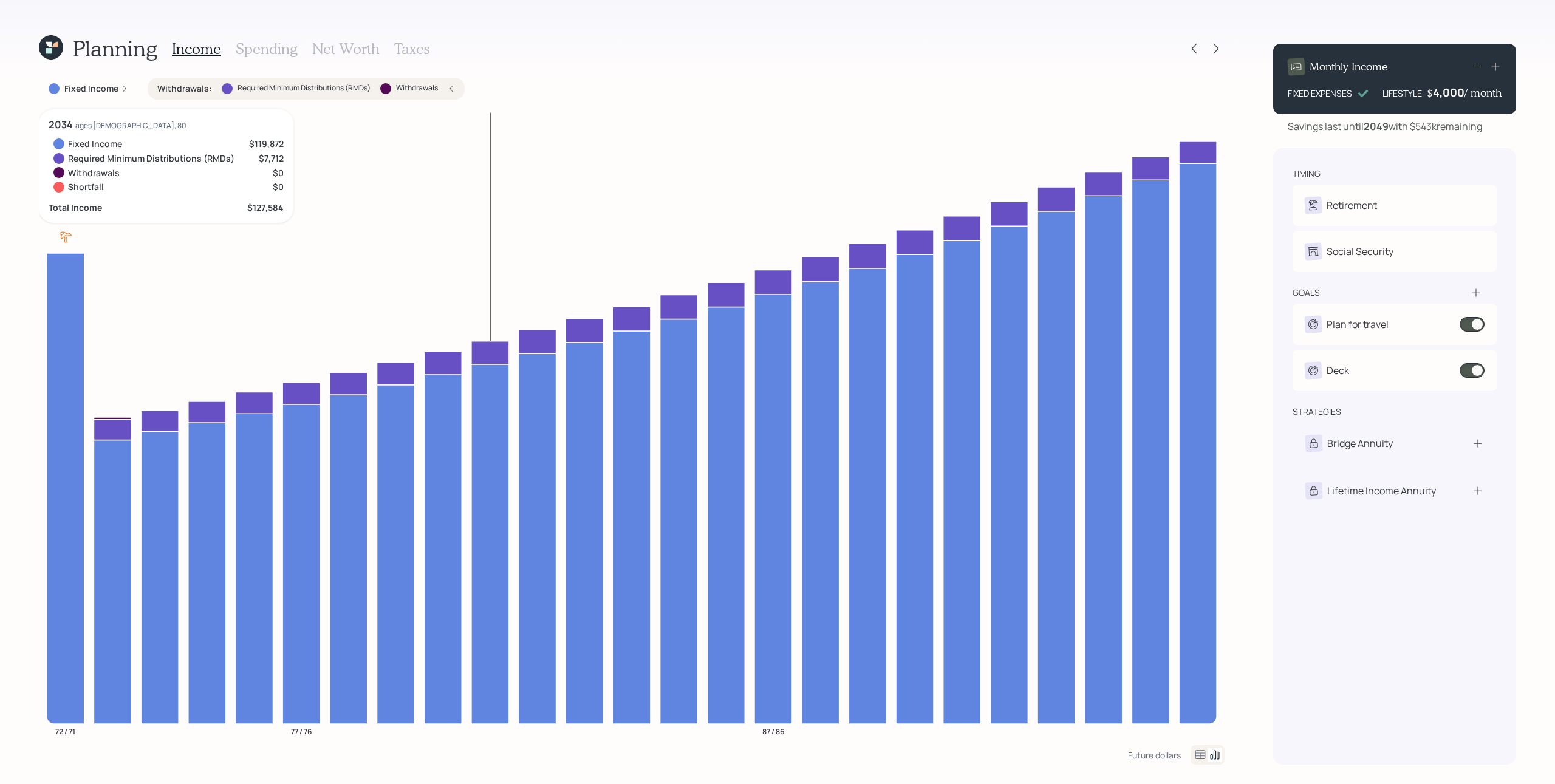
click at [506, 350] on icon at bounding box center [490, 352] width 37 height 23
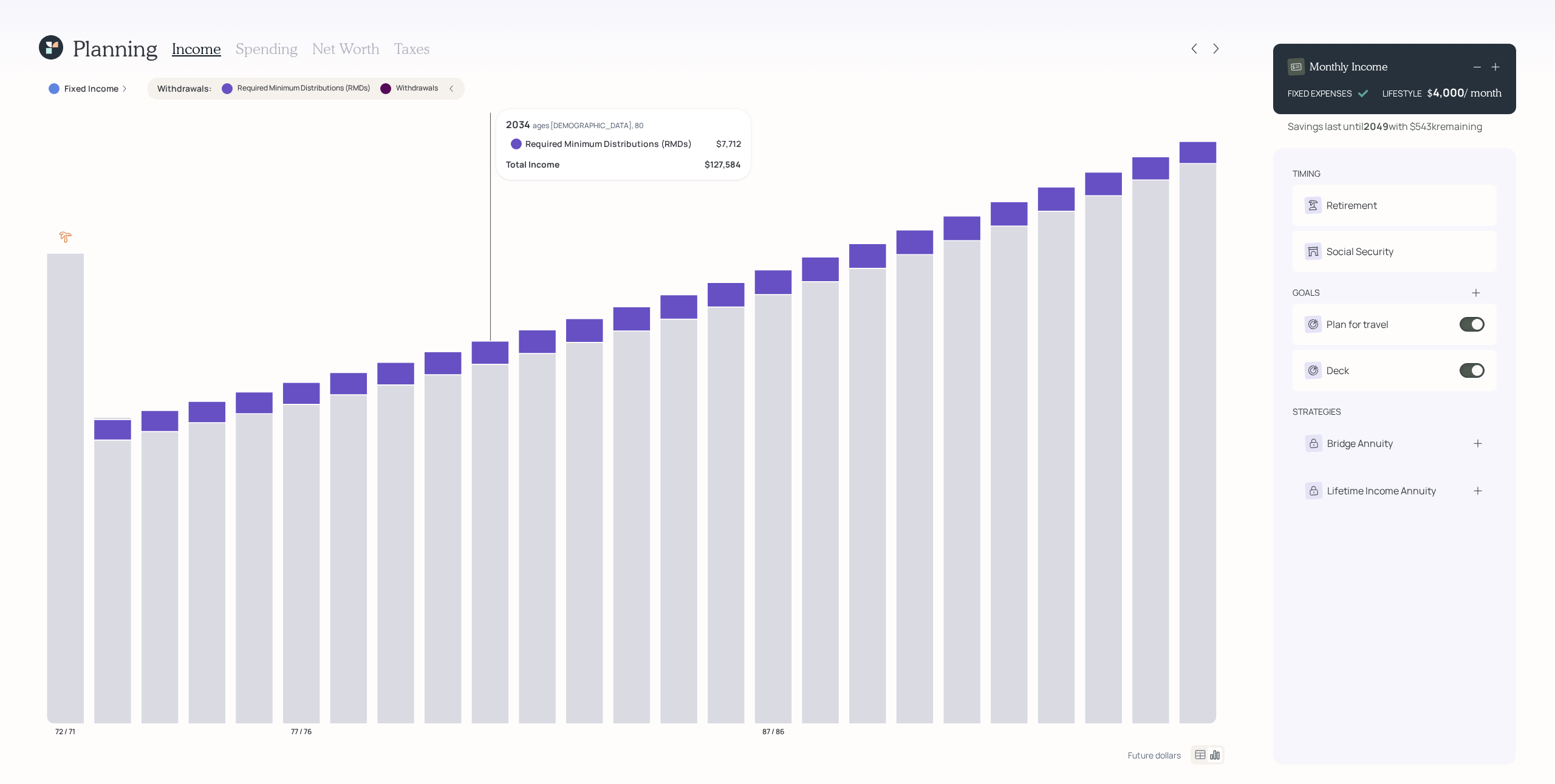
click at [721, 292] on icon at bounding box center [726, 295] width 37 height 24
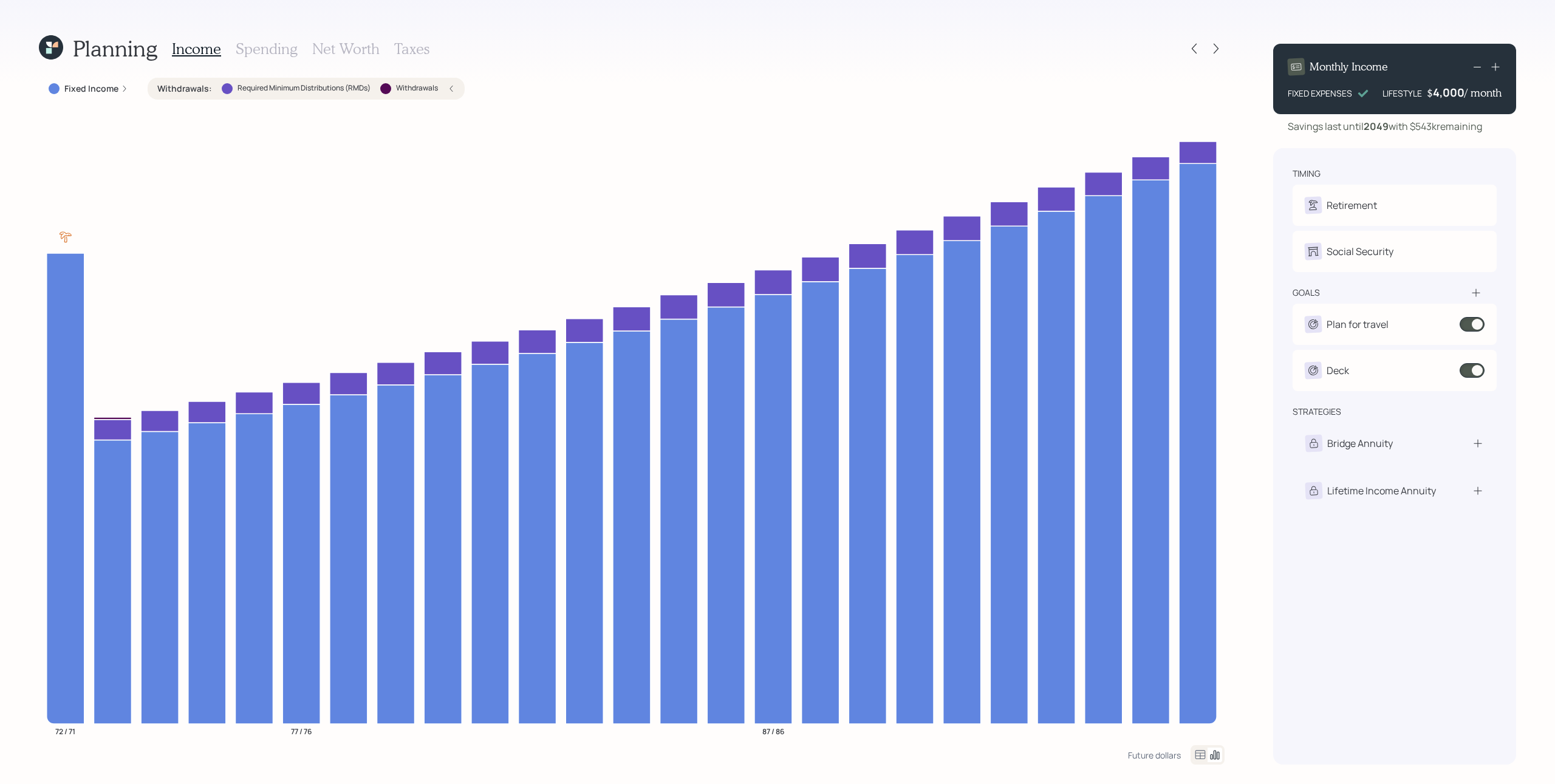
click at [1166, 113] on div "Planning Income Spending Net Worth Taxes Fixed Income Withdrawals : Required Mi…" at bounding box center [777, 392] width 1555 height 784
click at [265, 54] on h3 "Spending" at bounding box center [267, 49] width 62 height 18
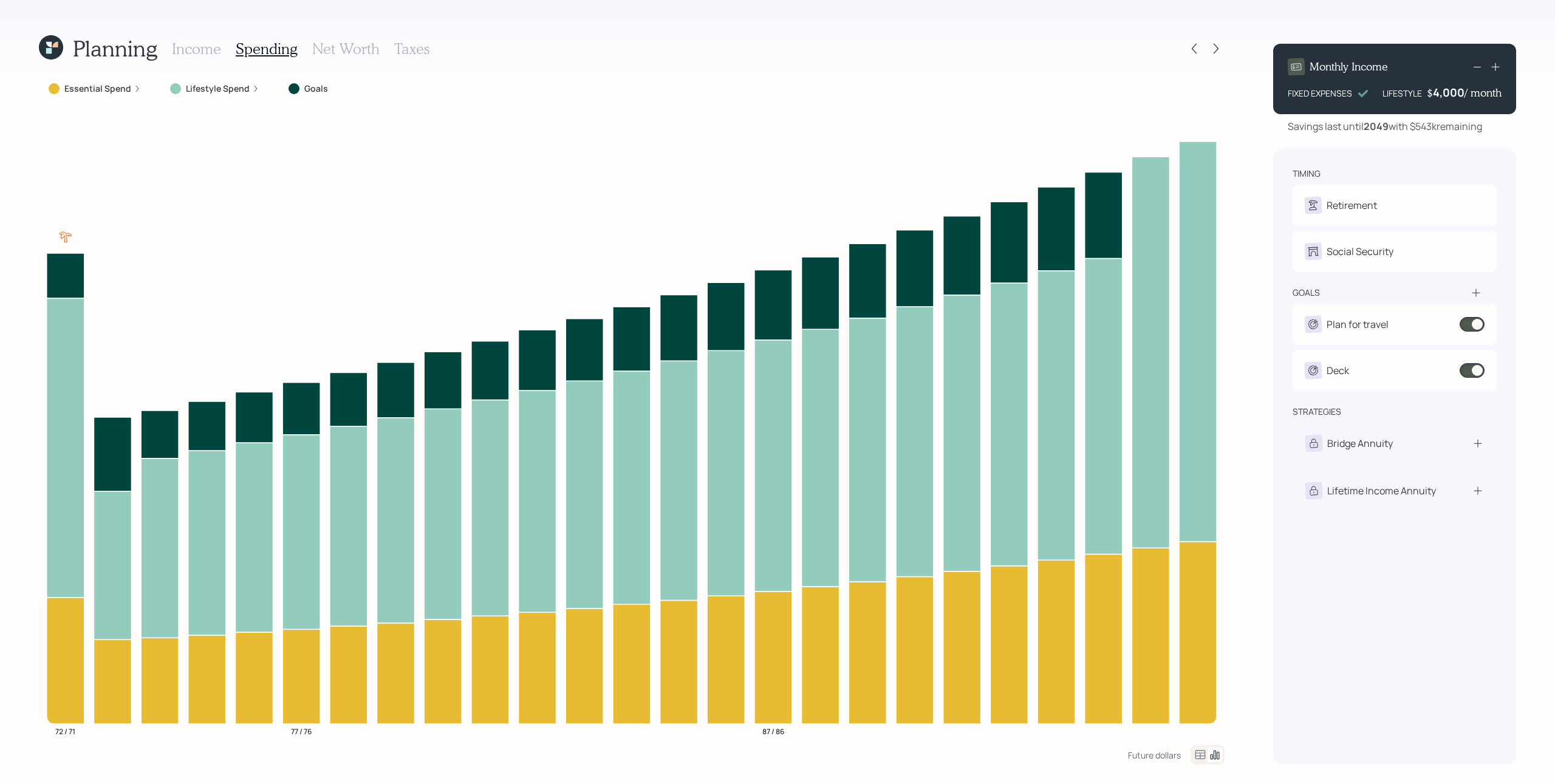
click at [245, 96] on div "Lifestyle Spend" at bounding box center [215, 88] width 109 height 22
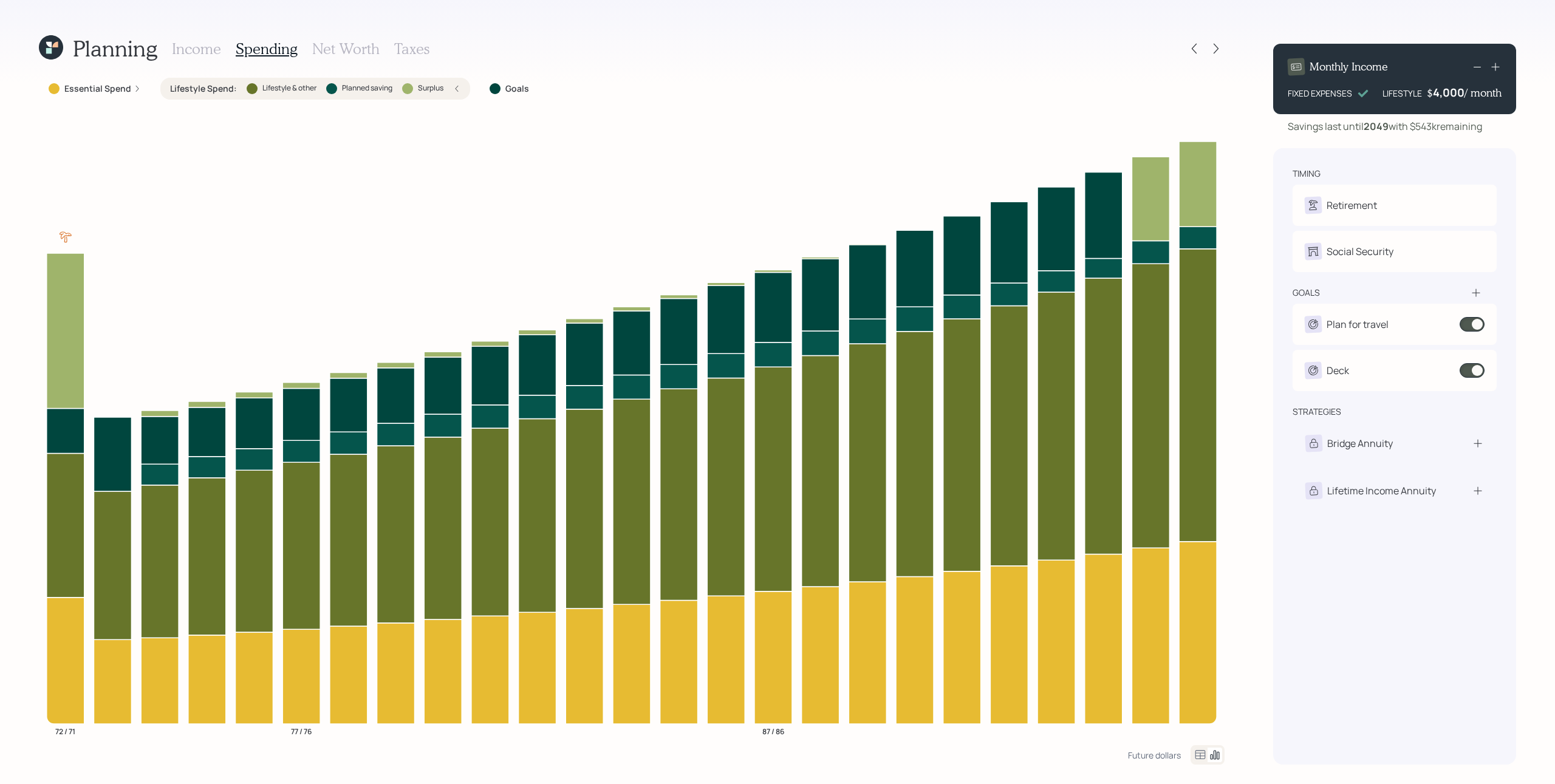
click at [1166, 171] on div "Planning Income Spending Net Worth Taxes Essential Spend Lifestyle Spend : Life…" at bounding box center [777, 392] width 1555 height 784
click at [1166, 44] on icon at bounding box center [1216, 48] width 12 height 12
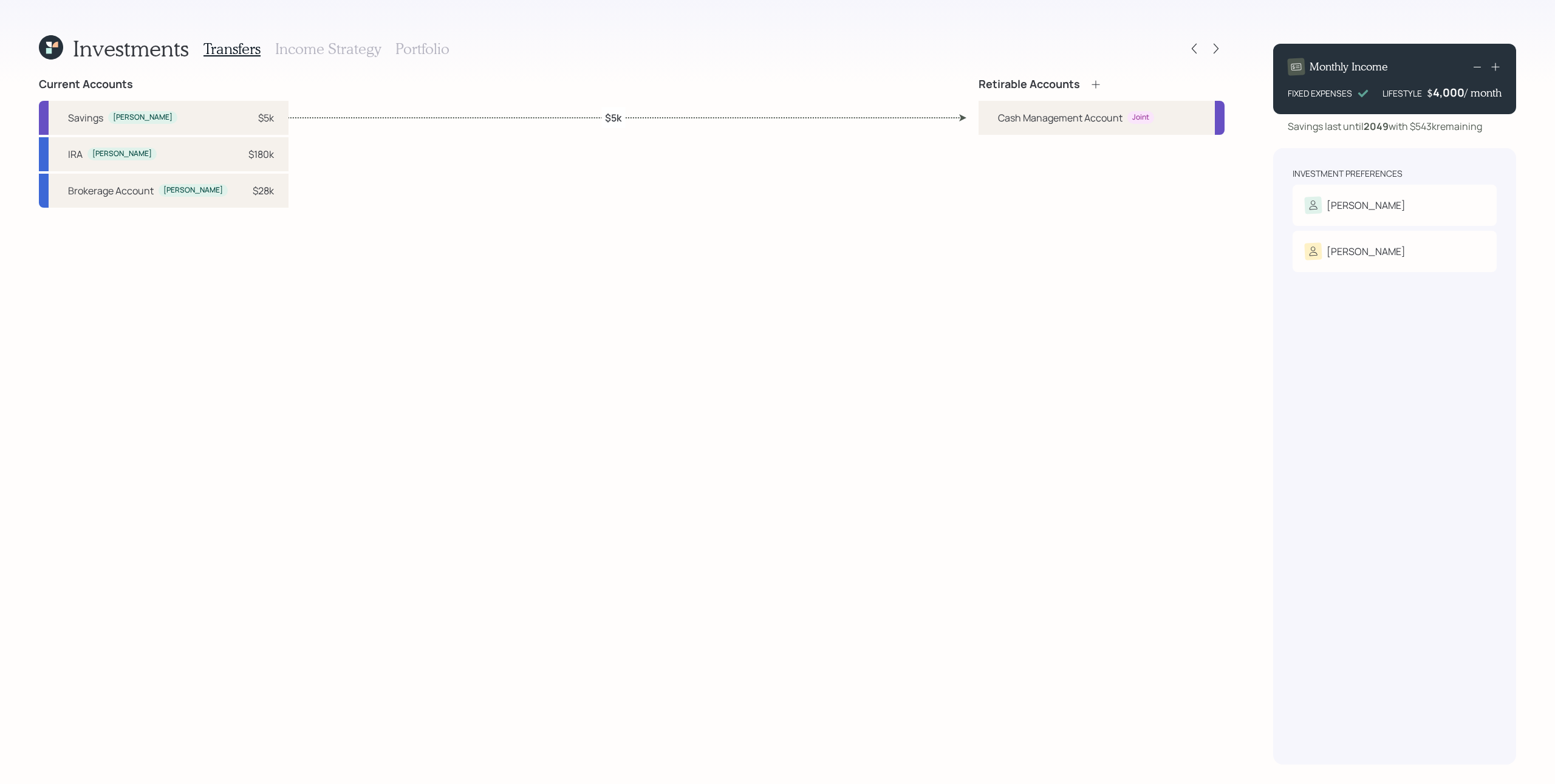
click at [1157, 332] on div "Retirable Accounts Cash Management Account Joint" at bounding box center [1101, 421] width 246 height 687
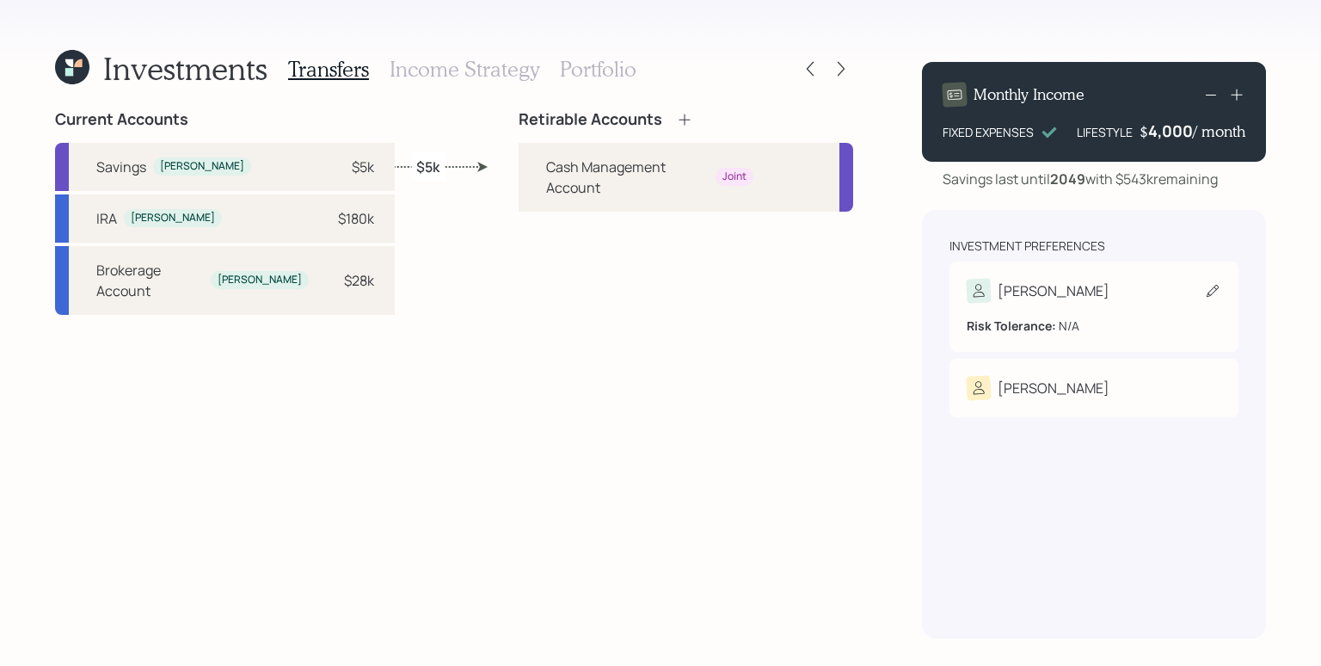
click at [1003, 300] on div "[PERSON_NAME]" at bounding box center [1053, 290] width 112 height 21
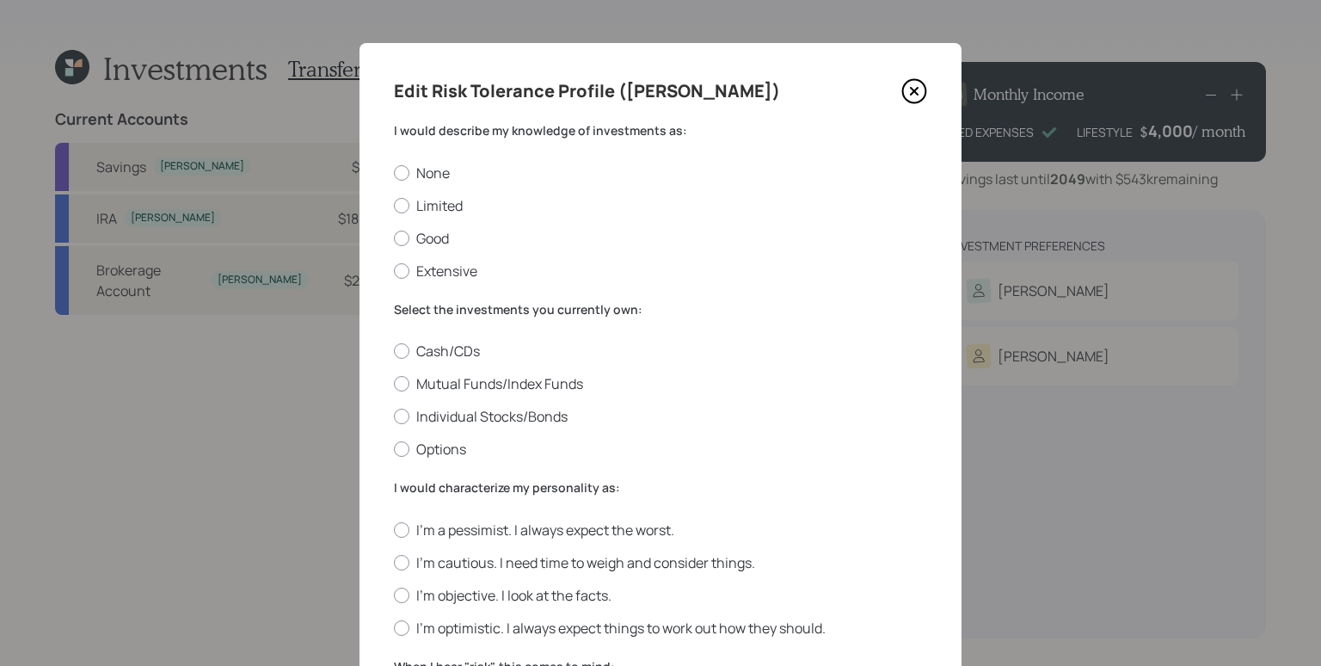
click at [426, 159] on div "I would describe my knowledge of investments as: None Limited Good Extensive" at bounding box center [660, 201] width 533 height 158
click at [424, 169] on label "None" at bounding box center [660, 172] width 533 height 19
click at [394, 172] on input "None" at bounding box center [393, 172] width 1 height 1
radio input "true"
click at [455, 346] on label "Cash/CDs" at bounding box center [660, 350] width 533 height 19
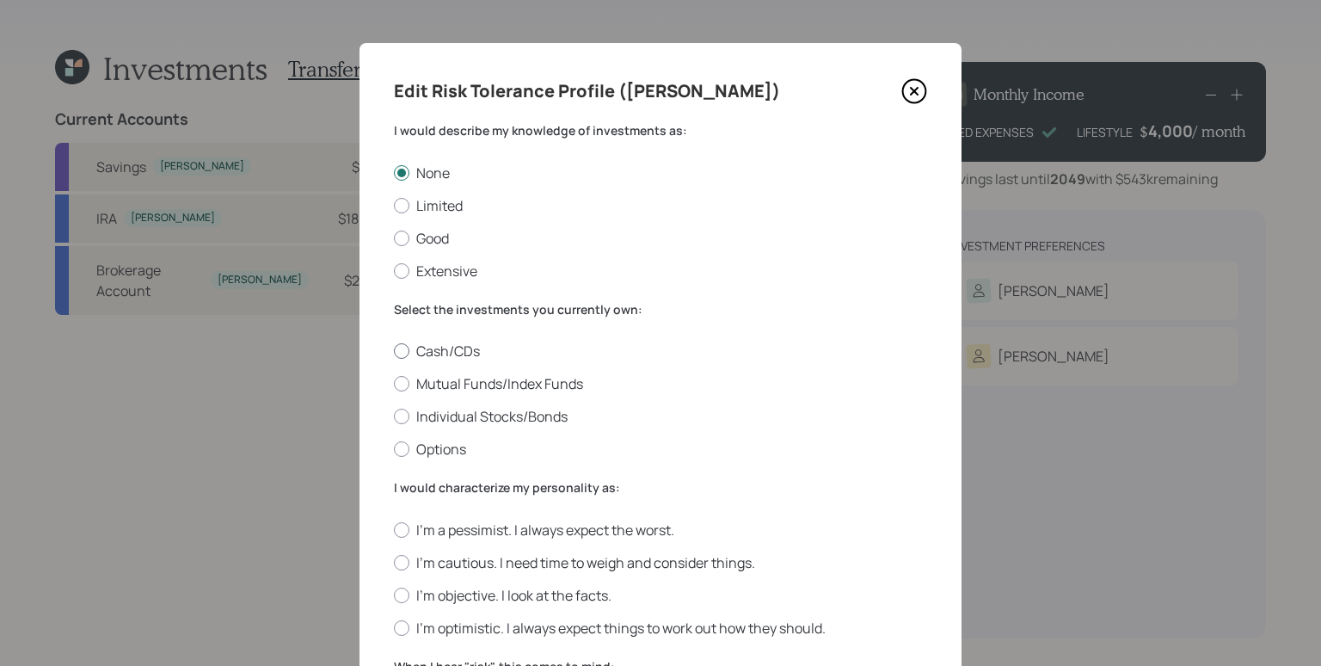
click at [394, 351] on input "Cash/CDs" at bounding box center [393, 351] width 1 height 1
radio input "true"
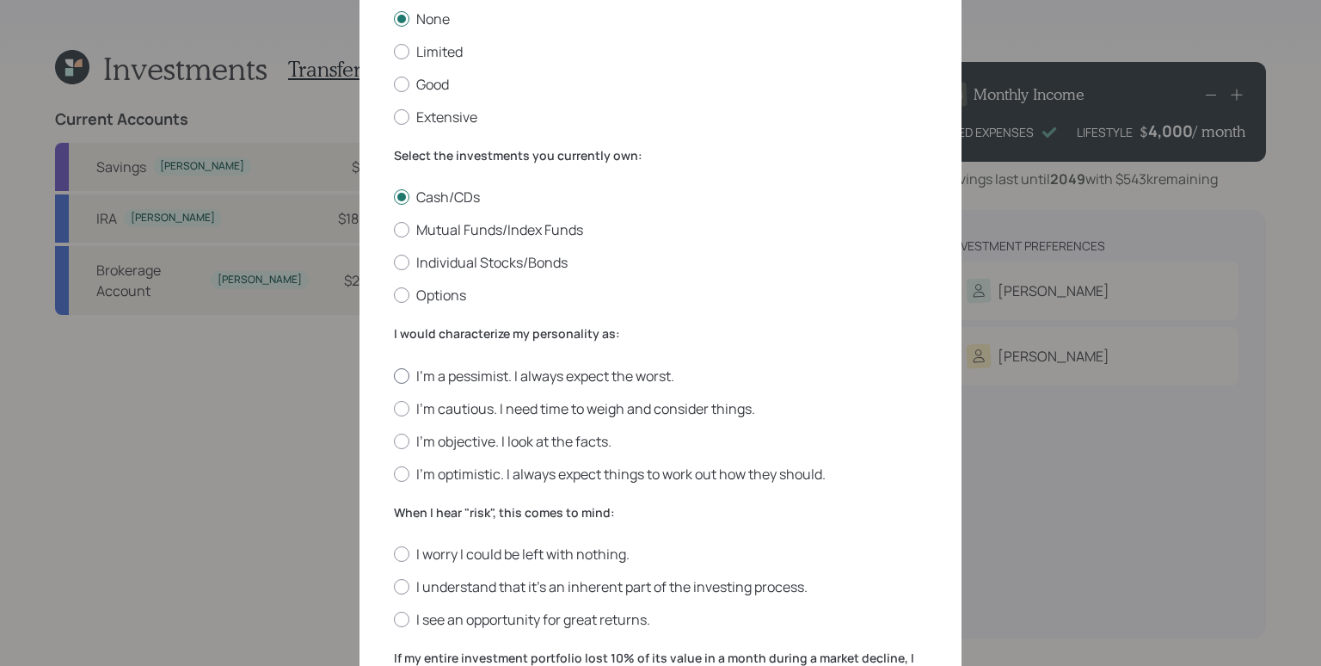
click at [472, 374] on label "I'm a pessimist. I always expect the worst." at bounding box center [660, 375] width 533 height 19
click at [394, 375] on input "I'm a pessimist. I always expect the worst." at bounding box center [393, 375] width 1 height 1
radio input "true"
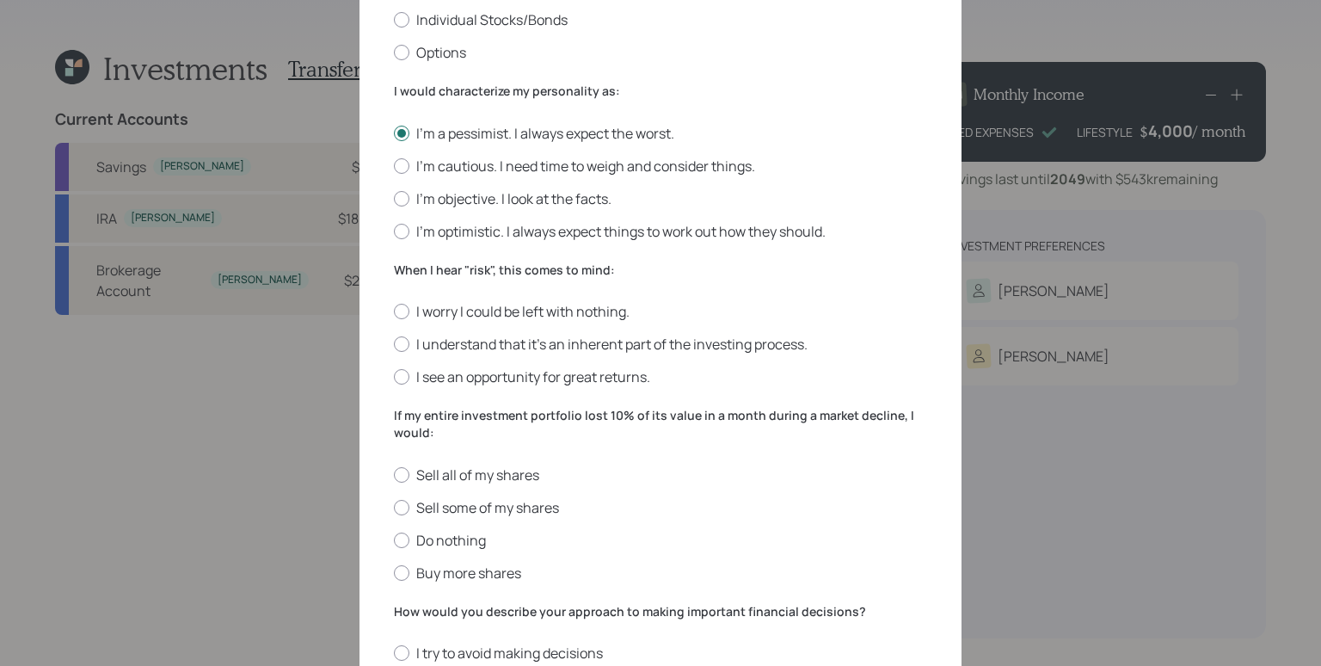
scroll to position [431, 0]
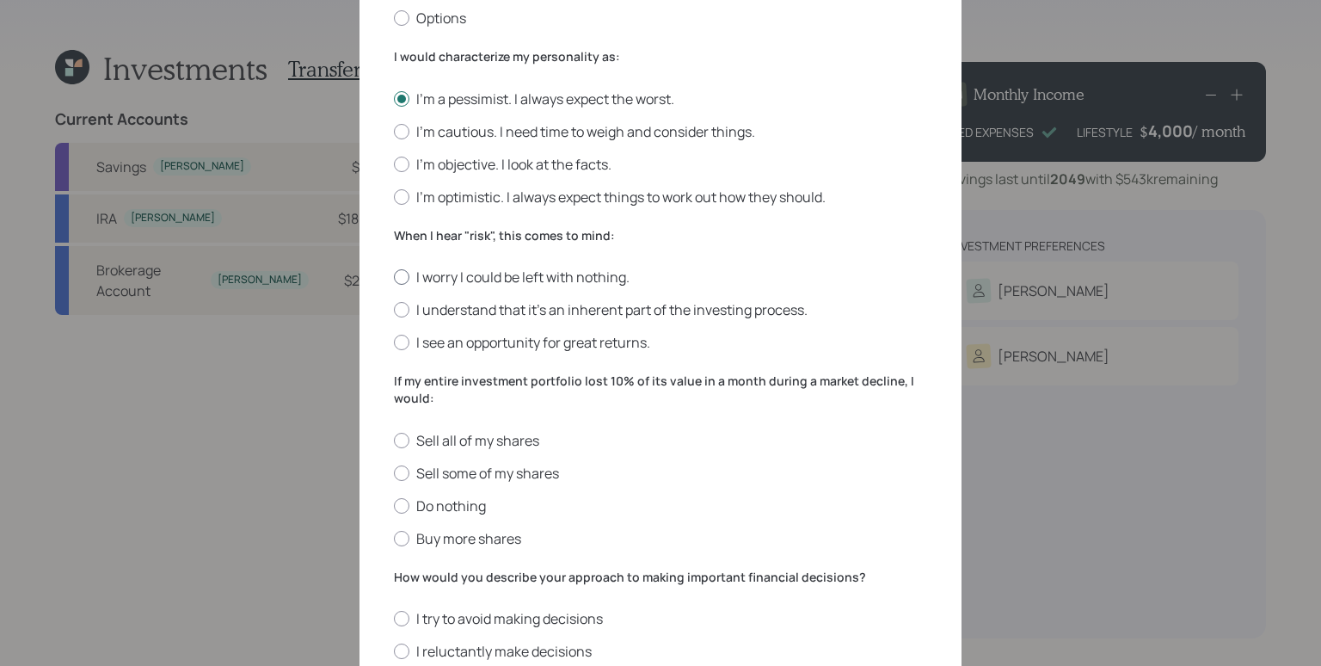
click at [460, 281] on label "I worry I could be left with nothing." at bounding box center [660, 276] width 533 height 19
click at [394, 278] on input "I worry I could be left with nothing." at bounding box center [393, 277] width 1 height 1
radio input "true"
click at [466, 445] on label "Sell all of my shares" at bounding box center [660, 440] width 533 height 19
click at [394, 440] on input "Sell all of my shares" at bounding box center [393, 439] width 1 height 1
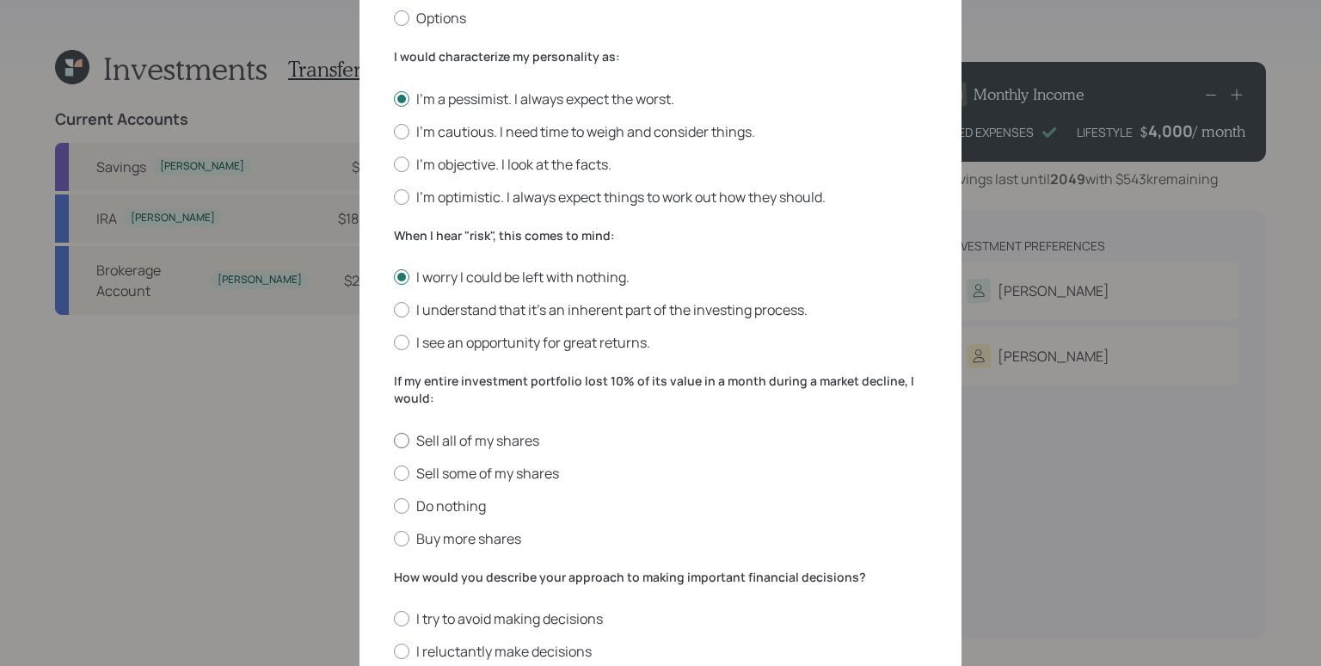
radio input "true"
click at [494, 626] on label "I try to avoid making decisions" at bounding box center [660, 618] width 533 height 19
click at [394, 619] on input "I try to avoid making decisions" at bounding box center [393, 618] width 1 height 1
radio input "true"
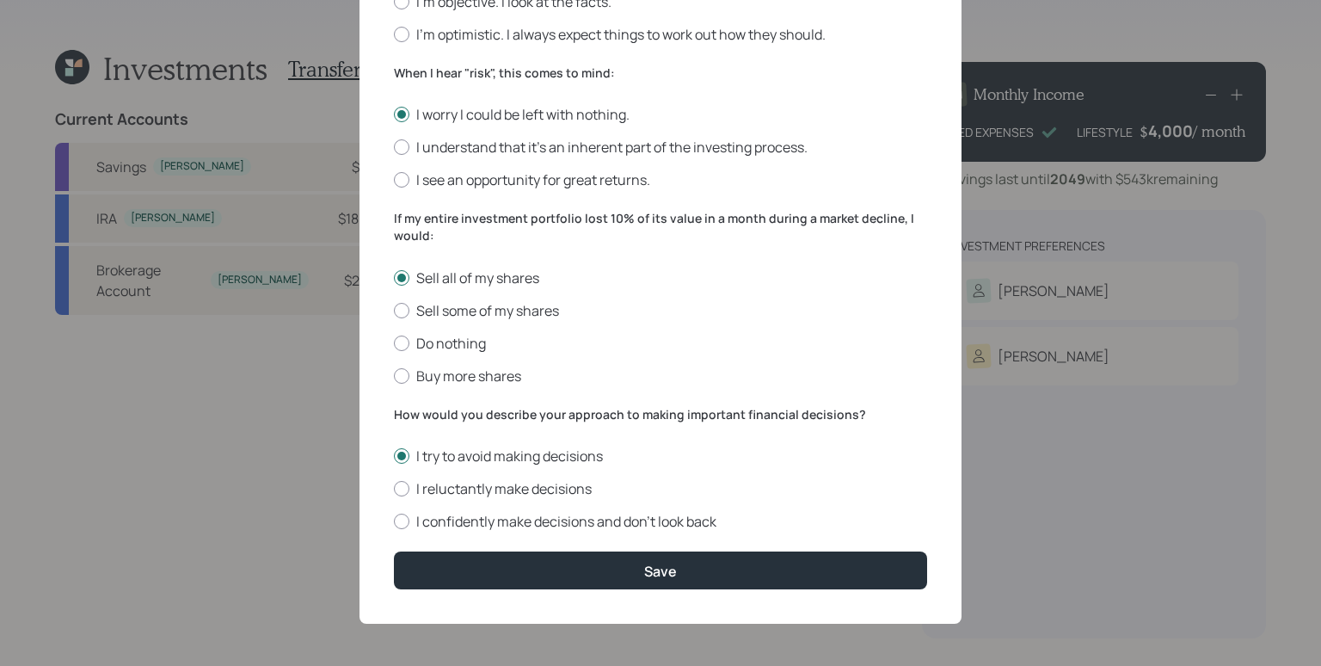
scroll to position [593, 0]
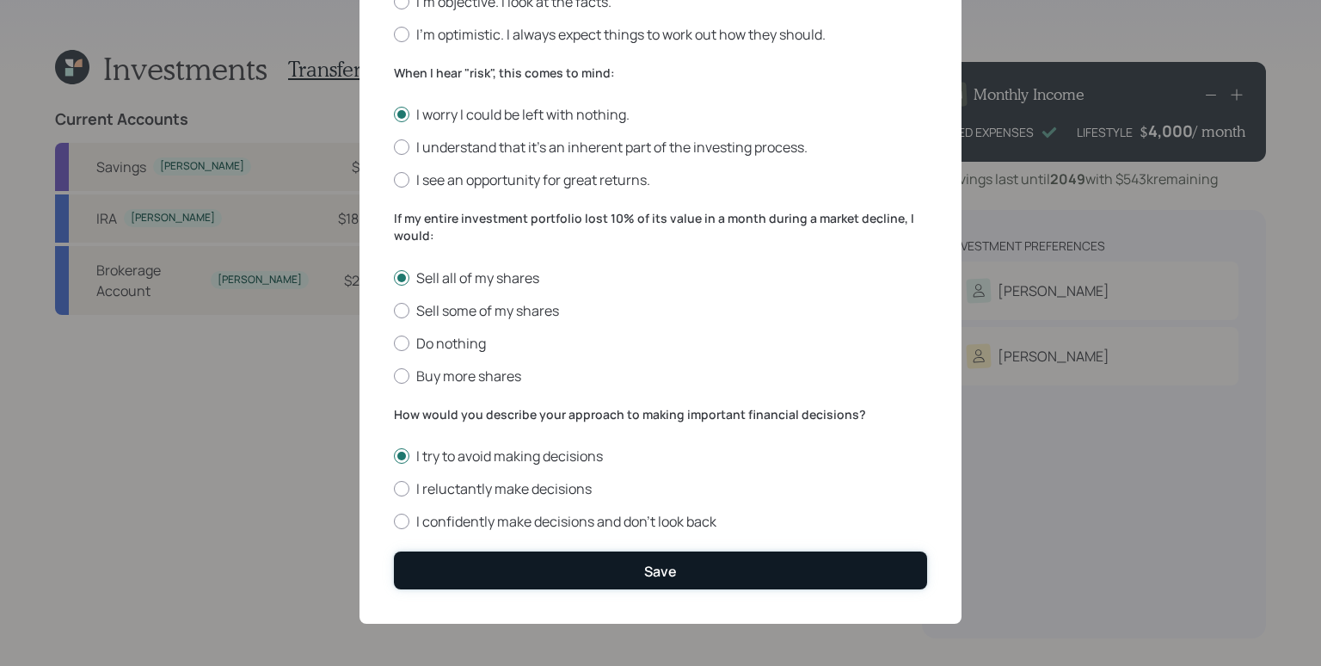
click at [601, 574] on button "Save" at bounding box center [660, 569] width 533 height 37
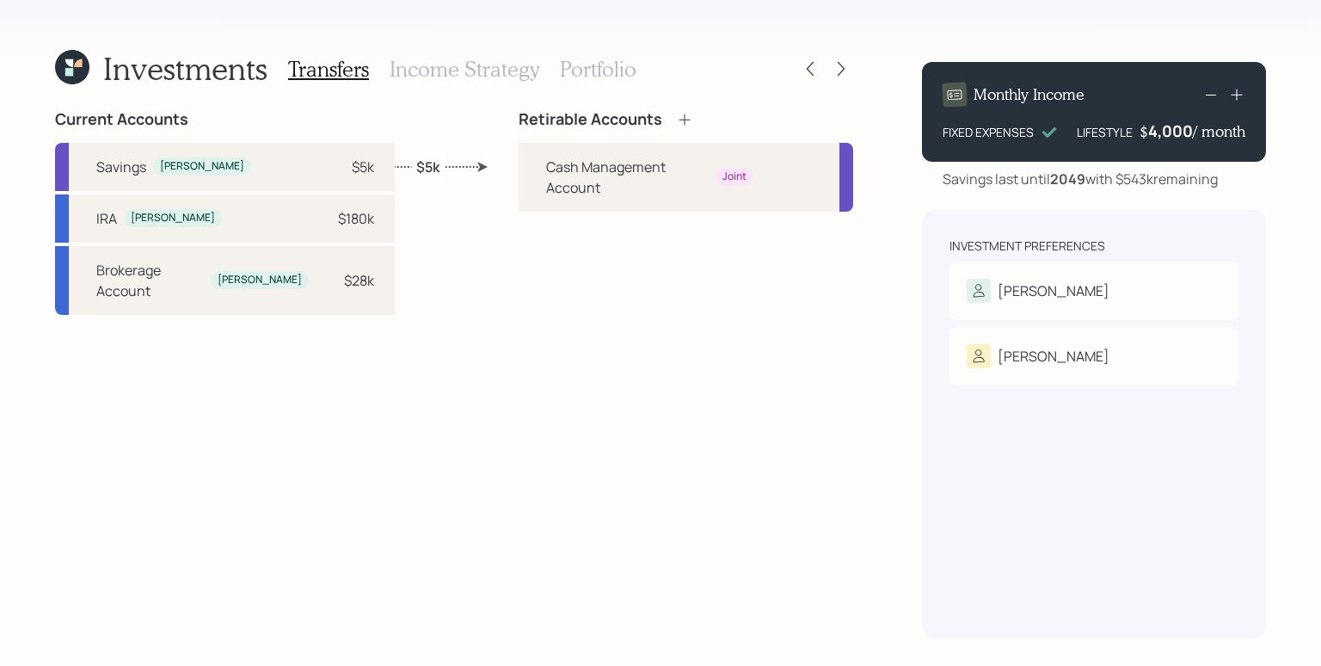
click at [676, 113] on icon at bounding box center [684, 119] width 17 height 17
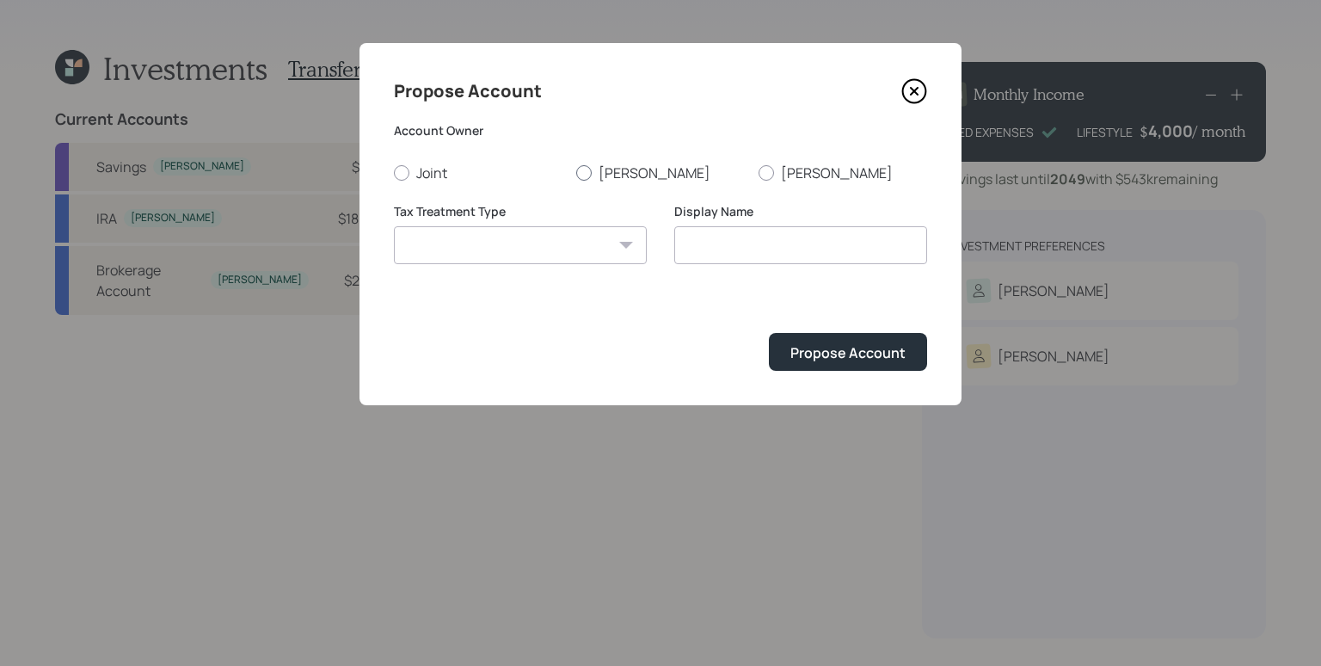
click at [617, 169] on label "[PERSON_NAME]" at bounding box center [660, 172] width 169 height 19
click at [576, 172] on input "[PERSON_NAME]" at bounding box center [575, 172] width 1 height 1
radio input "true"
click at [561, 267] on div "Tax Treatment Type Roth Taxable Traditional" at bounding box center [520, 244] width 253 height 83
click at [548, 249] on select "Roth Taxable Traditional" at bounding box center [520, 245] width 253 height 38
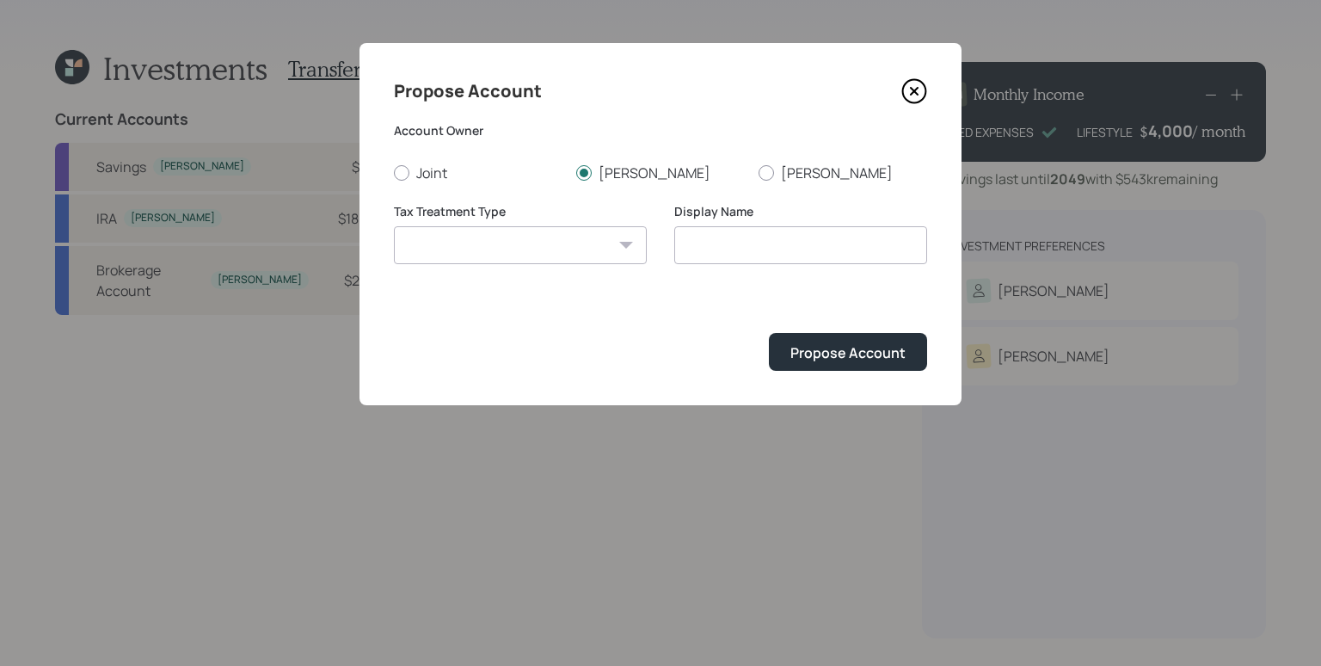
select select "traditional"
click at [394, 226] on select "Roth Taxable Traditional" at bounding box center [520, 245] width 253 height 38
click at [754, 248] on input "Traditional" at bounding box center [800, 245] width 253 height 38
type input "Traditional IRA"
click at [769, 333] on button "Propose Account" at bounding box center [848, 351] width 158 height 37
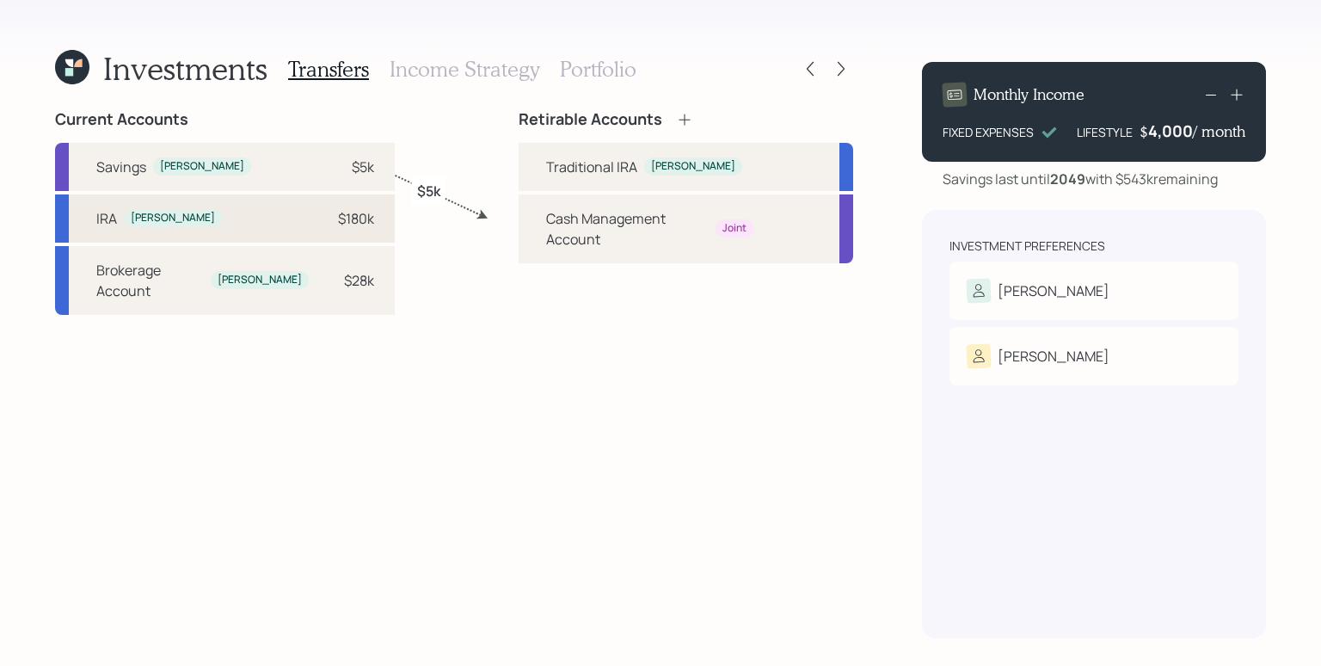
click at [338, 226] on div "$180k" at bounding box center [356, 218] width 36 height 21
click at [547, 166] on div "Traditional IRA" at bounding box center [591, 166] width 91 height 21
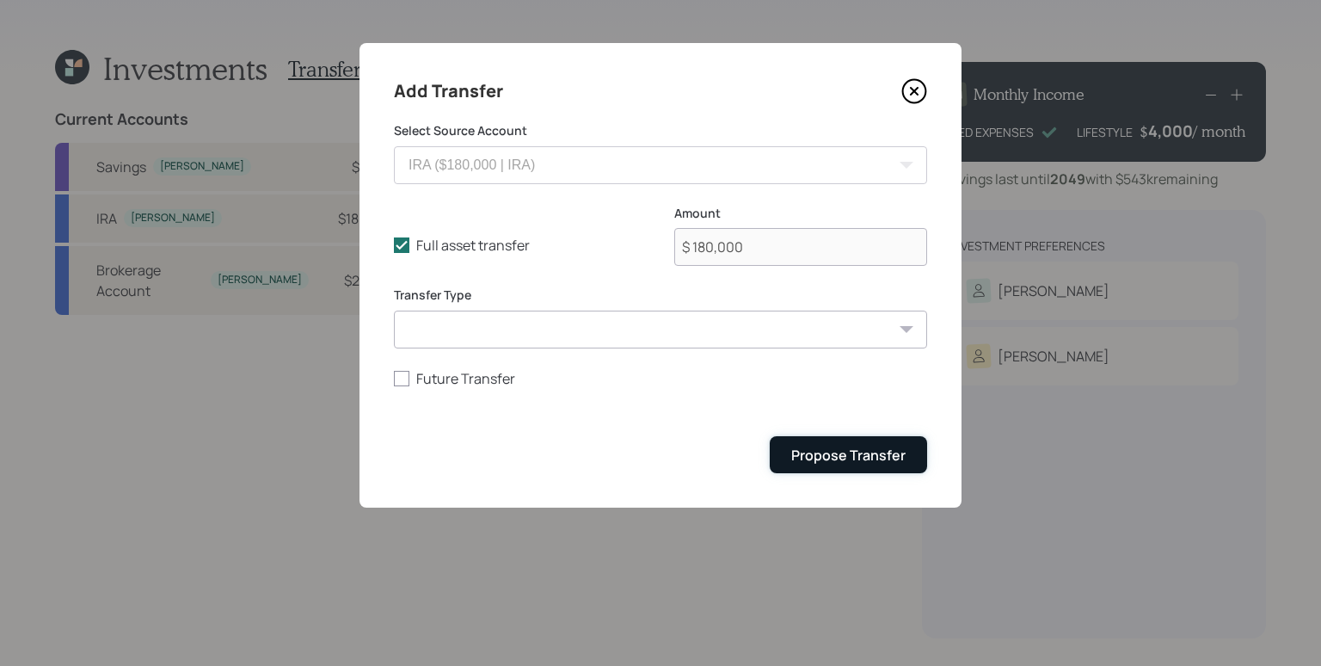
click at [907, 462] on button "Propose Transfer" at bounding box center [848, 454] width 157 height 37
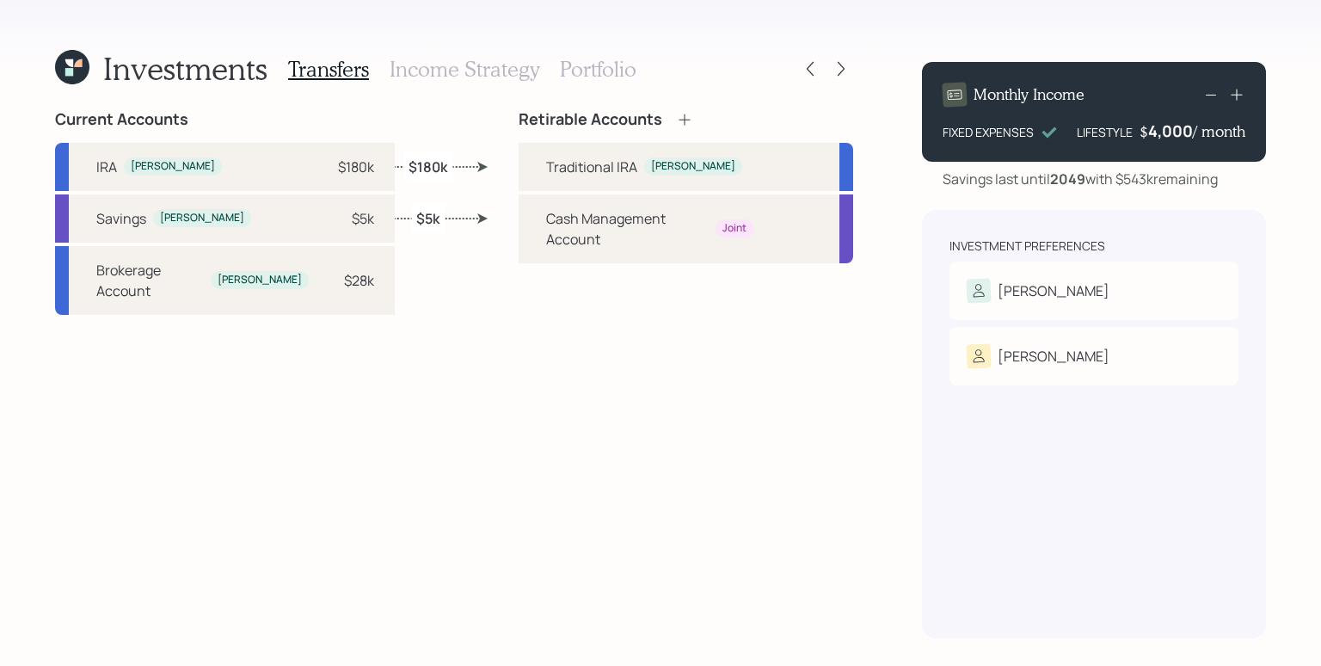
click at [618, 64] on h3 "Portfolio" at bounding box center [598, 69] width 77 height 25
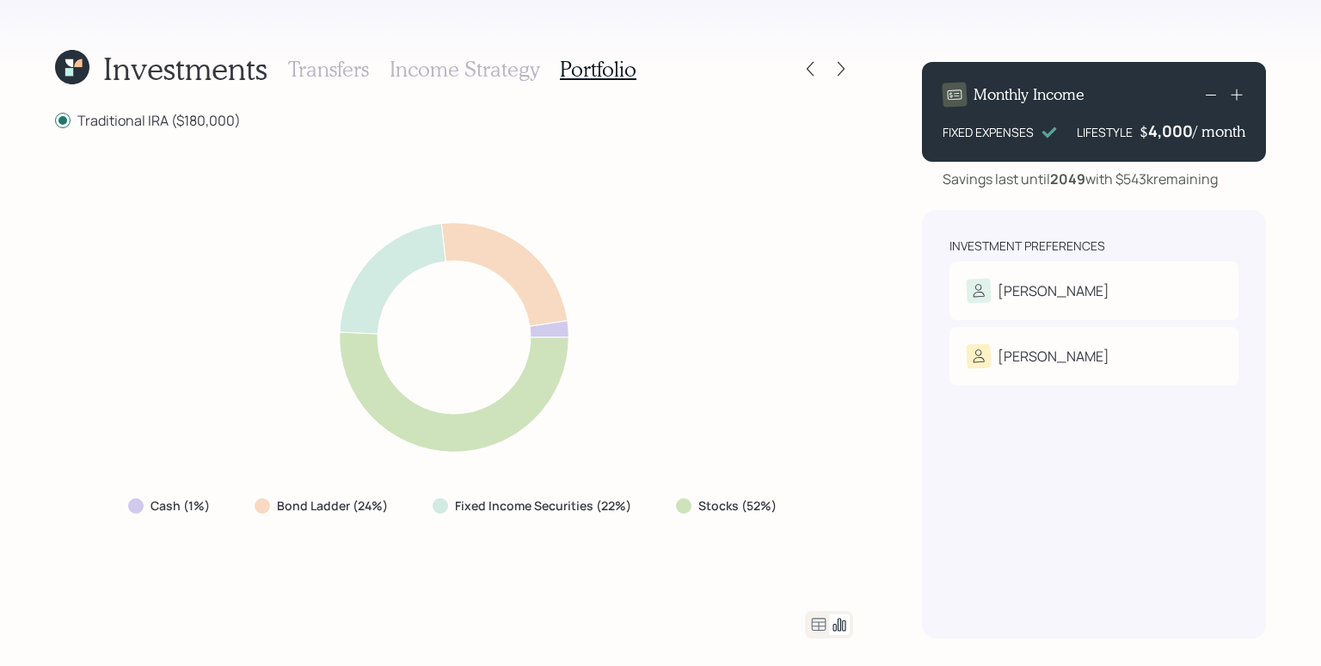
click at [818, 622] on icon at bounding box center [819, 623] width 15 height 13
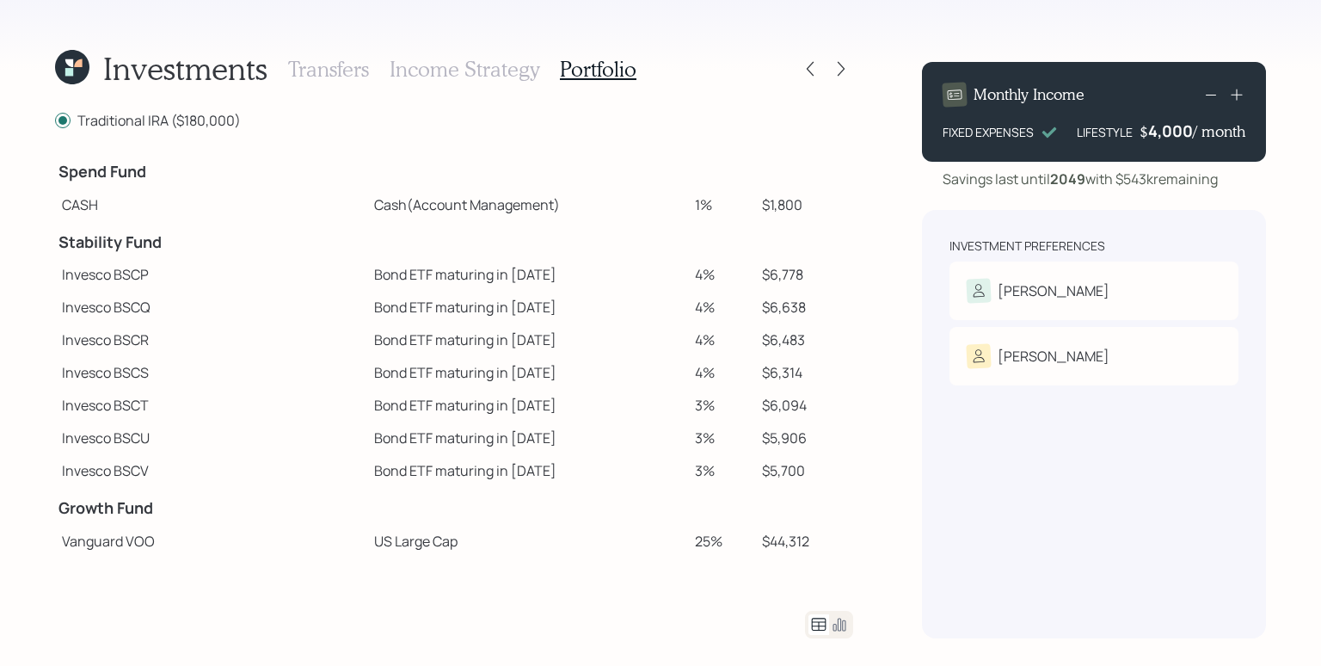
click at [825, 628] on icon at bounding box center [819, 623] width 15 height 13
click at [833, 625] on icon at bounding box center [839, 624] width 13 height 13
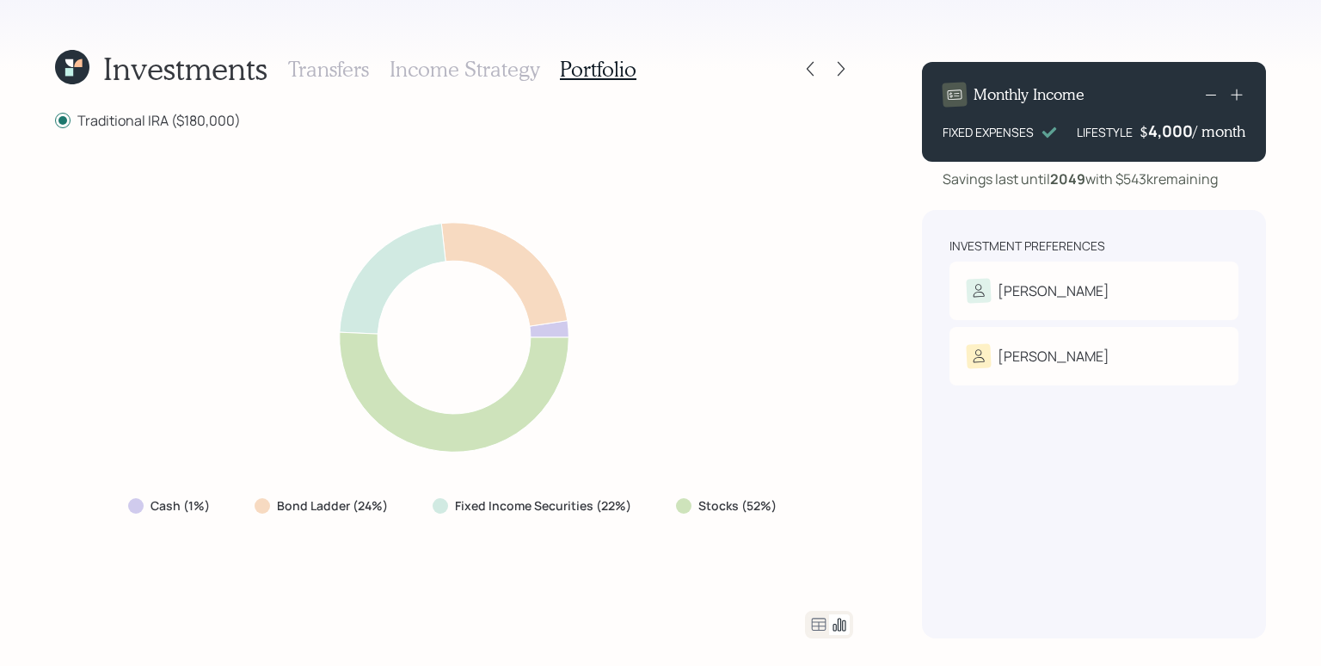
click at [824, 627] on icon at bounding box center [818, 624] width 21 height 21
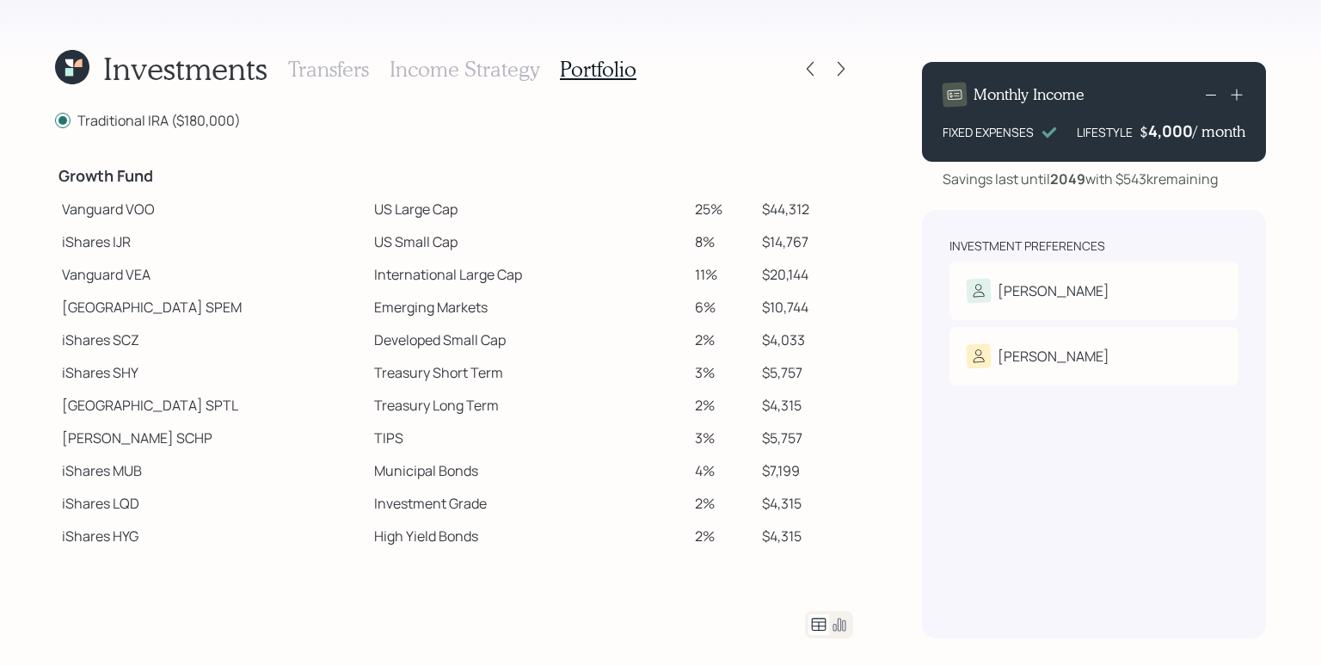
scroll to position [334, 0]
drag, startPoint x: 126, startPoint y: 206, endPoint x: 156, endPoint y: 209, distance: 31.1
click at [156, 209] on td "Vanguard VOO" at bounding box center [211, 206] width 312 height 33
copy td "VOO"
click at [286, 241] on td "iShares IJR" at bounding box center [211, 239] width 312 height 33
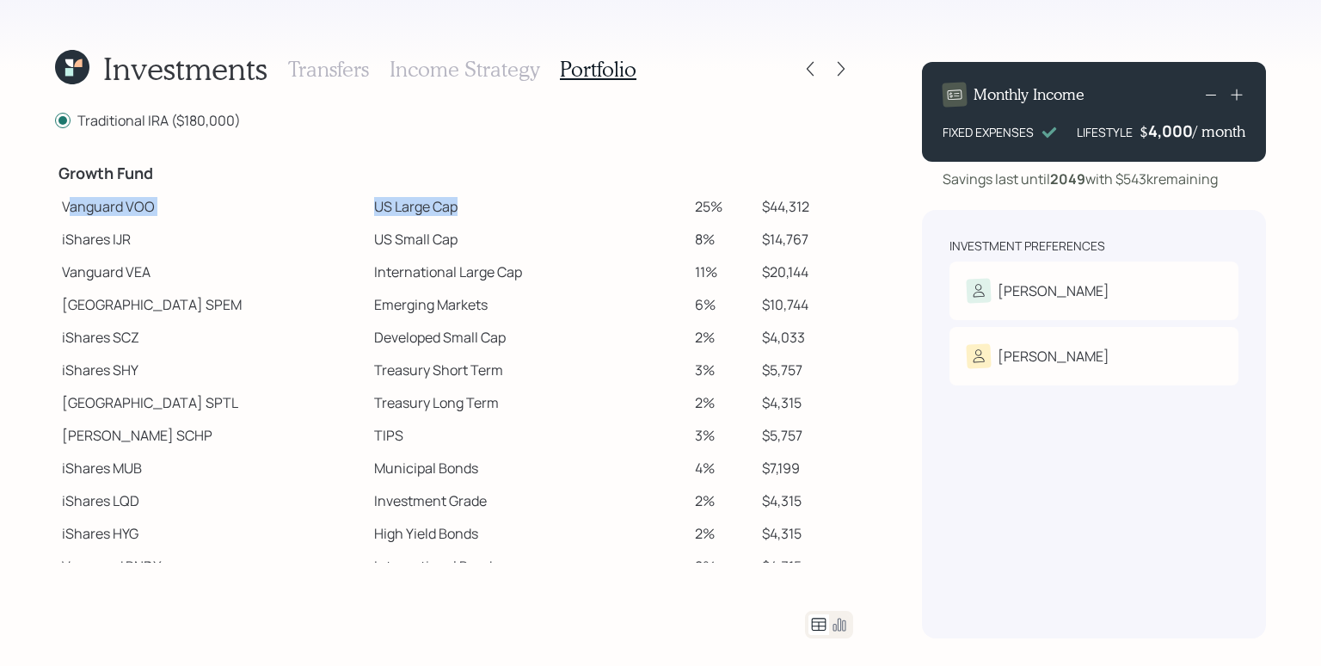
drag, startPoint x: 66, startPoint y: 210, endPoint x: 393, endPoint y: 200, distance: 326.9
click at [393, 199] on tr "Vanguard VOO US Large Cap 25% $44,312" at bounding box center [454, 206] width 798 height 33
click at [393, 200] on td "US Large Cap" at bounding box center [528, 206] width 322 height 33
drag, startPoint x: 72, startPoint y: 241, endPoint x: 382, endPoint y: 244, distance: 309.6
click at [382, 244] on tr "iShares IJR US Small Cap 8% $14,767" at bounding box center [454, 239] width 798 height 33
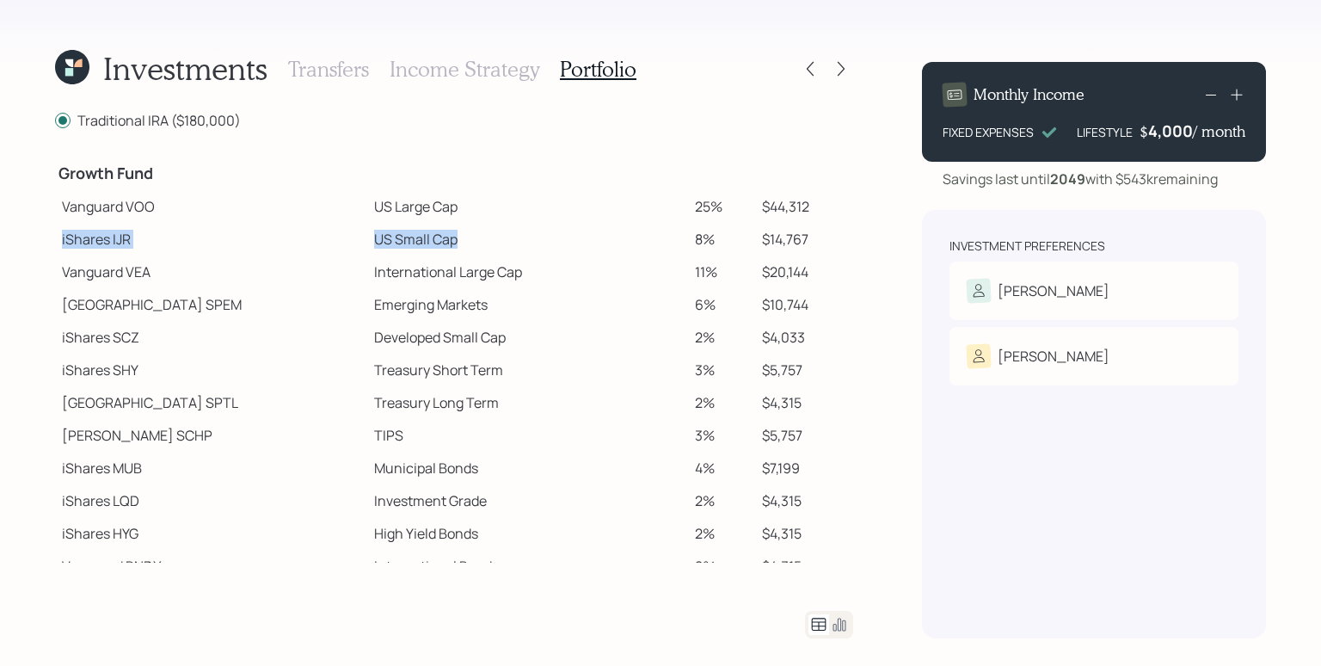
click at [382, 244] on td "US Small Cap" at bounding box center [528, 239] width 322 height 33
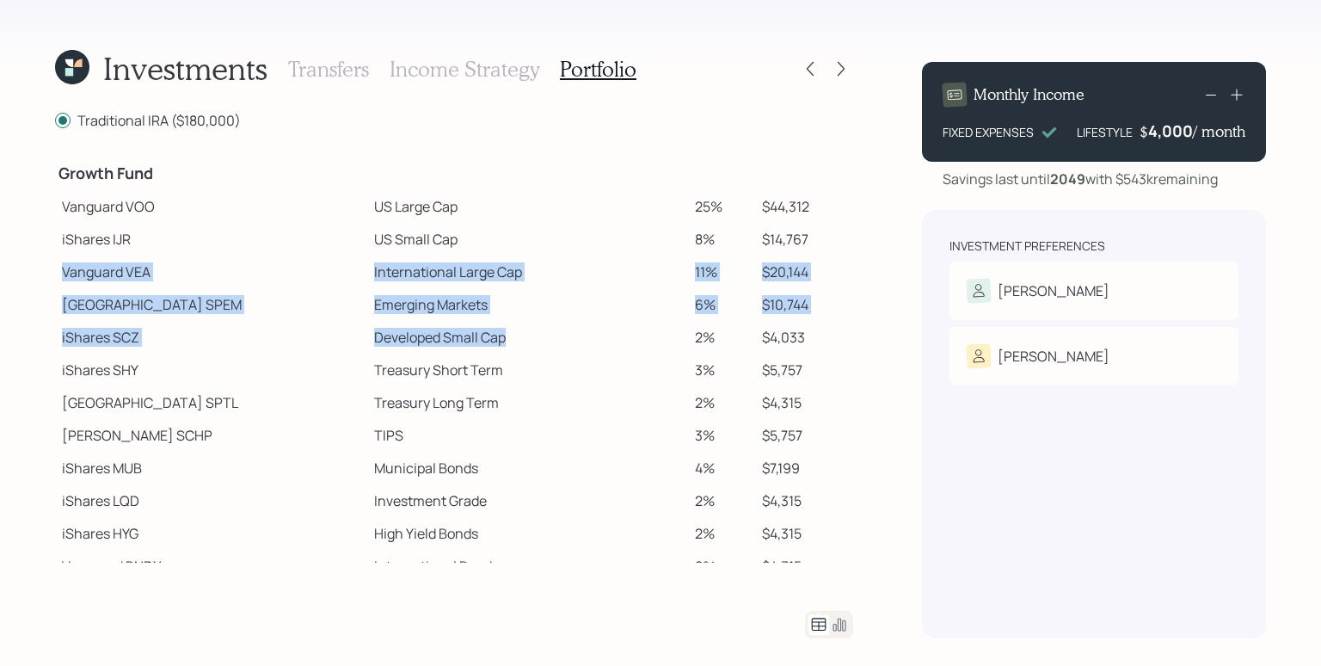
drag, startPoint x: 58, startPoint y: 268, endPoint x: 457, endPoint y: 347, distance: 405.7
click at [457, 347] on tbody "Spend Fund CASH Cash (Account Management) 1% $1,800 Stability Fund Invesco BSCP…" at bounding box center [454, 215] width 798 height 799
click at [512, 339] on td "Developed Small Cap" at bounding box center [528, 337] width 322 height 33
drag, startPoint x: 786, startPoint y: 339, endPoint x: 64, endPoint y: 269, distance: 725.6
click at [64, 269] on tbody "Spend Fund CASH Cash (Account Management) 1% $1,800 Stability Fund Invesco BSCP…" at bounding box center [454, 215] width 798 height 799
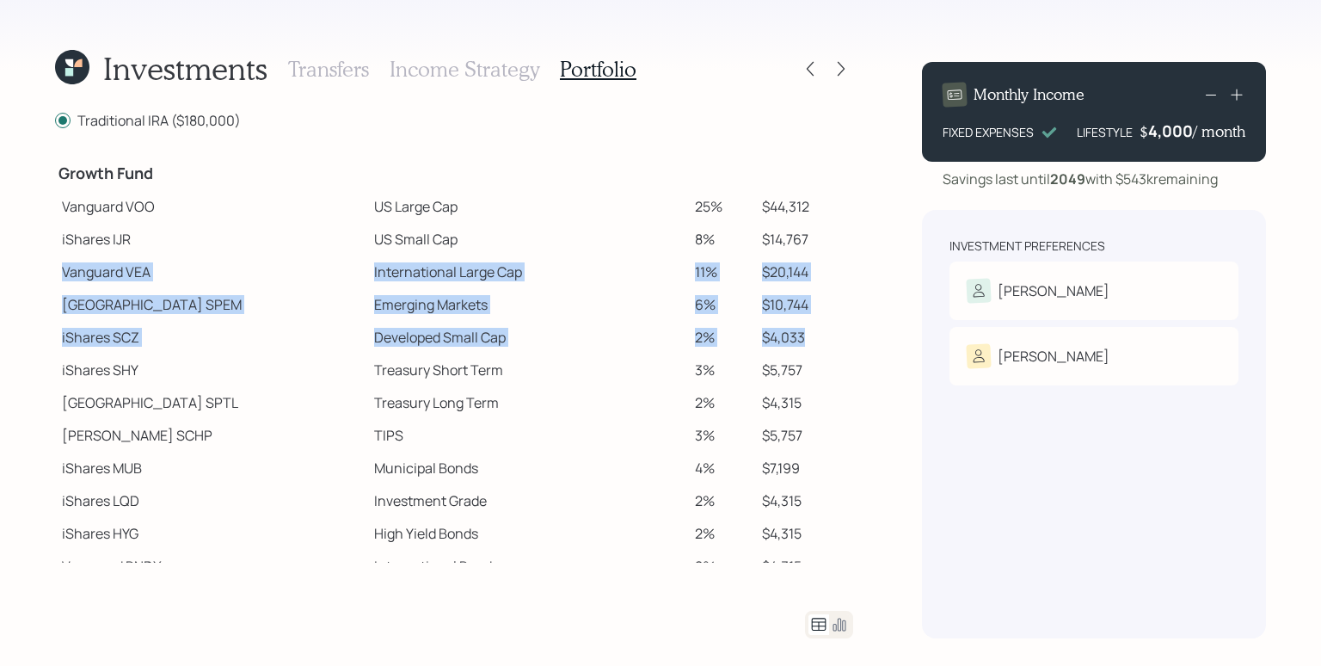
click at [420, 303] on td "Emerging Markets" at bounding box center [528, 304] width 322 height 33
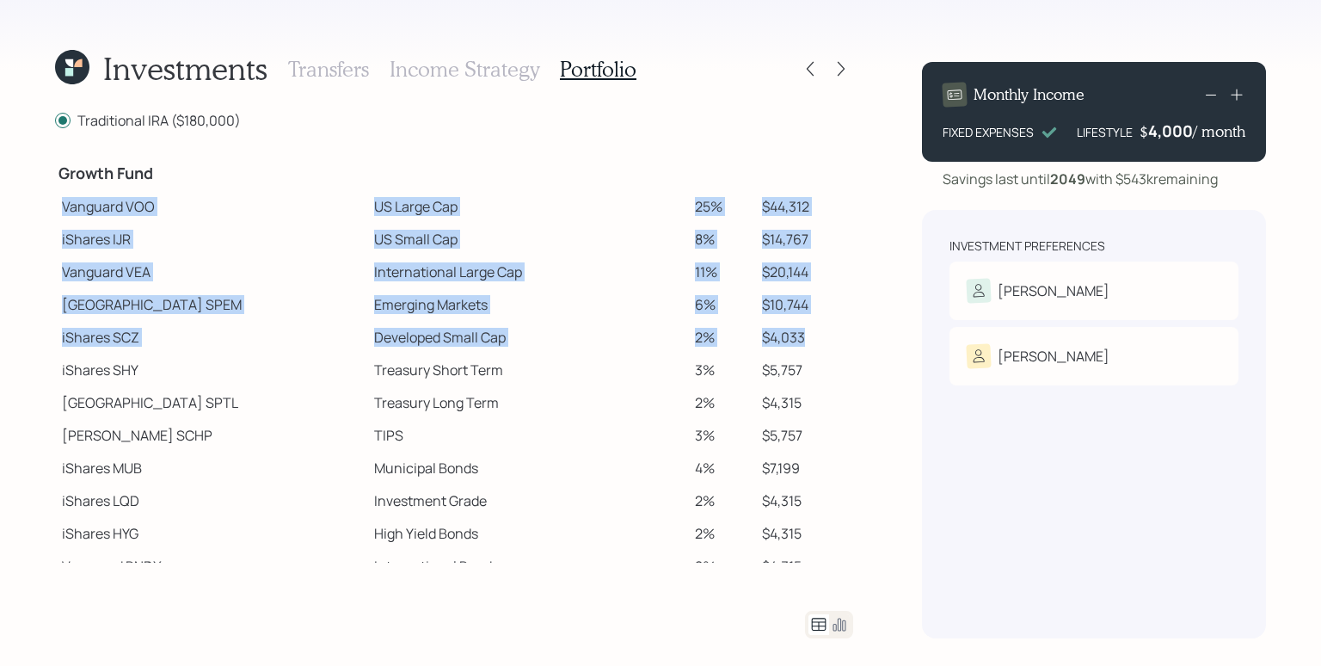
drag, startPoint x: 62, startPoint y: 201, endPoint x: 801, endPoint y: 337, distance: 751.0
click at [801, 337] on tbody "Spend Fund CASH Cash (Account Management) 1% $1,800 Stability Fund Invesco BSCP…" at bounding box center [454, 215] width 798 height 799
click at [801, 336] on td "$4,033" at bounding box center [804, 337] width 98 height 33
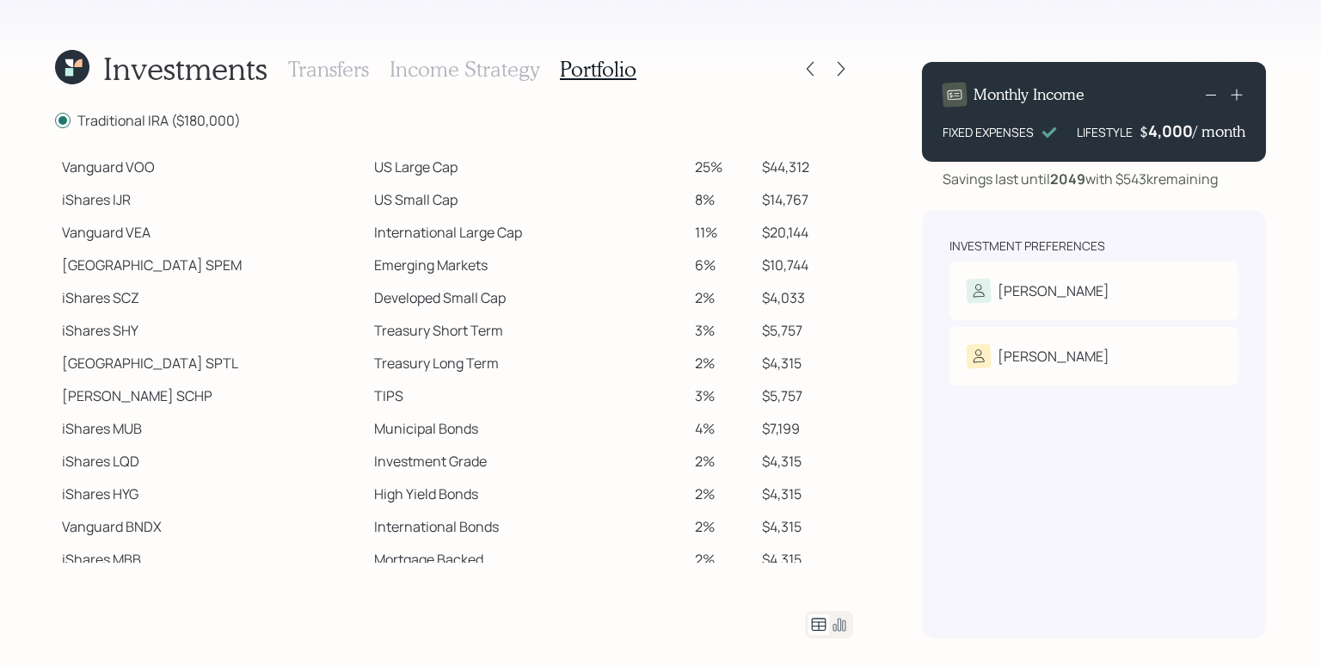
scroll to position [386, 0]
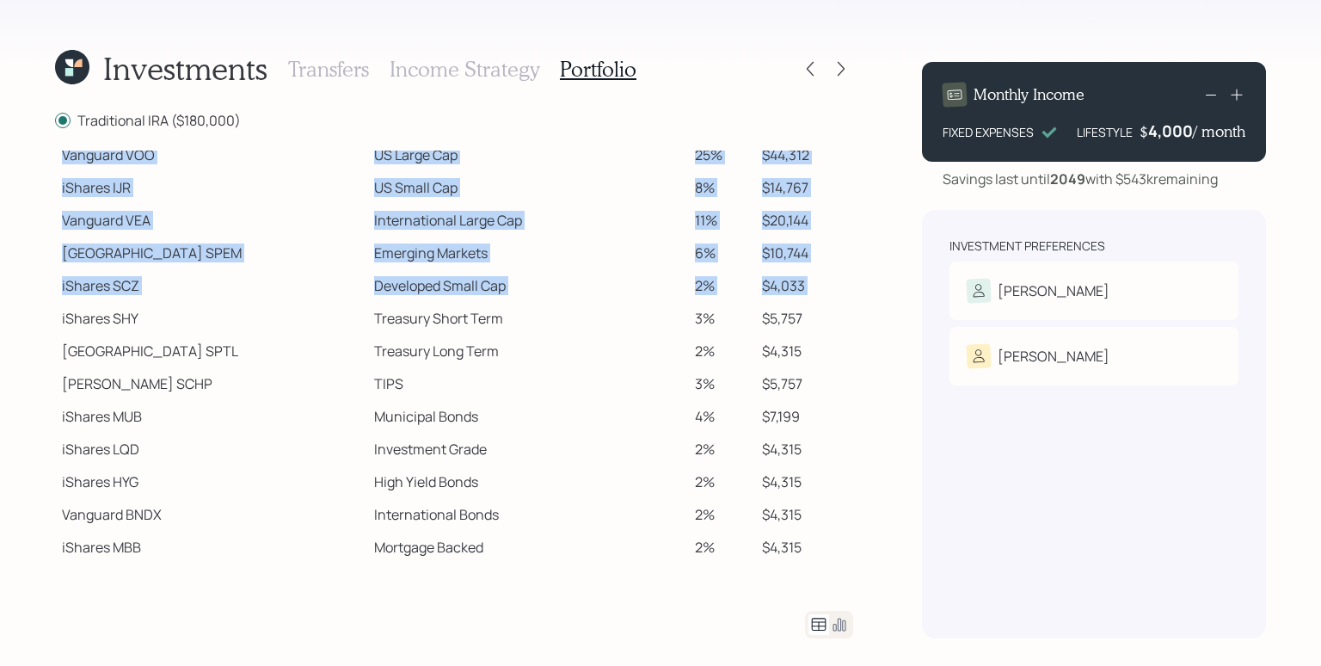
drag, startPoint x: 57, startPoint y: 322, endPoint x: 784, endPoint y: 563, distance: 766.2
click at [784, 563] on div "Traditional IRA ($180,000) Spend Fund CASH Cash (Account Management) 1% $1,800 …" at bounding box center [454, 374] width 798 height 528
click at [164, 350] on td "State Street SPTL" at bounding box center [211, 350] width 312 height 33
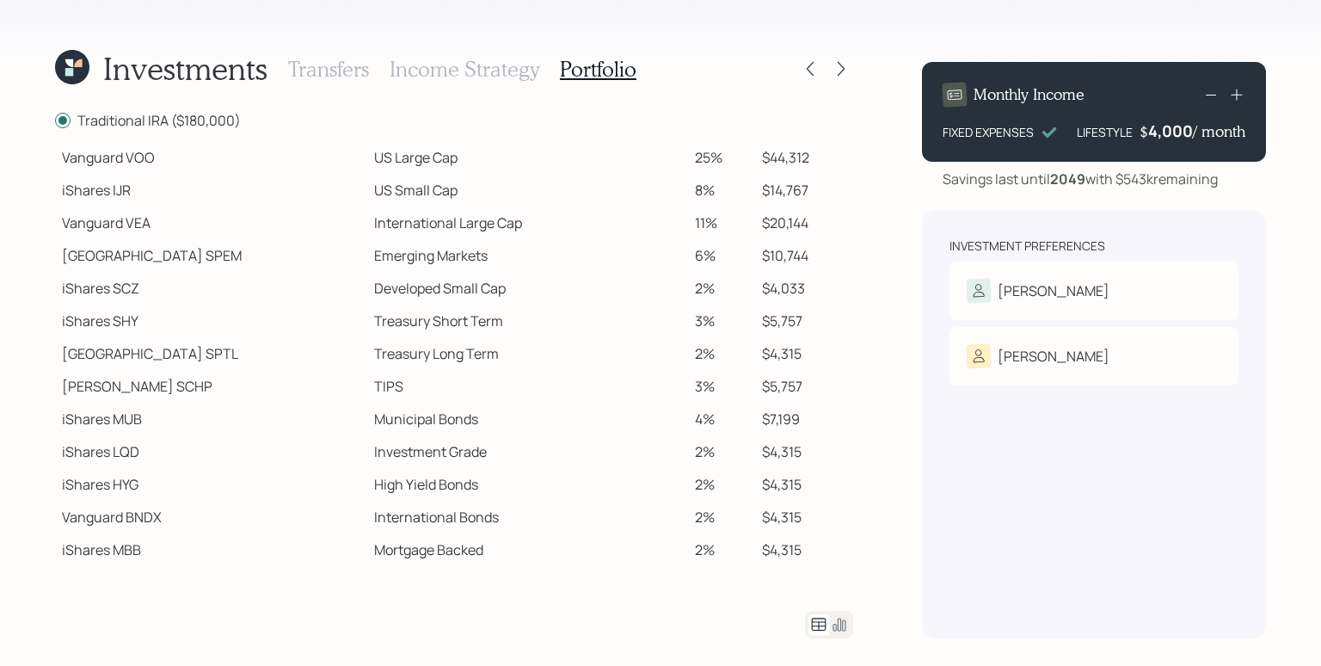
scroll to position [381, 0]
drag, startPoint x: 63, startPoint y: 322, endPoint x: 397, endPoint y: 391, distance: 341.5
click at [397, 391] on tbody "Spend Fund CASH Cash (Account Management) 1% $1,800 Stability Fund Invesco BSCP…" at bounding box center [454, 169] width 798 height 799
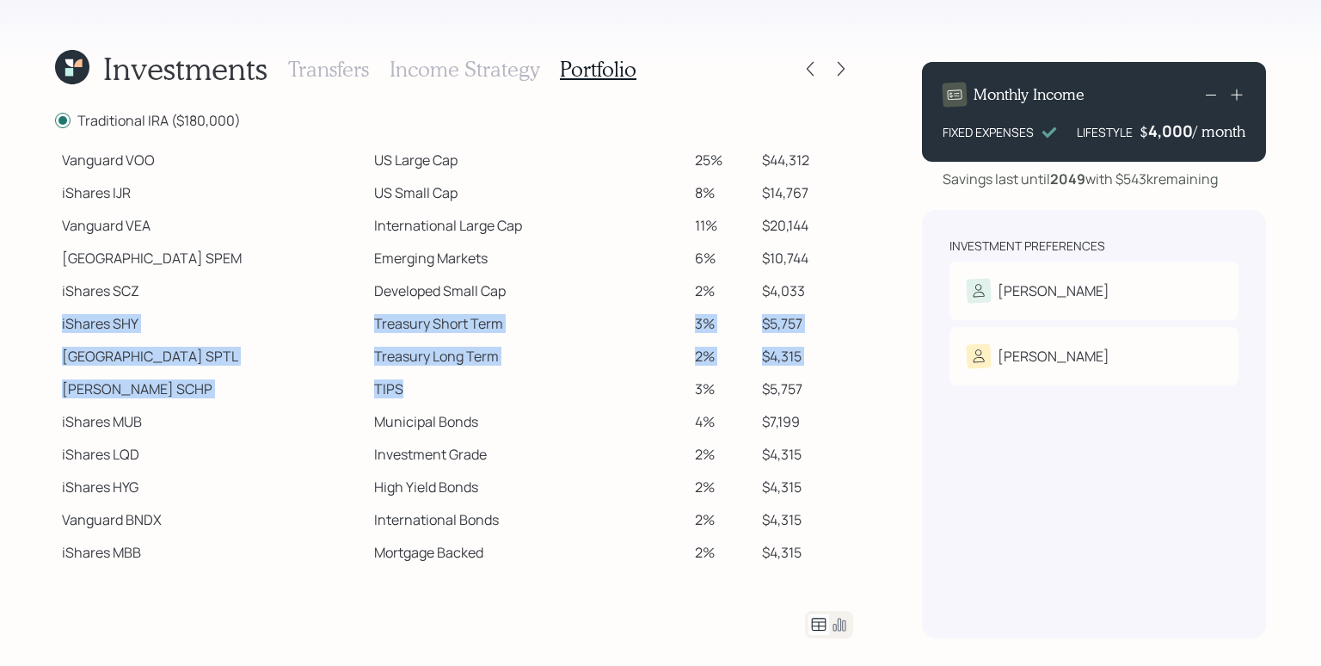
drag, startPoint x: 365, startPoint y: 388, endPoint x: 125, endPoint y: 311, distance: 251.8
click at [125, 311] on tbody "Spend Fund CASH Cash (Account Management) 1% $1,800 Stability Fund Invesco BSCP…" at bounding box center [454, 169] width 798 height 799
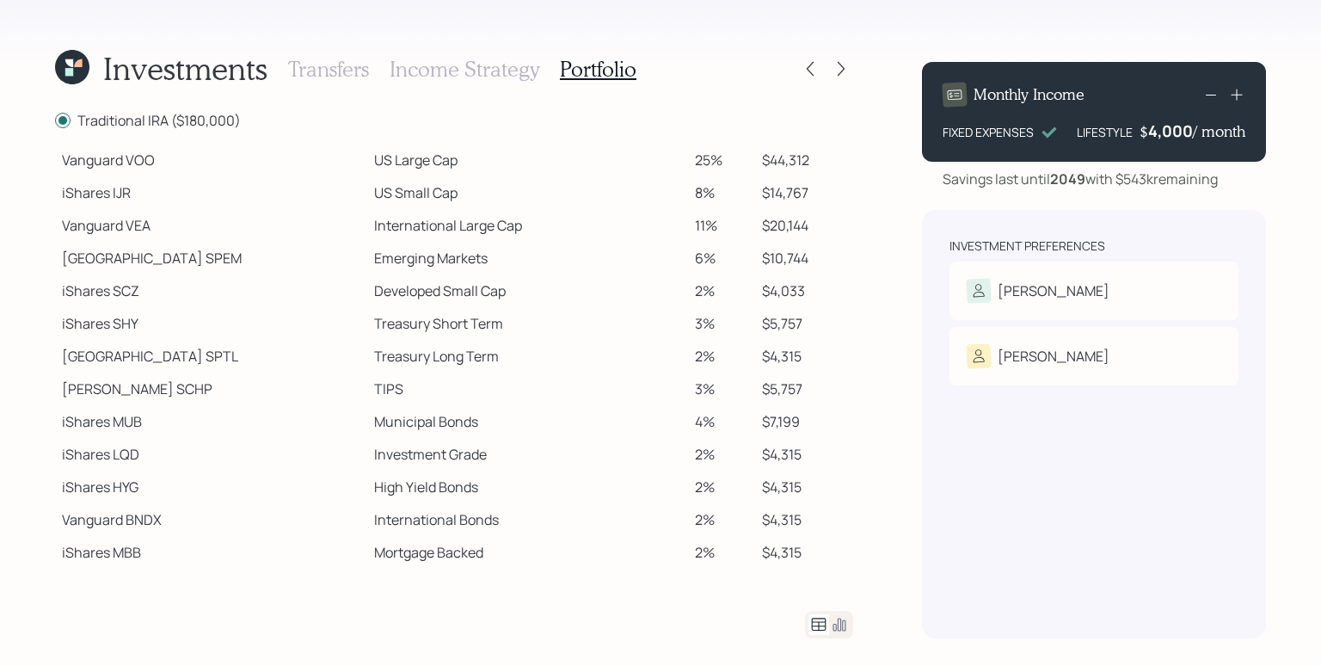
drag, startPoint x: 125, startPoint y: 311, endPoint x: 142, endPoint y: 283, distance: 33.2
click at [127, 310] on td "iShares SHY" at bounding box center [211, 323] width 312 height 33
drag, startPoint x: 403, startPoint y: 425, endPoint x: 296, endPoint y: 420, distance: 107.6
click at [367, 420] on td "Municipal Bonds" at bounding box center [528, 421] width 322 height 33
click at [367, 455] on td "Investment Grade" at bounding box center [528, 454] width 322 height 33
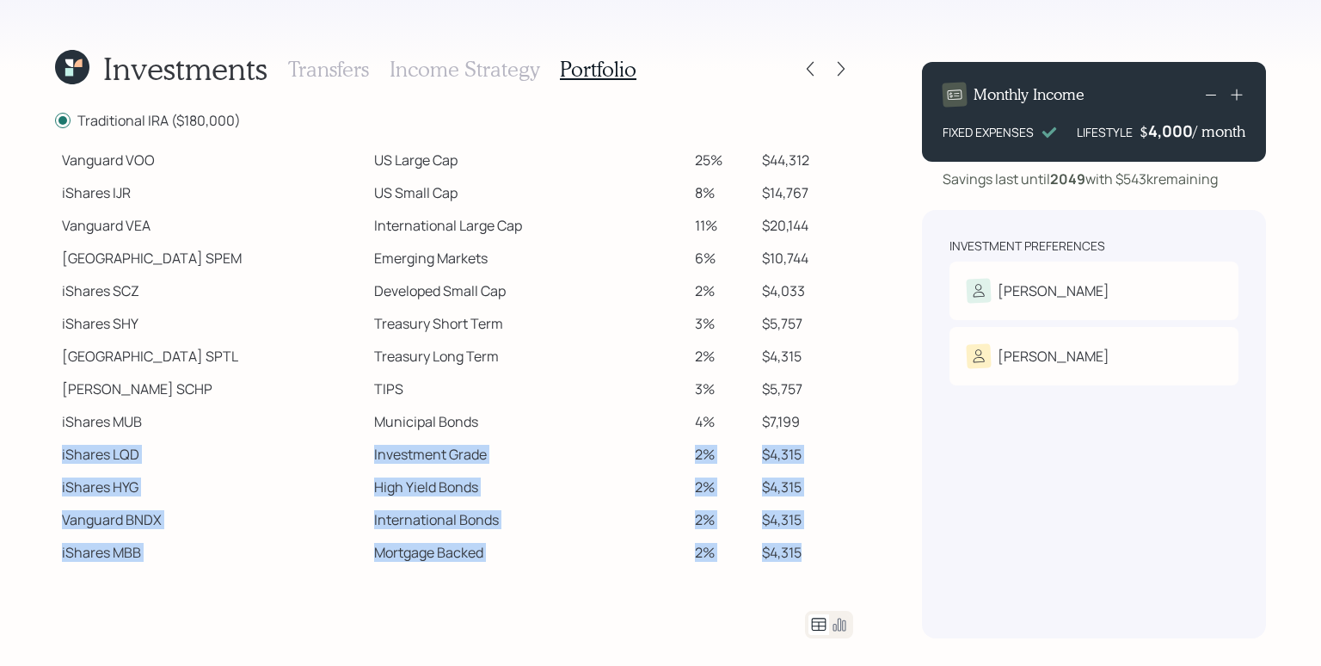
drag, startPoint x: 58, startPoint y: 448, endPoint x: 794, endPoint y: 551, distance: 744.1
click at [794, 551] on tbody "Spend Fund CASH Cash (Account Management) 1% $1,800 Stability Fund Invesco BSCP…" at bounding box center [454, 169] width 798 height 799
click at [795, 551] on td "$4,315" at bounding box center [804, 552] width 98 height 33
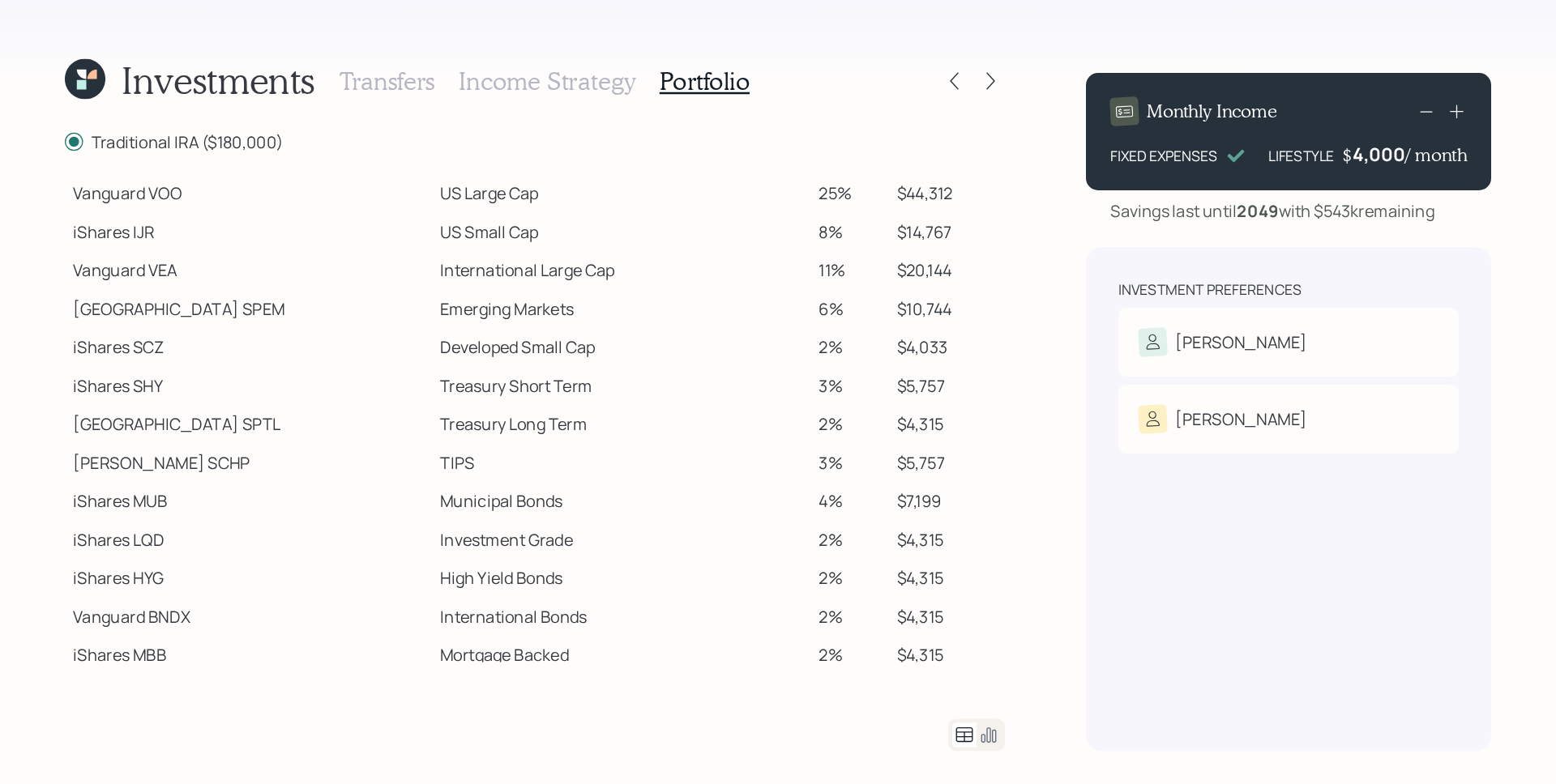
scroll to position [364, 0]
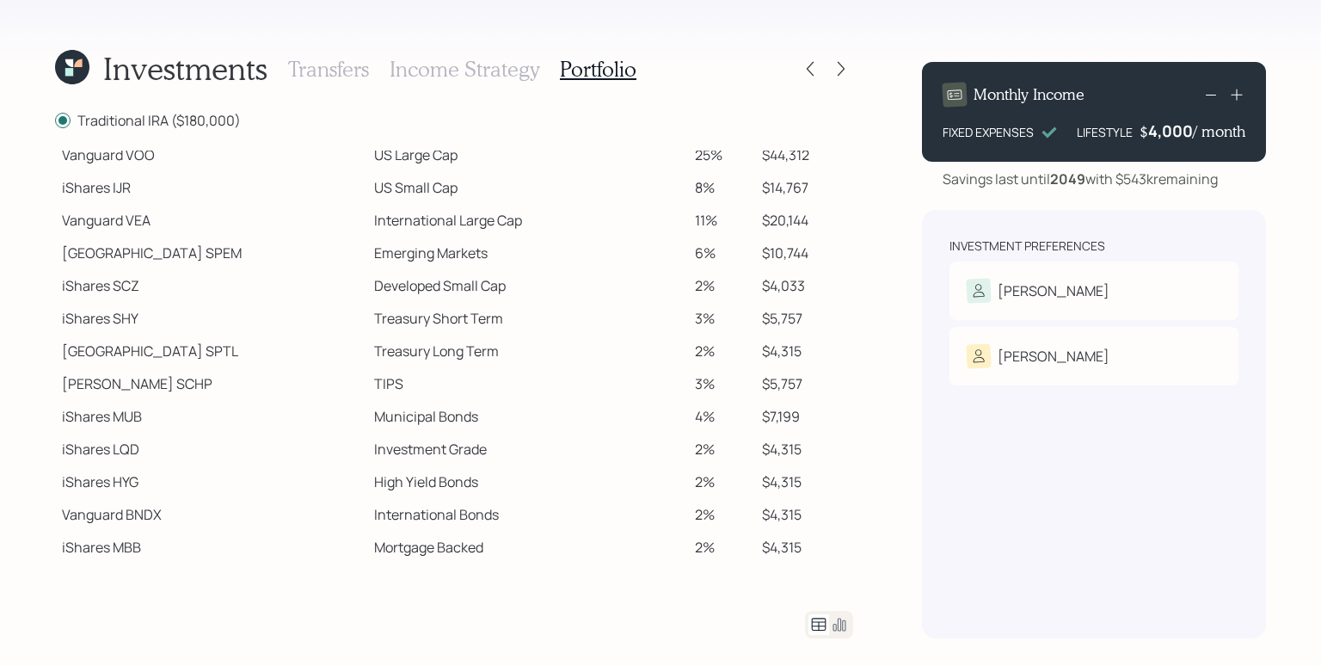
click at [843, 616] on icon at bounding box center [839, 624] width 21 height 21
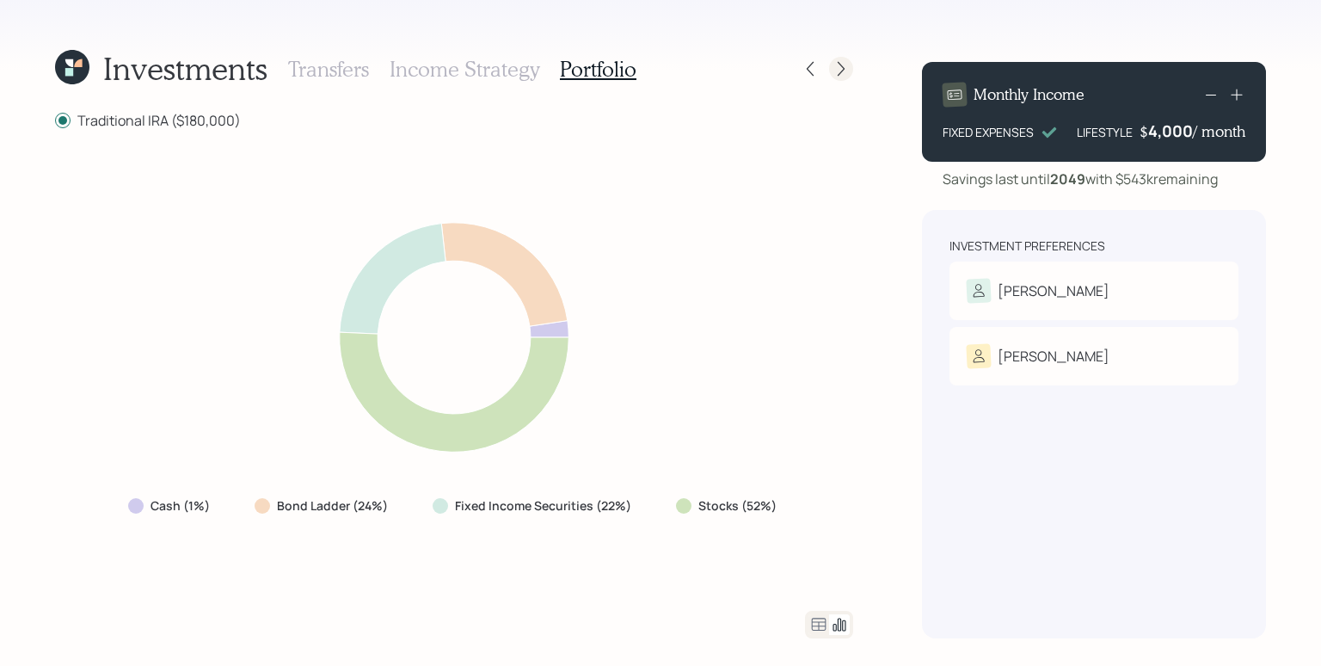
click at [847, 69] on icon at bounding box center [840, 68] width 17 height 17
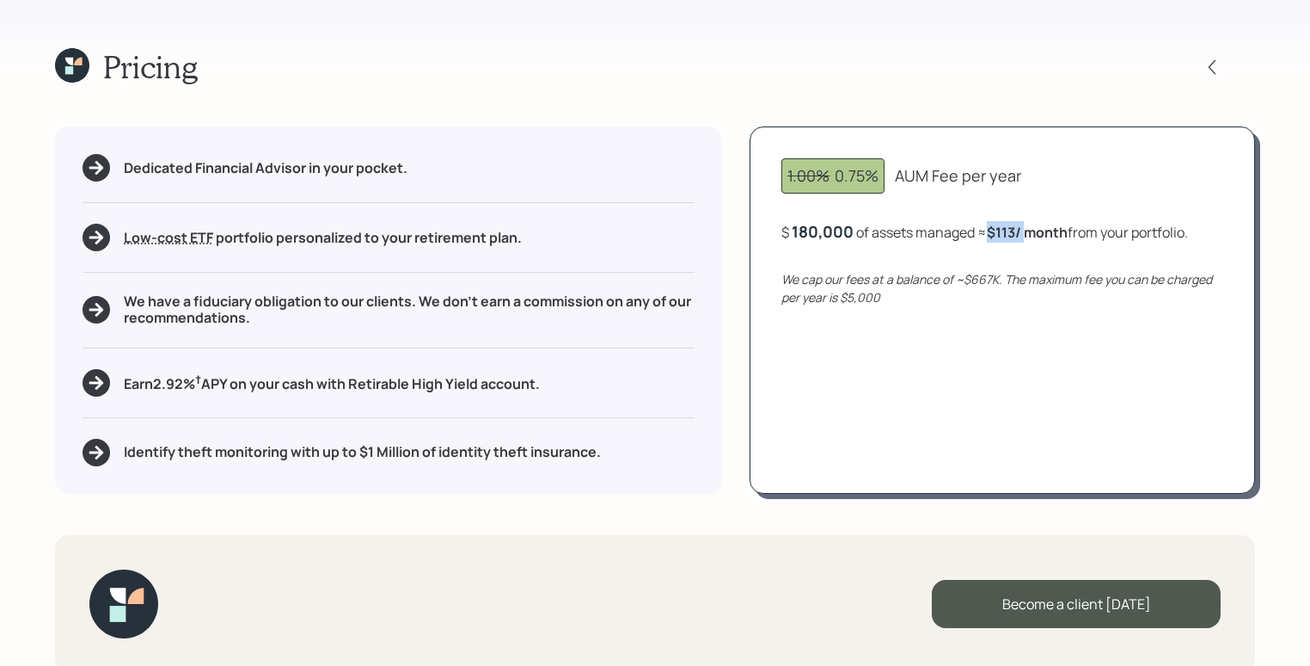
drag, startPoint x: 994, startPoint y: 231, endPoint x: 1028, endPoint y: 233, distance: 34.4
click at [1028, 233] on b "$113 / month" at bounding box center [1027, 232] width 81 height 19
drag, startPoint x: 1014, startPoint y: 391, endPoint x: 1015, endPoint y: 359, distance: 32.7
click at [1015, 368] on div "1.00% 0.75% AUM Fee per year $ 180,000 of assets managed ≈ $113 / month from yo…" at bounding box center [1003, 309] width 506 height 366
drag, startPoint x: 1000, startPoint y: 236, endPoint x: 1017, endPoint y: 236, distance: 17.2
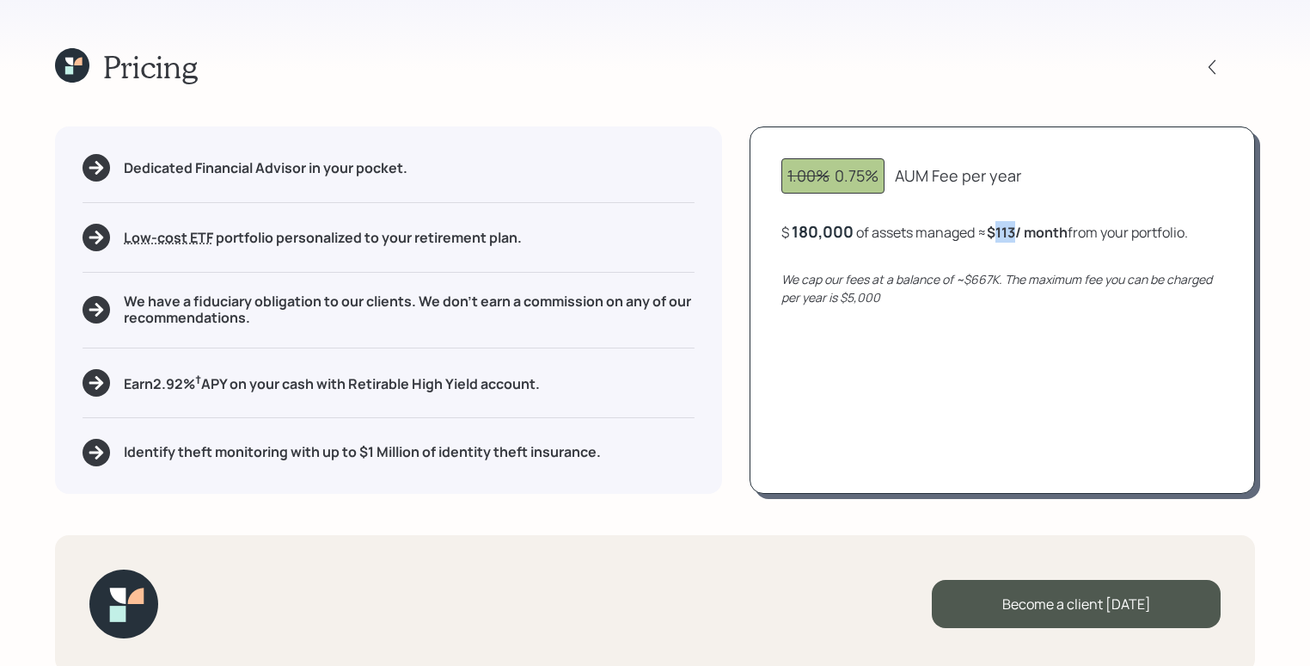
click at [1017, 236] on b "$113 / month" at bounding box center [1027, 232] width 81 height 19
click at [1015, 267] on div "1.00% 0.75% AUM Fee per year $ 180,000 of assets managed ≈ $113 / month from yo…" at bounding box center [1003, 309] width 506 height 366
click at [831, 230] on div "180,000" at bounding box center [823, 231] width 62 height 21
click at [831, 230] on div "180000" at bounding box center [821, 231] width 58 height 21
click at [845, 322] on div "1.00% 0.75% AUM Fee per year $ 200000 of assets managed ≈ $113 / month from you…" at bounding box center [1003, 309] width 506 height 366
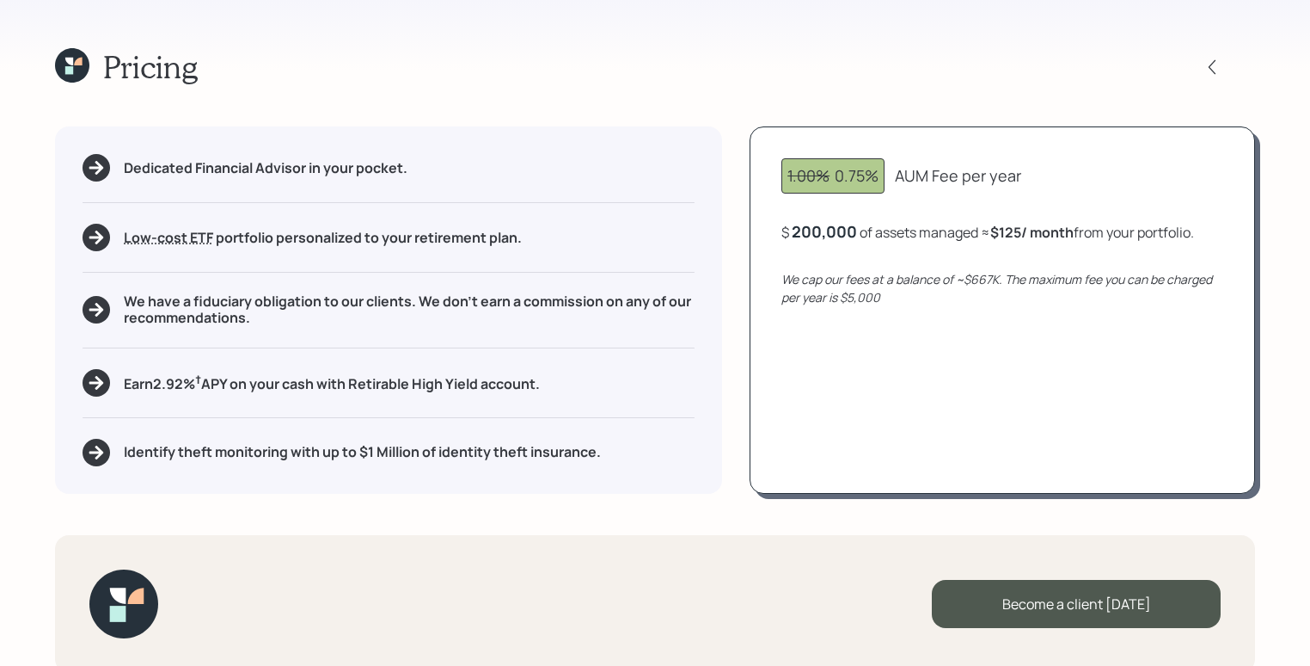
click at [807, 234] on div "200,000" at bounding box center [824, 231] width 65 height 21
click at [830, 468] on div "1.00% 0.75% AUM Fee per year $ 170000 of assets managed ≈ $125 / month from you…" at bounding box center [1003, 309] width 506 height 366
click at [840, 224] on div "170000" at bounding box center [820, 231] width 57 height 21
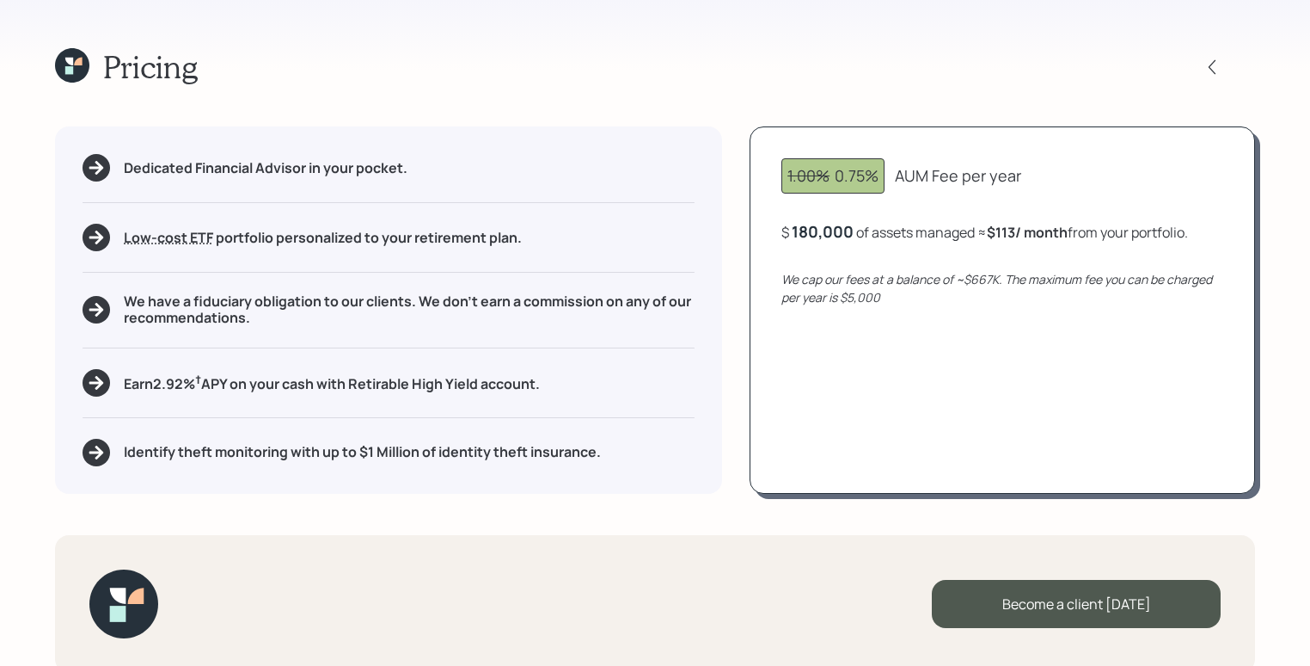
click at [898, 315] on div "1.00% 0.75% AUM Fee per year $ 180,000 of assets managed ≈ $113 / month from yo…" at bounding box center [1003, 309] width 506 height 366
click at [69, 65] on icon at bounding box center [72, 65] width 34 height 34
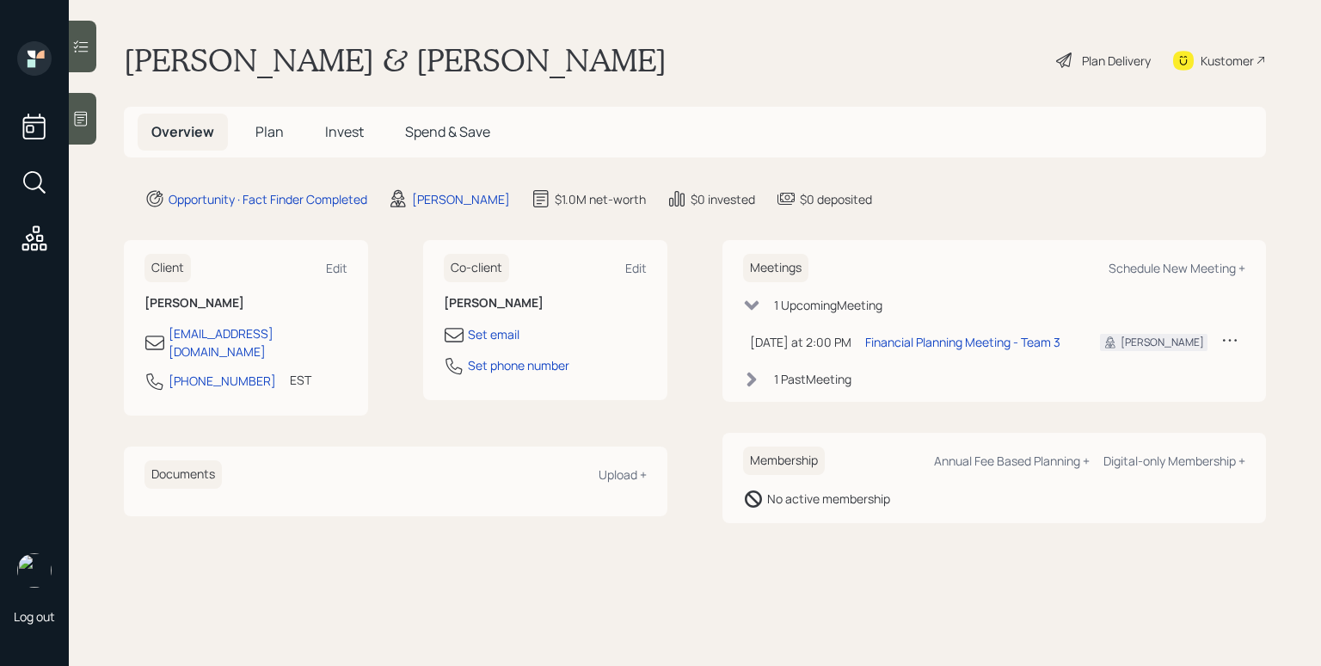
click at [916, 54] on div "Ignacio & Consuelo Rangel Plan Delivery Kustomer" at bounding box center [695, 60] width 1142 height 38
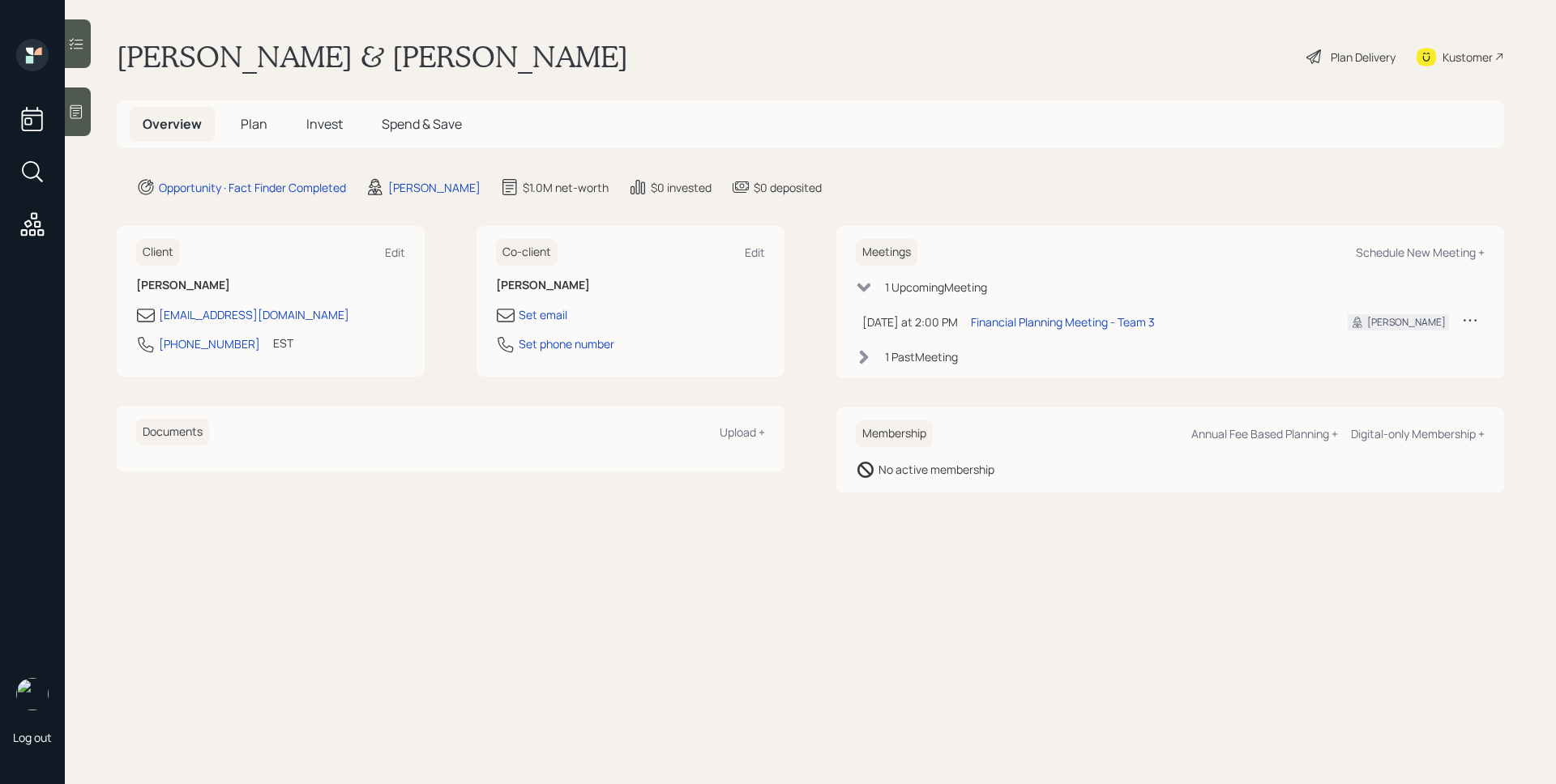
click at [1193, 179] on div "Opportunity · Fact Finder Completed James DiStasi $1.0M net-worth $0 invested $…" at bounding box center [819, 187] width 1368 height 20
click at [1161, 171] on main "Ignacio & Consuelo Rangel Plan Delivery Kustomer Overview Plan Invest Spend & S…" at bounding box center [811, 392] width 1491 height 784
click at [1140, 82] on main "Ignacio & Consuelo Rangel Plan Delivery Kustomer Overview Plan Invest Spend & S…" at bounding box center [811, 392] width 1491 height 784
click at [237, 127] on h5 "Plan" at bounding box center [254, 123] width 53 height 35
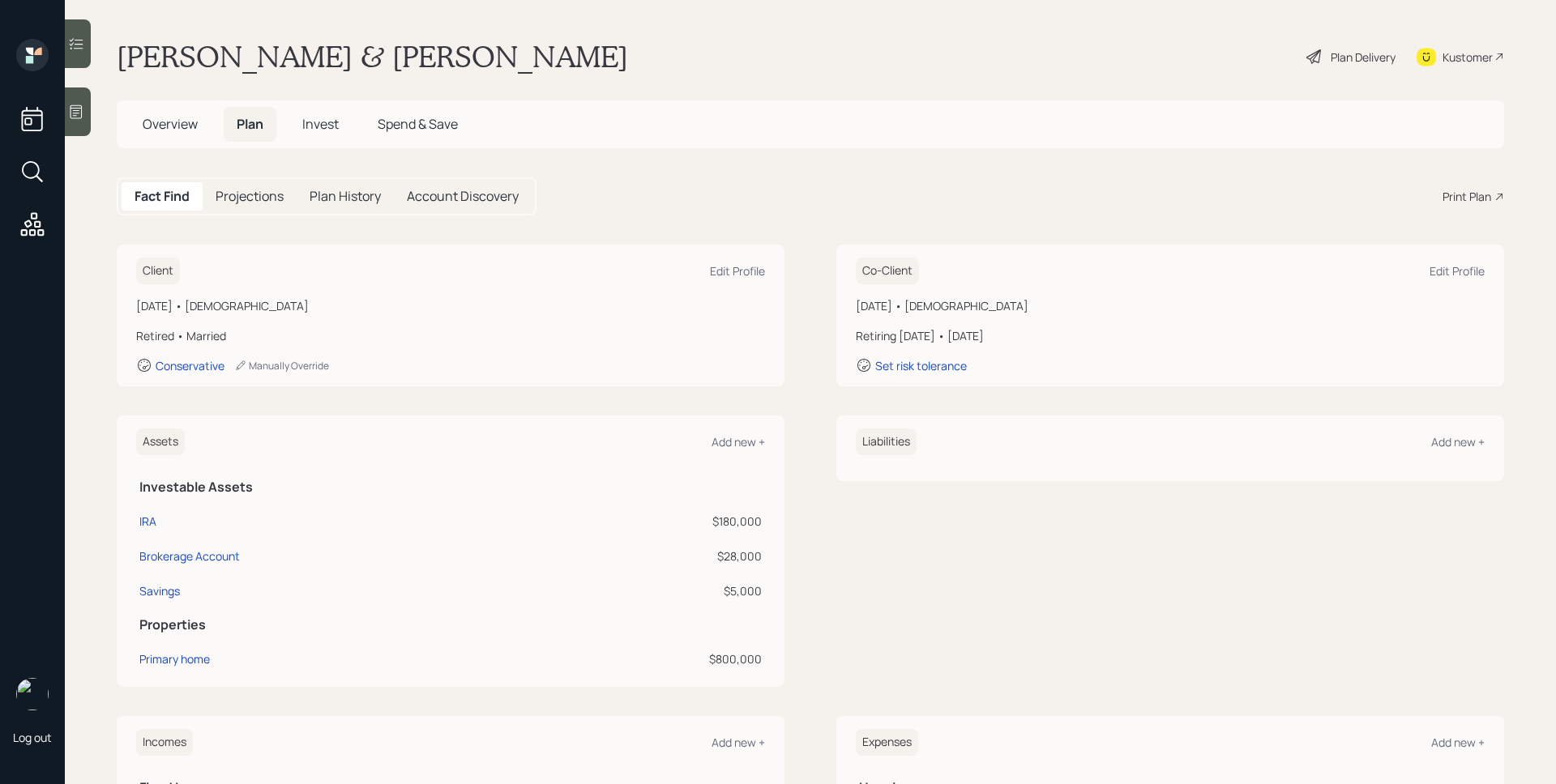
click at [1467, 190] on div "Print Plan" at bounding box center [1467, 196] width 49 height 17
